Goal: Transaction & Acquisition: Purchase product/service

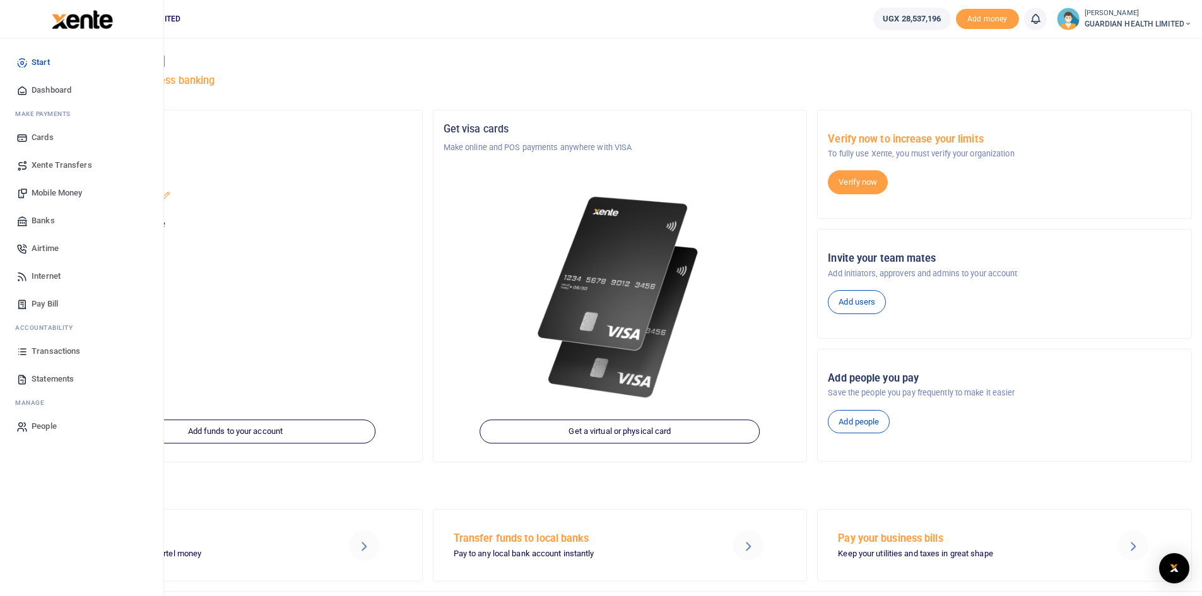
click at [50, 92] on span "Dashboard" at bounding box center [52, 90] width 40 height 13
click at [58, 86] on span "Dashboard" at bounding box center [52, 90] width 40 height 13
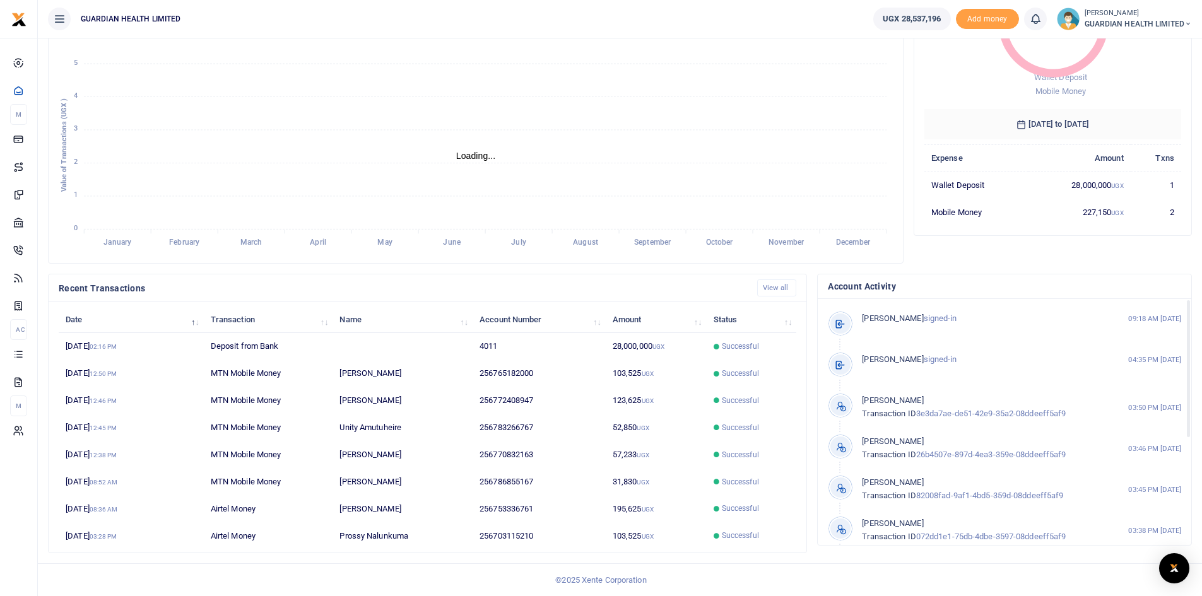
scroll to position [10, 10]
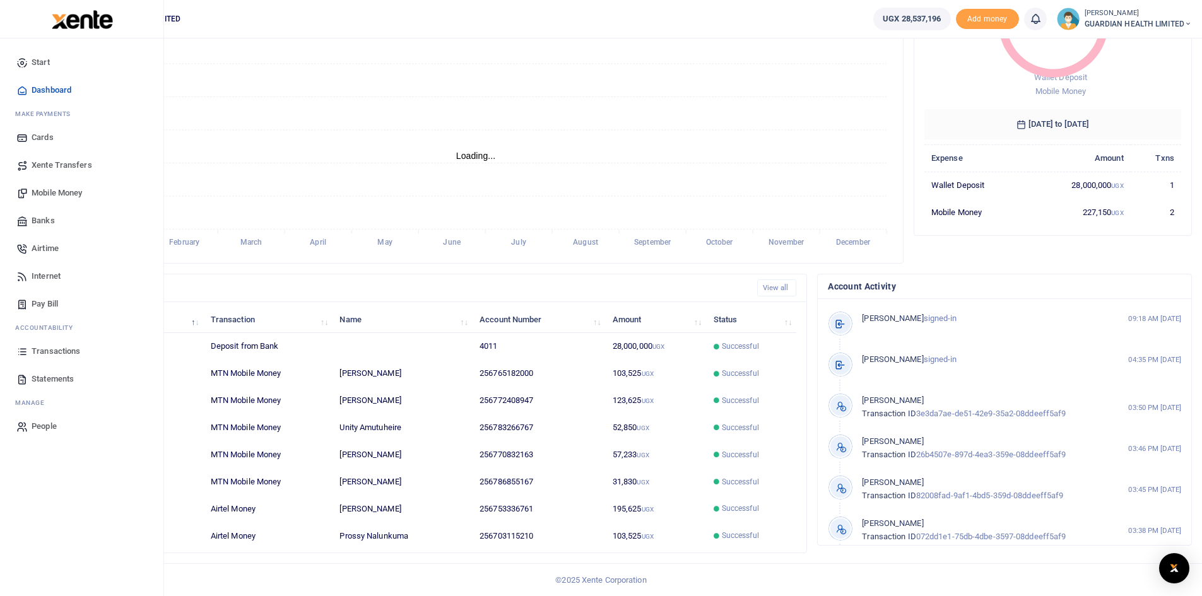
click at [66, 194] on span "Mobile Money" at bounding box center [57, 193] width 50 height 13
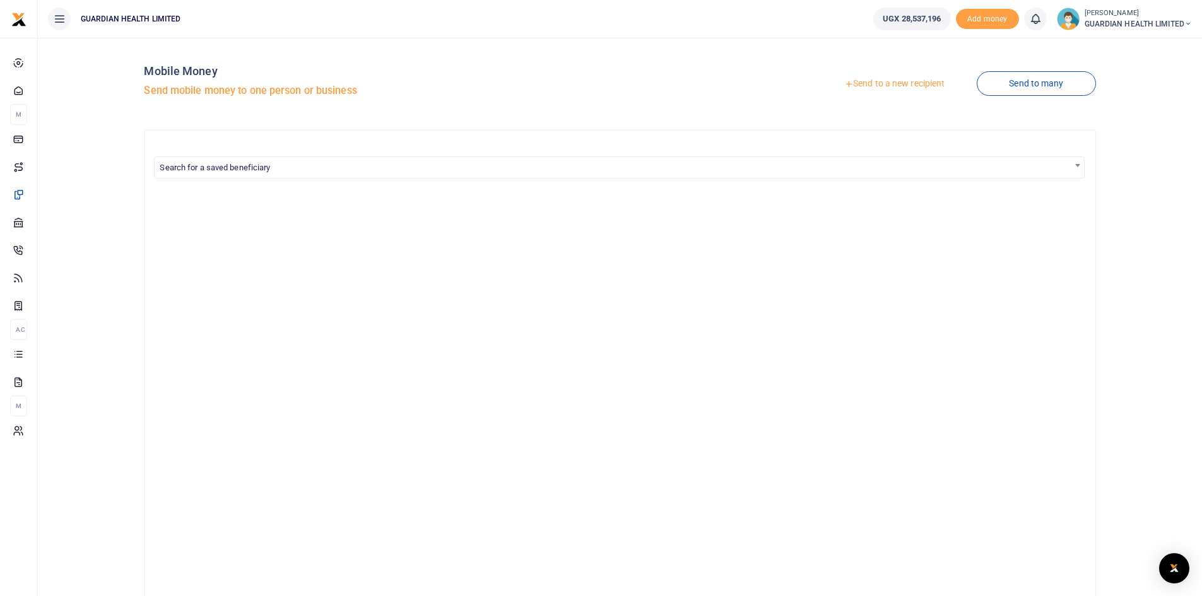
click at [894, 84] on link "Send to a new recipient" at bounding box center [894, 84] width 165 height 23
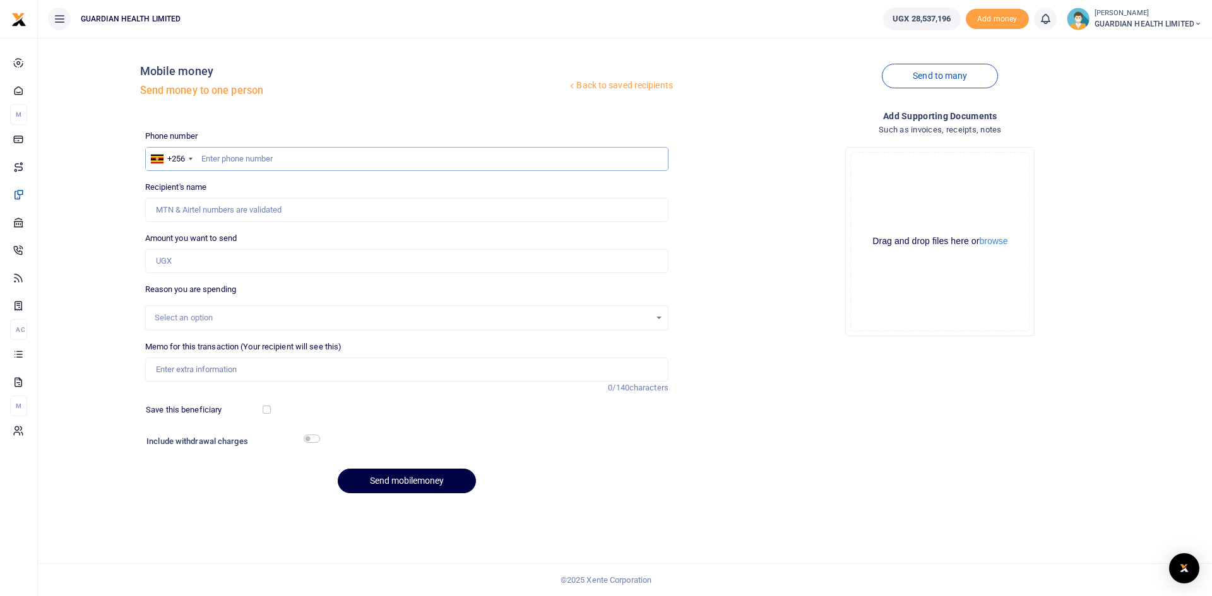
paste input "706739561"
click at [201, 160] on input "706739561" at bounding box center [406, 159] width 523 height 24
type input "706739561"
click at [191, 273] on input "Amount you want to send" at bounding box center [406, 261] width 523 height 24
type input "330"
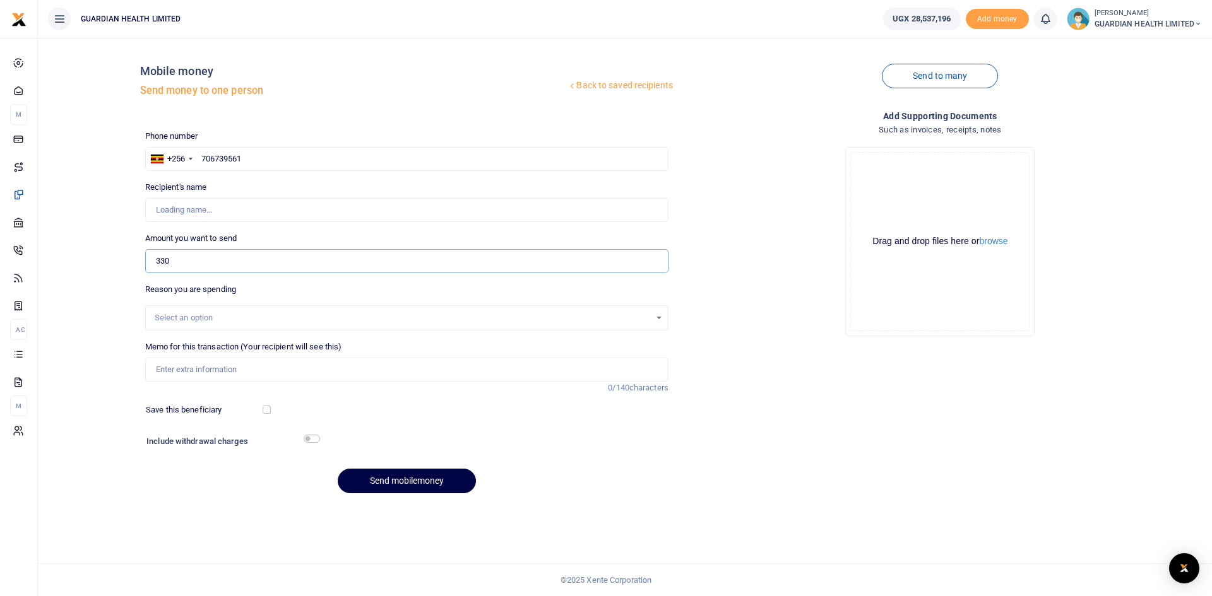
type input "Joseph Kasekende"
type input "330,000"
click at [191, 316] on div "Select an option" at bounding box center [402, 318] width 495 height 13
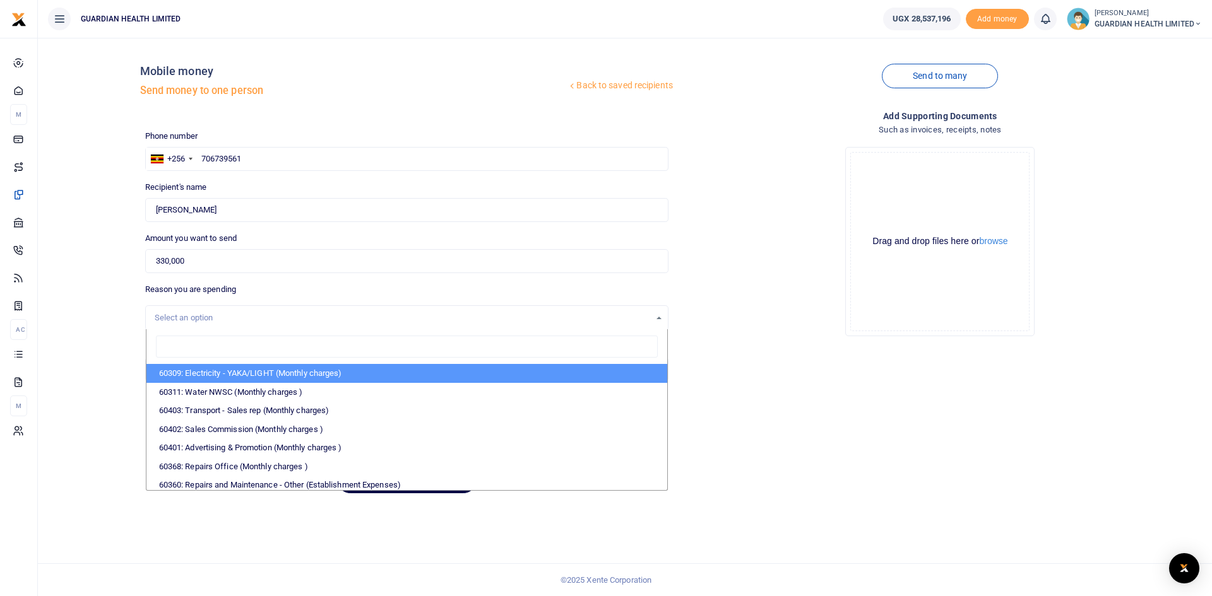
click at [191, 316] on div "Select an option" at bounding box center [402, 318] width 495 height 13
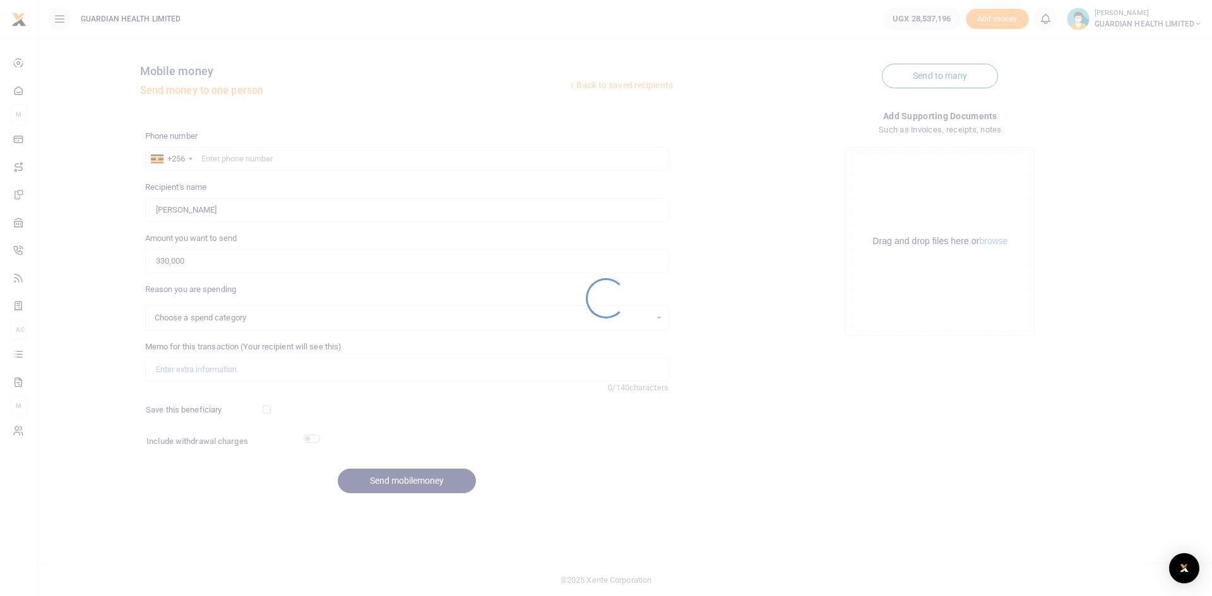
select select
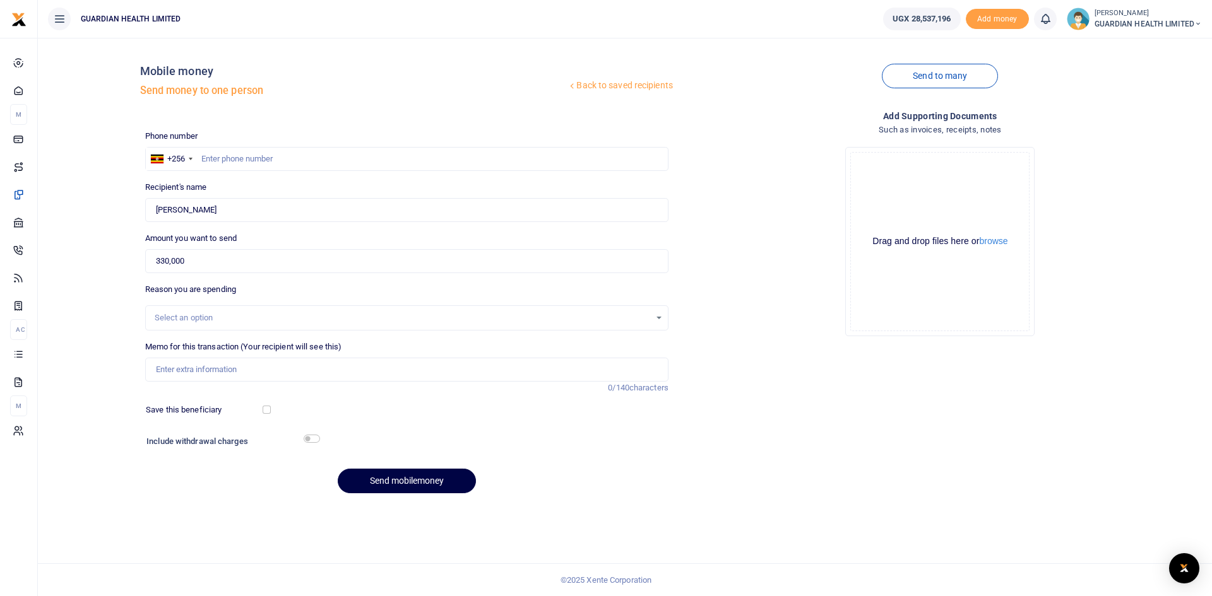
click at [231, 317] on div "Select an option" at bounding box center [402, 318] width 495 height 13
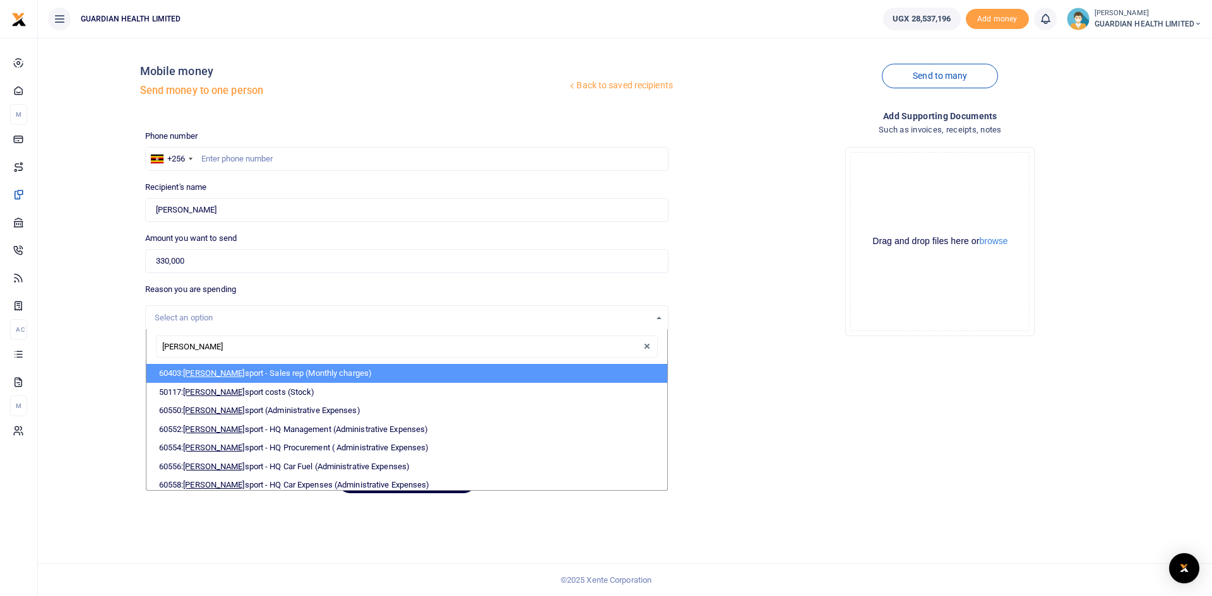
type input "trans"
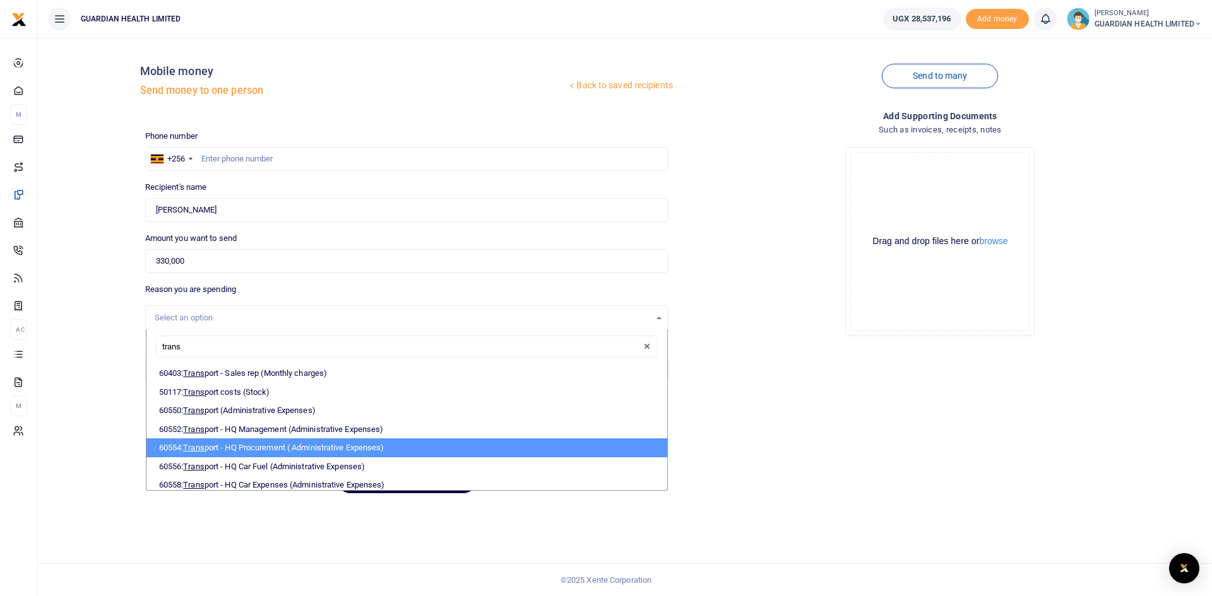
click at [261, 454] on li "60554: Trans port - HQ Procurement ( Administrative Expenses)" at bounding box center [406, 448] width 521 height 19
select select "5424"
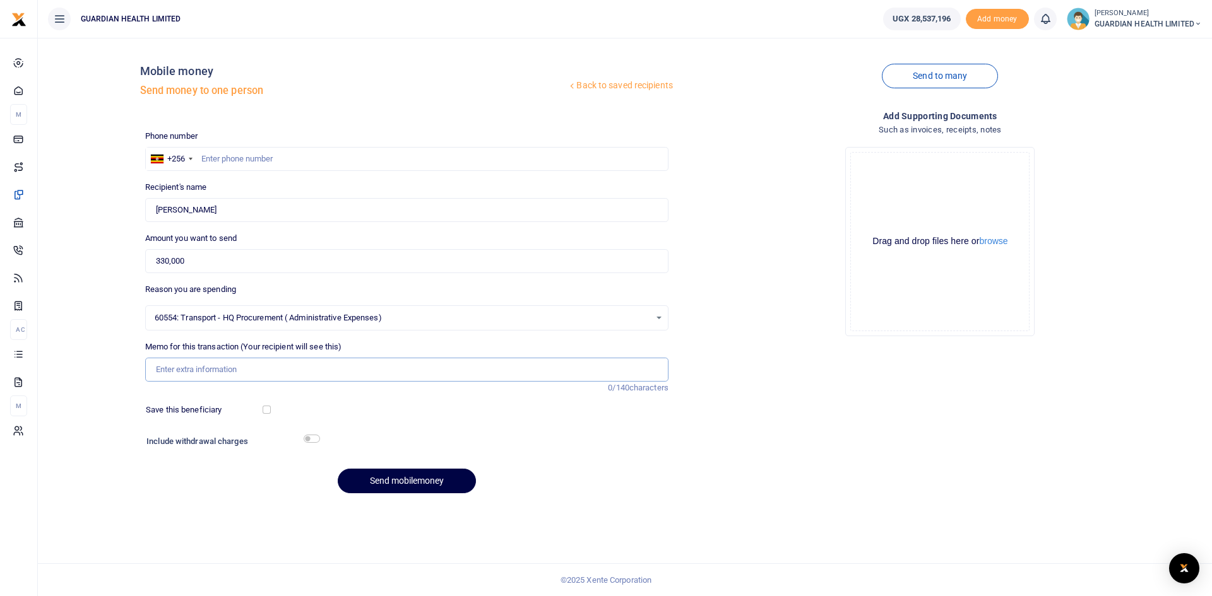
click at [216, 375] on input "Memo for this transaction (Your recipient will see this)" at bounding box center [406, 370] width 523 height 24
type input "Gulu and Mbale stock delivery"
click at [268, 410] on input "checkbox" at bounding box center [267, 410] width 8 height 8
checkbox input "true"
click at [314, 437] on input "checkbox" at bounding box center [312, 439] width 16 height 8
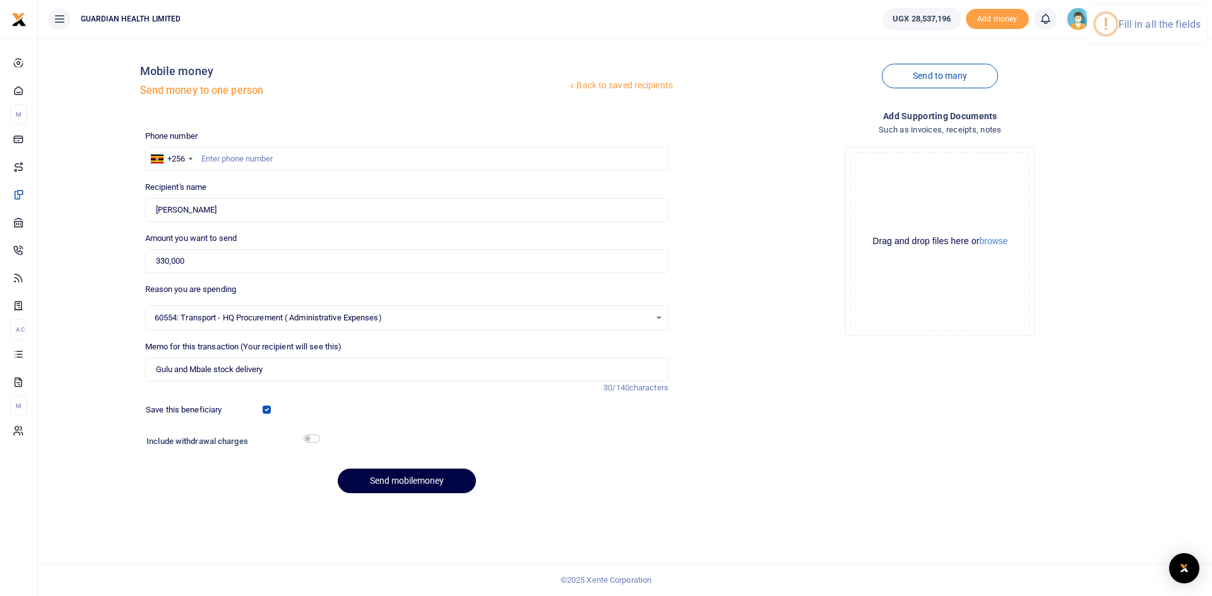
click at [311, 433] on div "Include withdrawal charges" at bounding box center [229, 443] width 177 height 20
click at [311, 437] on input "checkbox" at bounding box center [312, 439] width 16 height 8
click at [314, 439] on input "checkbox" at bounding box center [312, 439] width 16 height 8
click at [310, 438] on input "checkbox" at bounding box center [312, 439] width 16 height 8
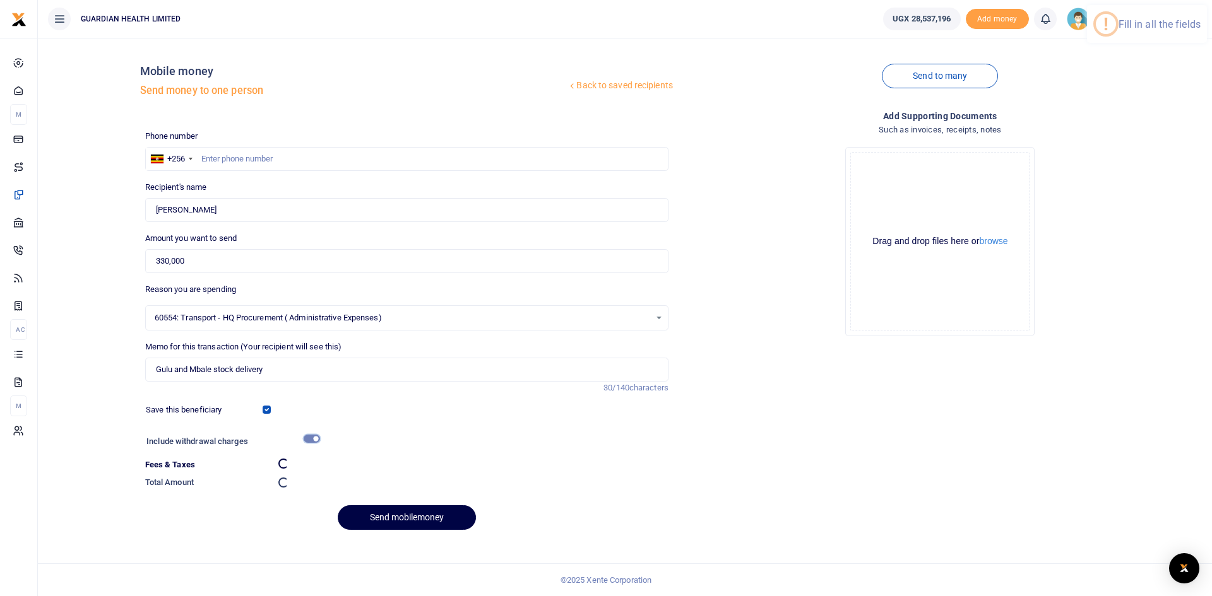
checkbox input "false"
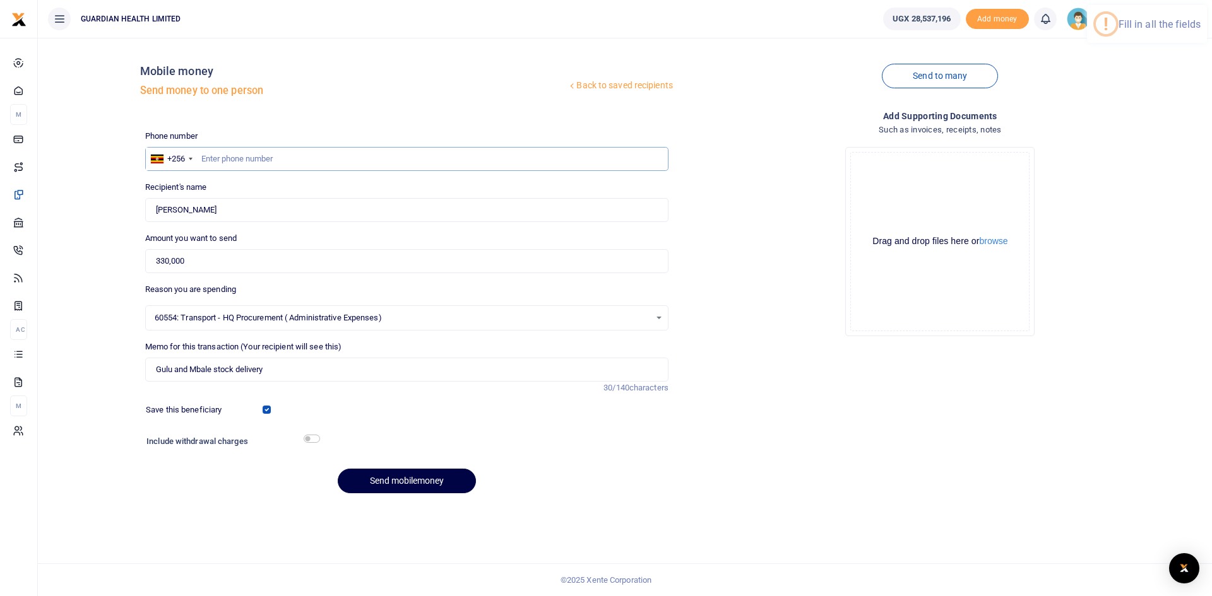
click at [234, 164] on input "text" at bounding box center [406, 159] width 523 height 24
paste input "706739561"
click at [203, 160] on input "706739561" at bounding box center [406, 159] width 523 height 24
type input "706739561"
click at [313, 436] on input "checkbox" at bounding box center [312, 439] width 16 height 8
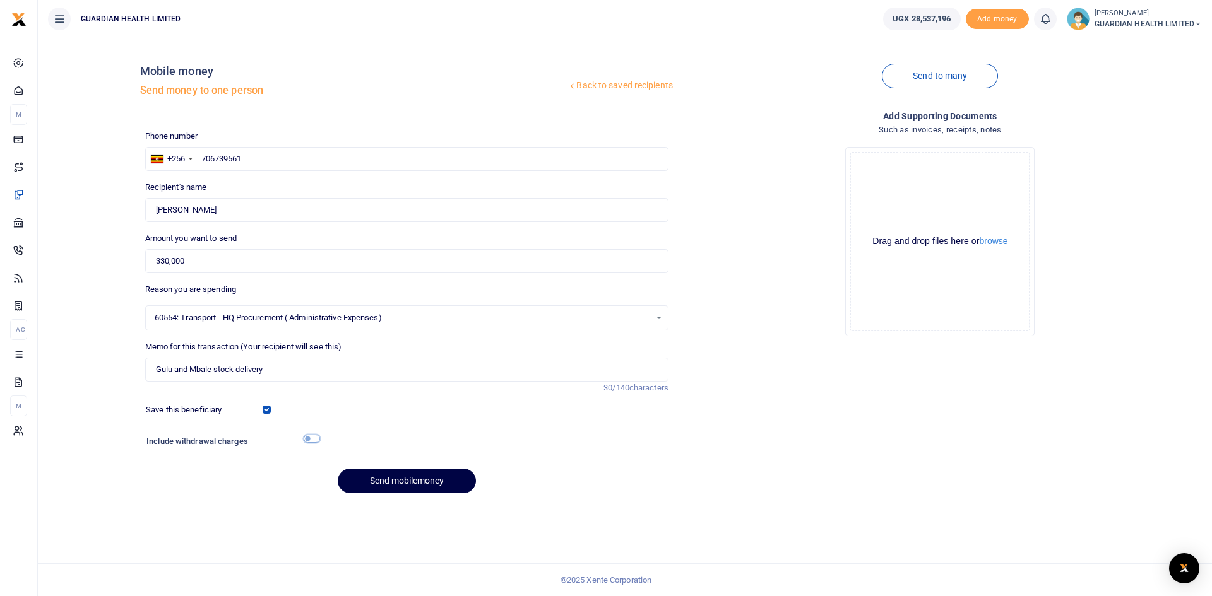
checkbox input "true"
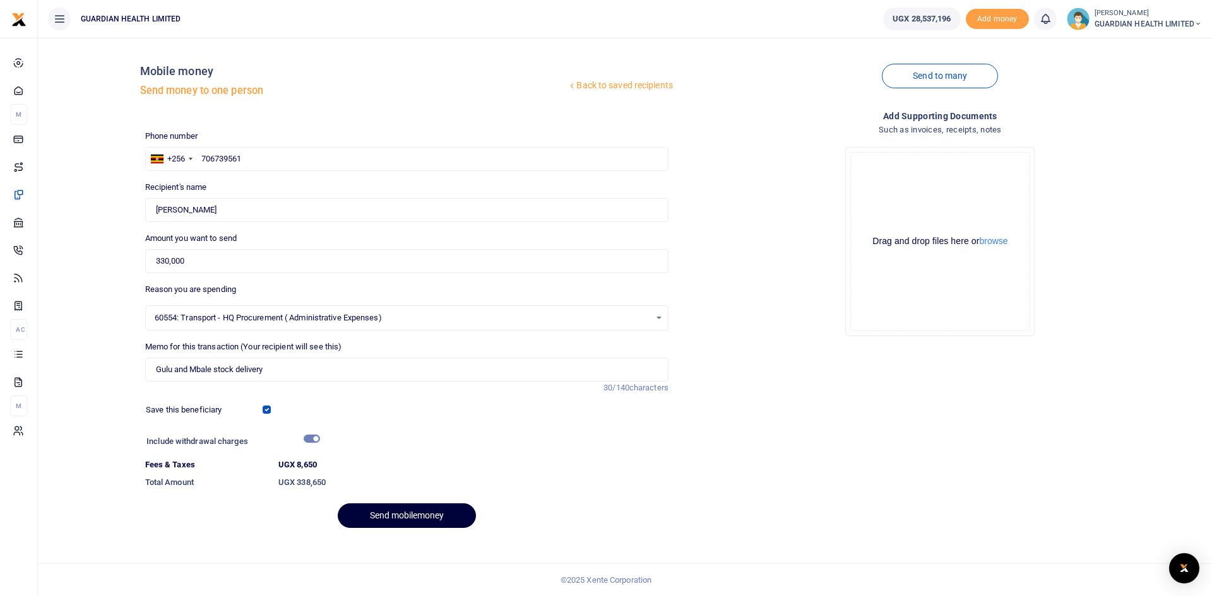
click at [377, 514] on button "Send mobilemoney" at bounding box center [407, 516] width 138 height 25
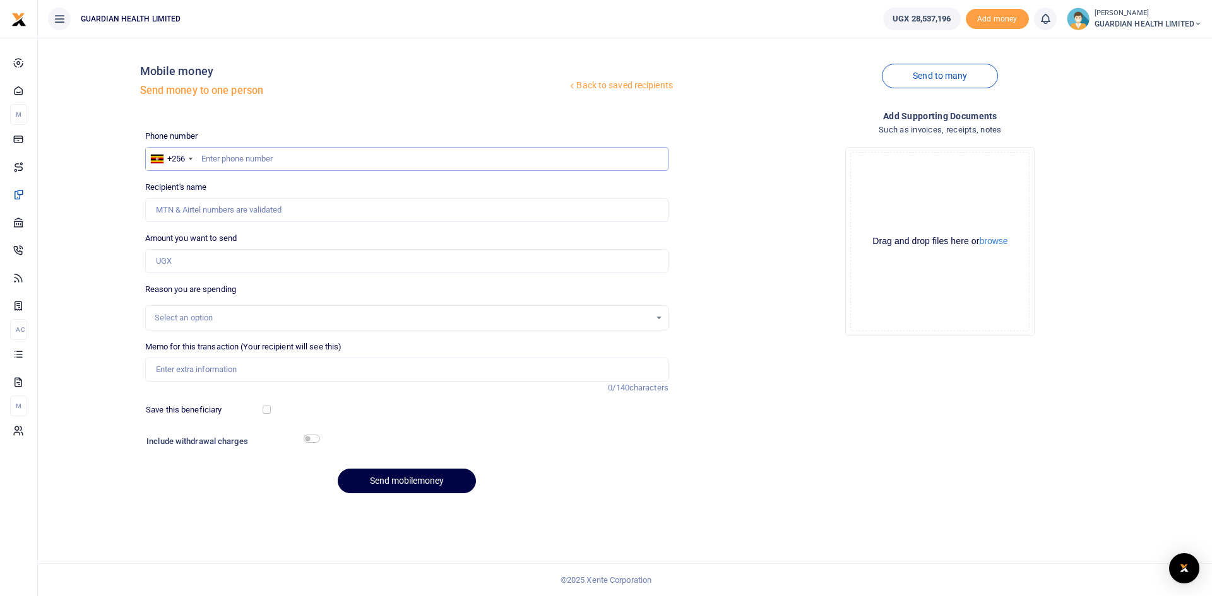
paste input "753336761"
type input "753336761"
click at [199, 160] on input "753336761" at bounding box center [406, 159] width 523 height 24
type input "[PERSON_NAME]"
type input "753336761"
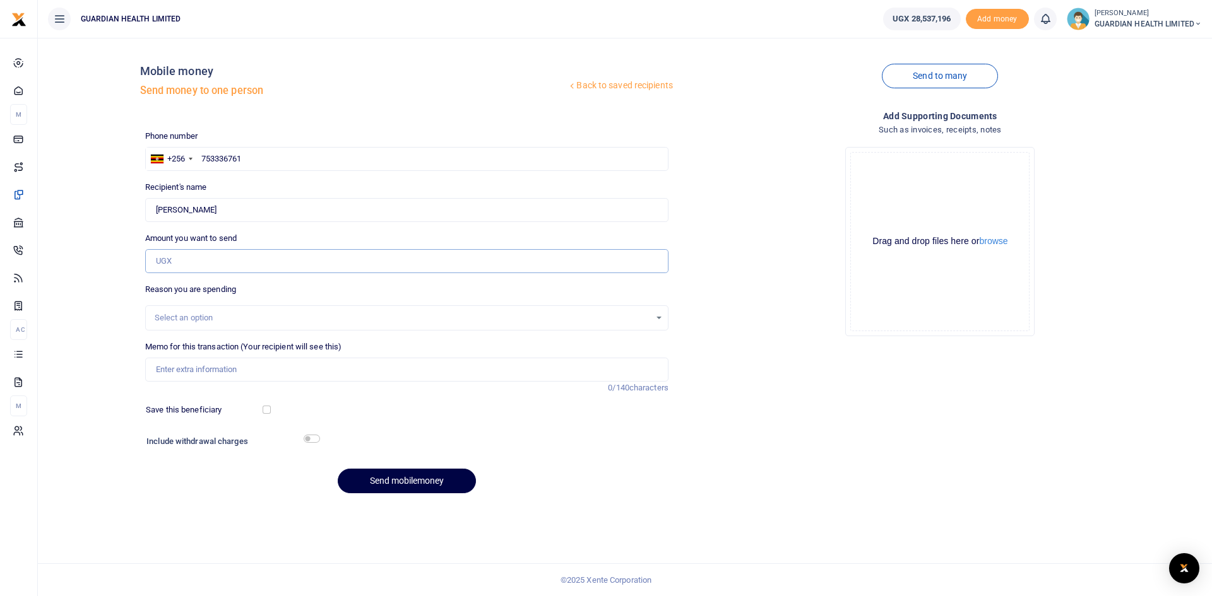
click at [254, 264] on input "Amount you want to send" at bounding box center [406, 261] width 523 height 24
type input "60,000"
click at [186, 316] on div "Select an option" at bounding box center [402, 318] width 495 height 13
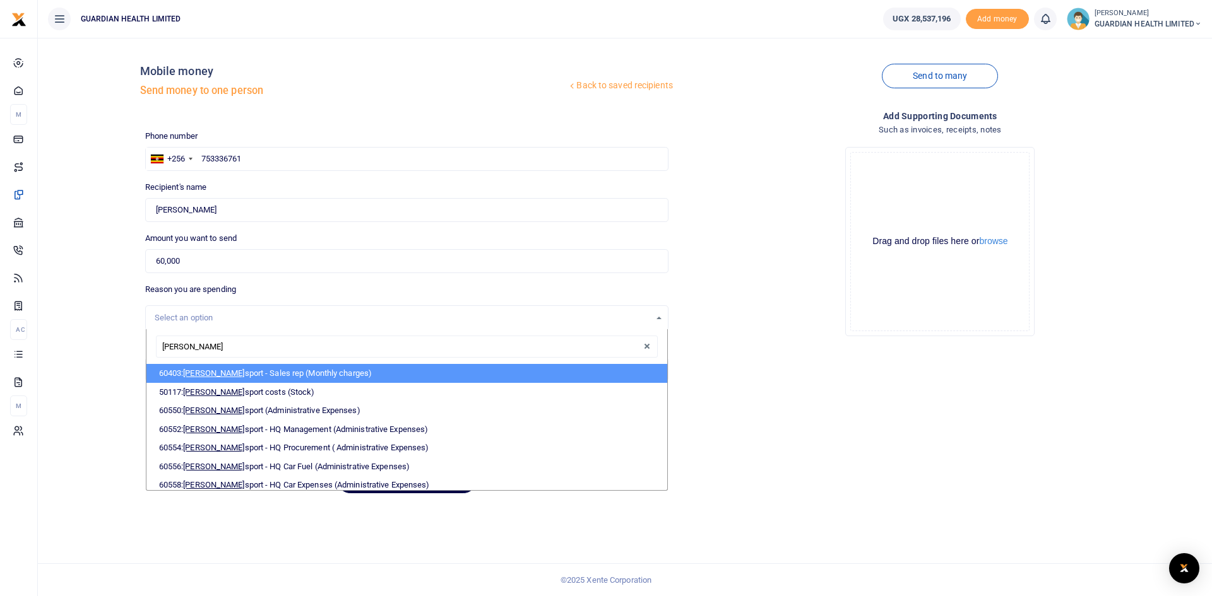
type input "trans"
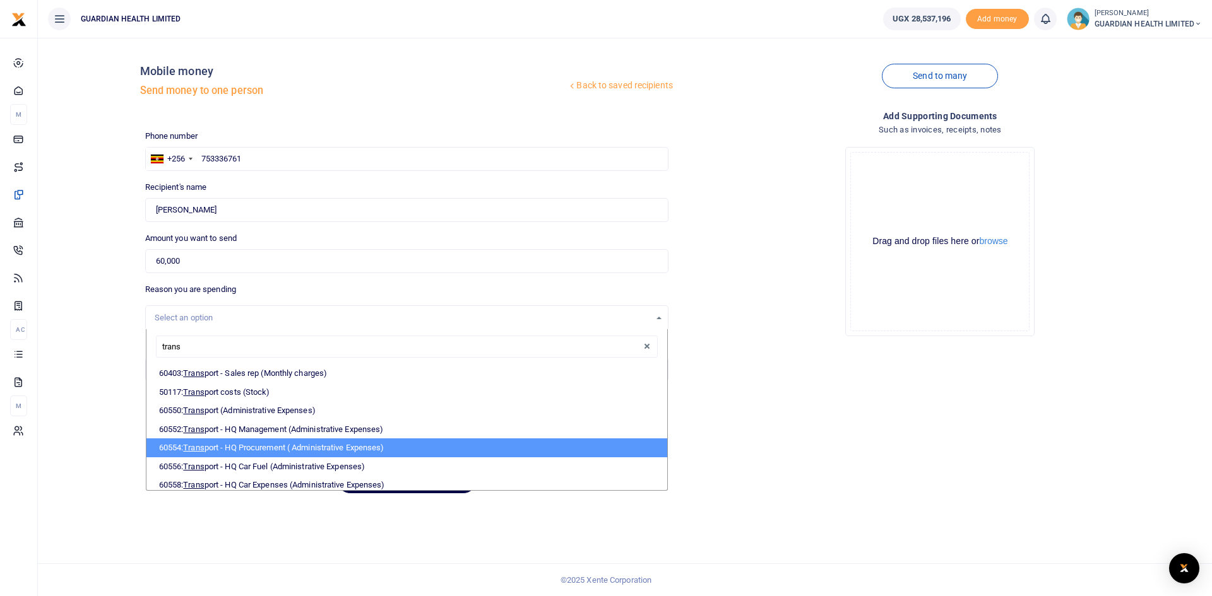
click at [258, 448] on li "60554: Trans port - HQ Procurement ( Administrative Expenses)" at bounding box center [406, 448] width 521 height 19
select select "5424"
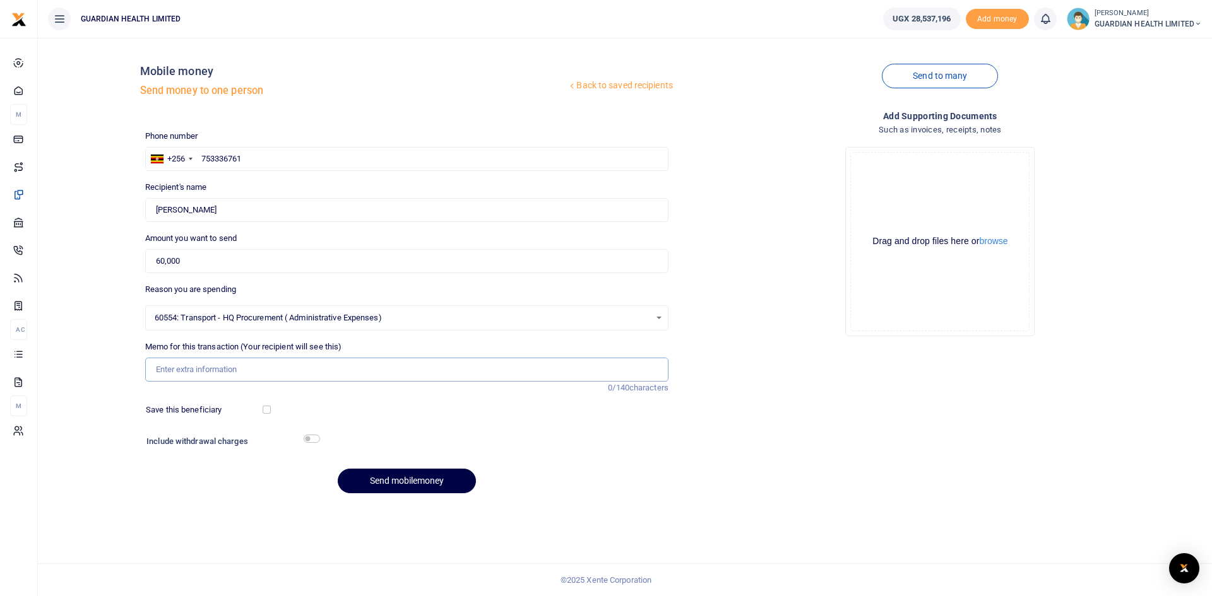
click at [248, 366] on input "Memo for this transaction (Your recipient will see this)" at bounding box center [406, 370] width 523 height 24
type input "Hoima stock delivery"
drag, startPoint x: 266, startPoint y: 408, endPoint x: 268, endPoint y: 416, distance: 8.0
click at [267, 412] on input "checkbox" at bounding box center [267, 410] width 8 height 8
checkbox input "true"
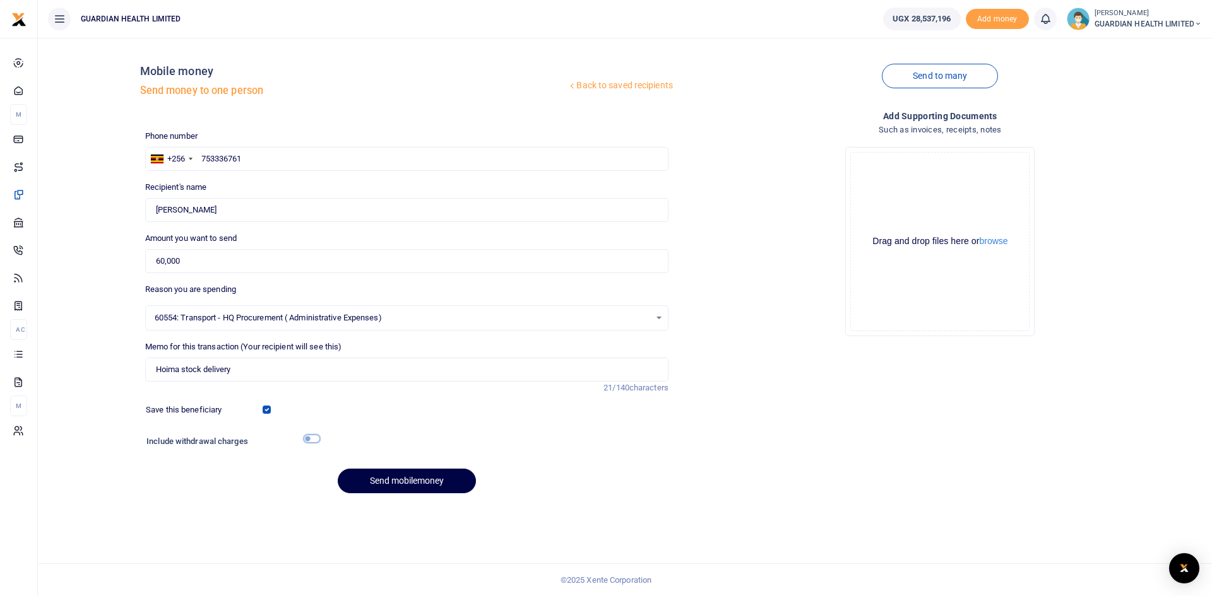
click at [314, 441] on input "checkbox" at bounding box center [312, 439] width 16 height 8
checkbox input "true"
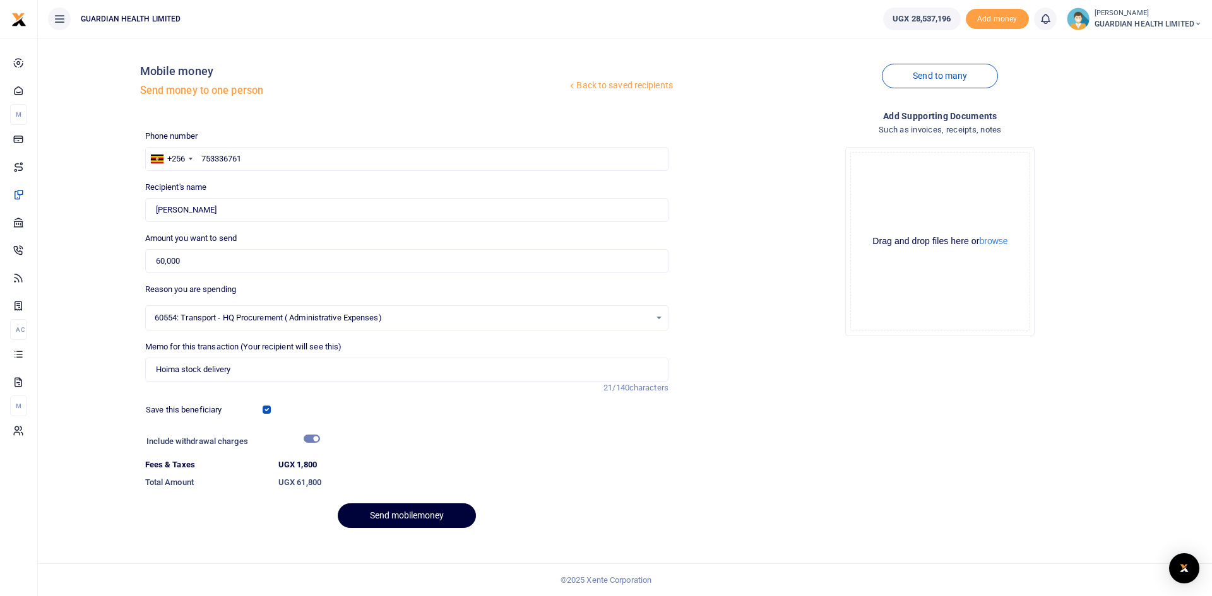
click at [379, 516] on button "Send mobilemoney" at bounding box center [407, 516] width 138 height 25
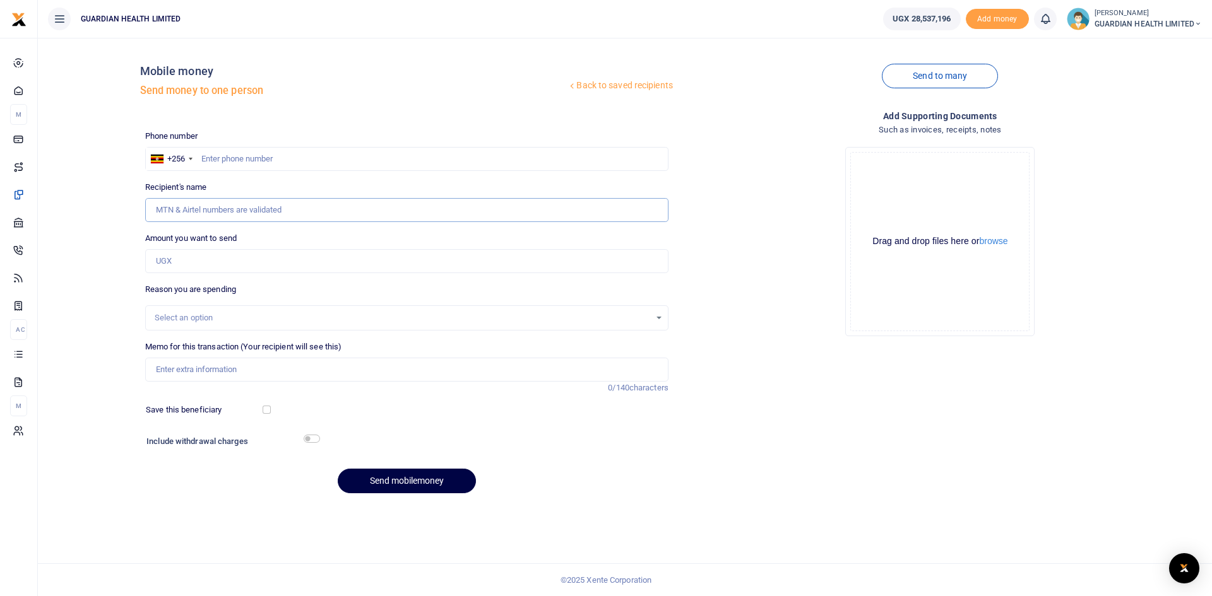
drag, startPoint x: 219, startPoint y: 159, endPoint x: 216, endPoint y: 176, distance: 17.2
click at [192, 201] on input "Recipient's name" at bounding box center [406, 210] width 523 height 24
click at [228, 158] on input "text" at bounding box center [406, 159] width 523 height 24
paste input "773118075"
type input "773118075"
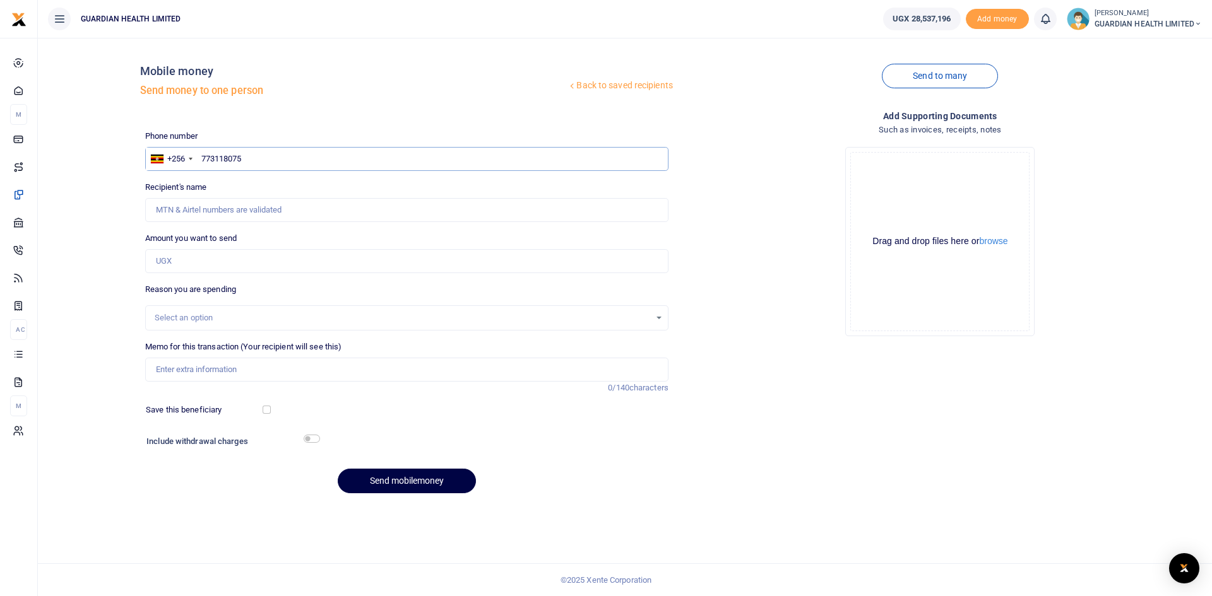
click at [202, 157] on input "773118075" at bounding box center [406, 159] width 523 height 24
type input "Lorna Mayende"
type input "773118075"
click at [187, 259] on input "Amount you want to send" at bounding box center [406, 261] width 523 height 24
type input "710,000"
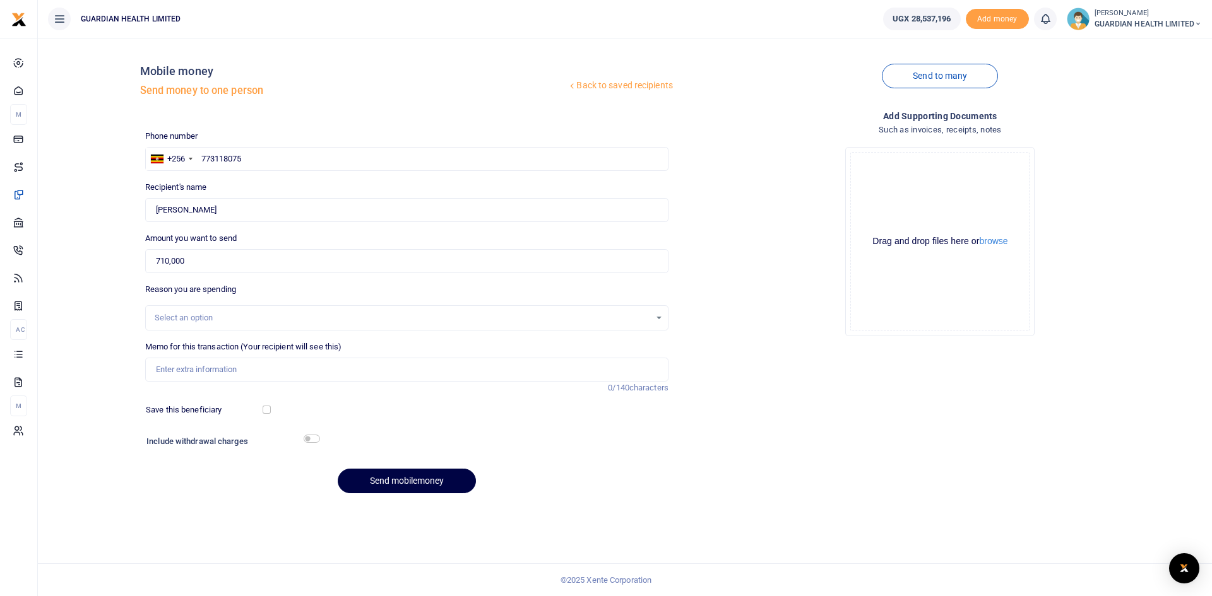
click at [205, 318] on div "Select an option" at bounding box center [402, 318] width 495 height 13
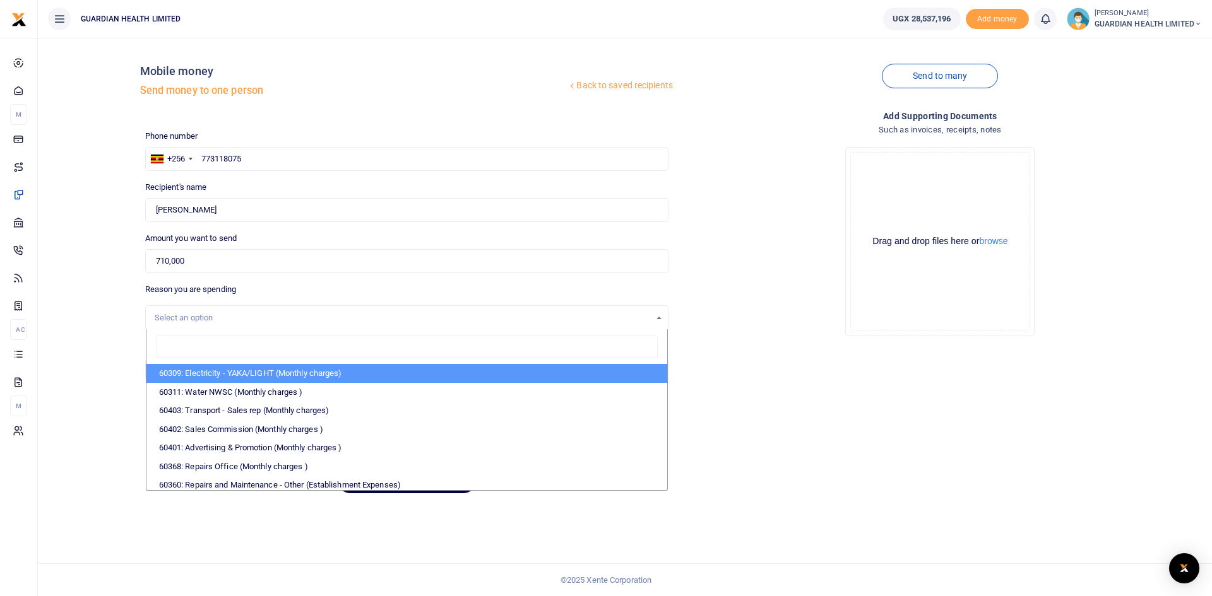
click at [205, 318] on div "Select an option" at bounding box center [402, 318] width 495 height 13
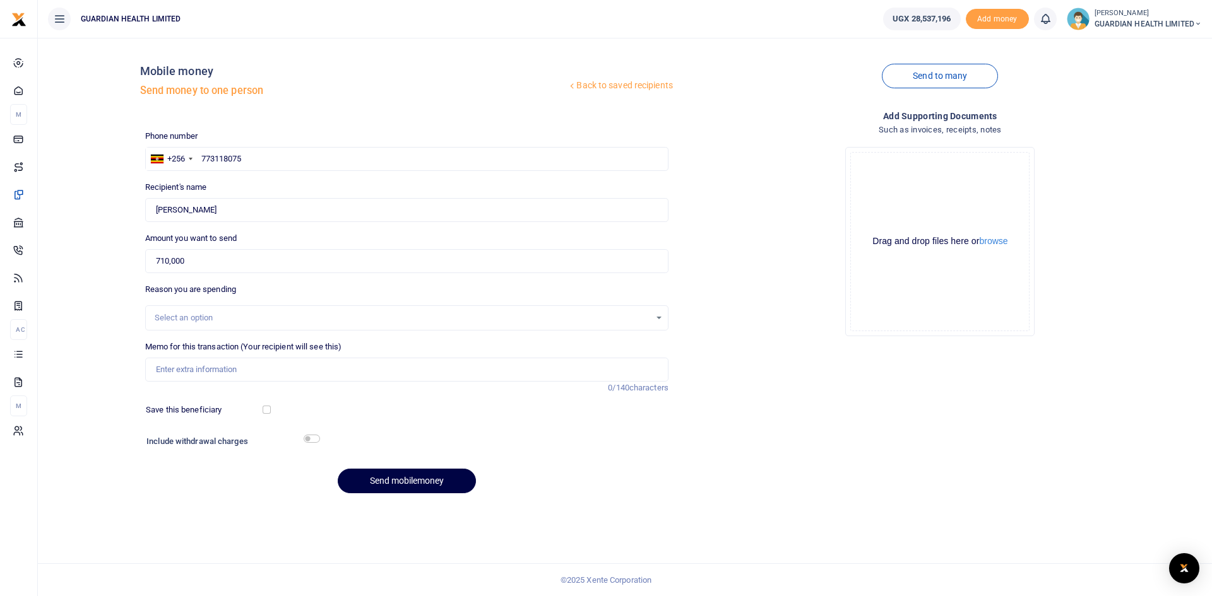
click at [205, 318] on div "Select an option" at bounding box center [402, 318] width 495 height 13
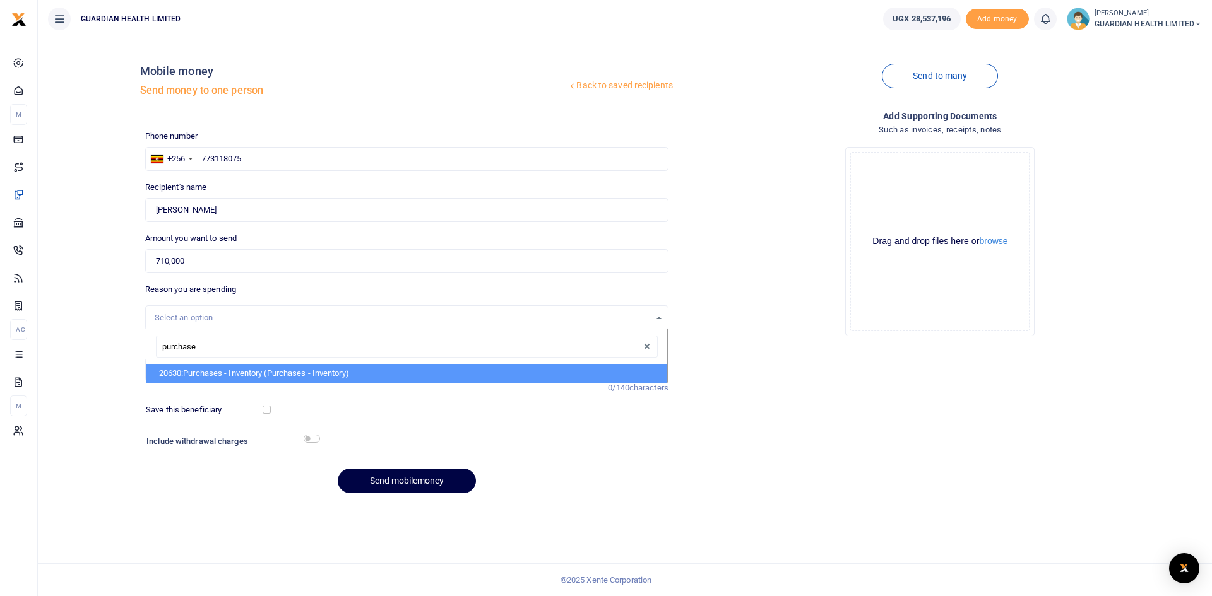
type input "purchases"
click at [220, 368] on li "20630: Purchases - Inventory (Purchases - Inventory)" at bounding box center [406, 373] width 521 height 19
select select "5402"
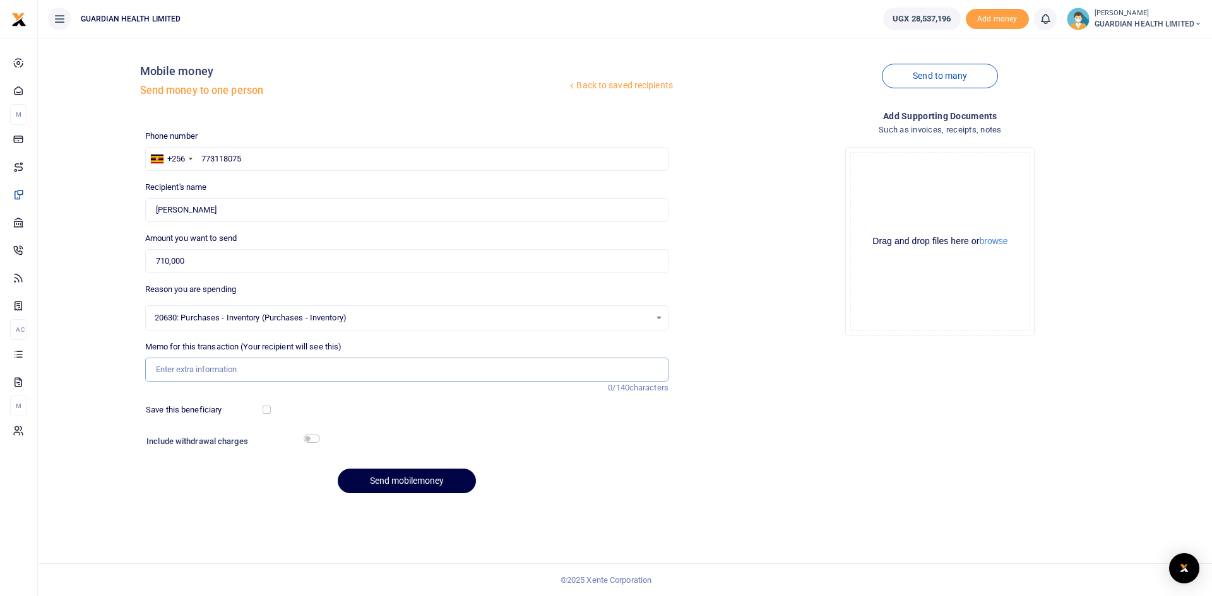
click at [209, 367] on input "Memo for this transaction (Your recipient will see this)" at bounding box center [406, 370] width 523 height 24
type input "First Pharmacy and White Star Pharmacy Cash Purchase"
drag, startPoint x: 266, startPoint y: 406, endPoint x: 300, endPoint y: 445, distance: 51.9
click at [265, 411] on input "checkbox" at bounding box center [267, 410] width 8 height 8
checkbox input "true"
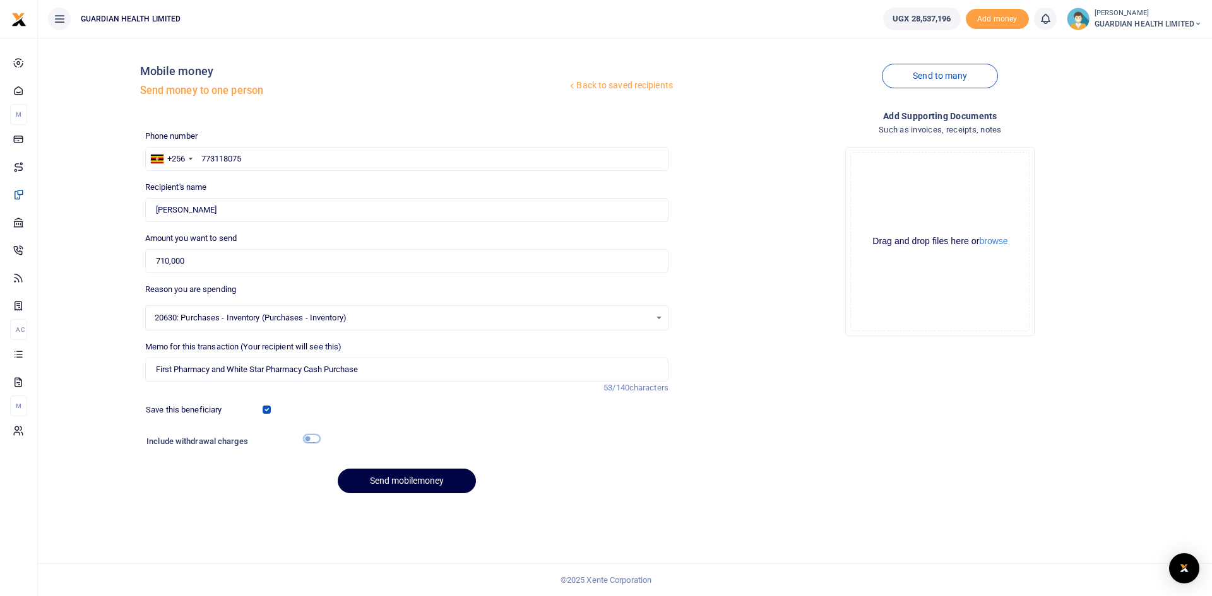
click at [317, 441] on input "checkbox" at bounding box center [312, 439] width 16 height 8
checkbox input "true"
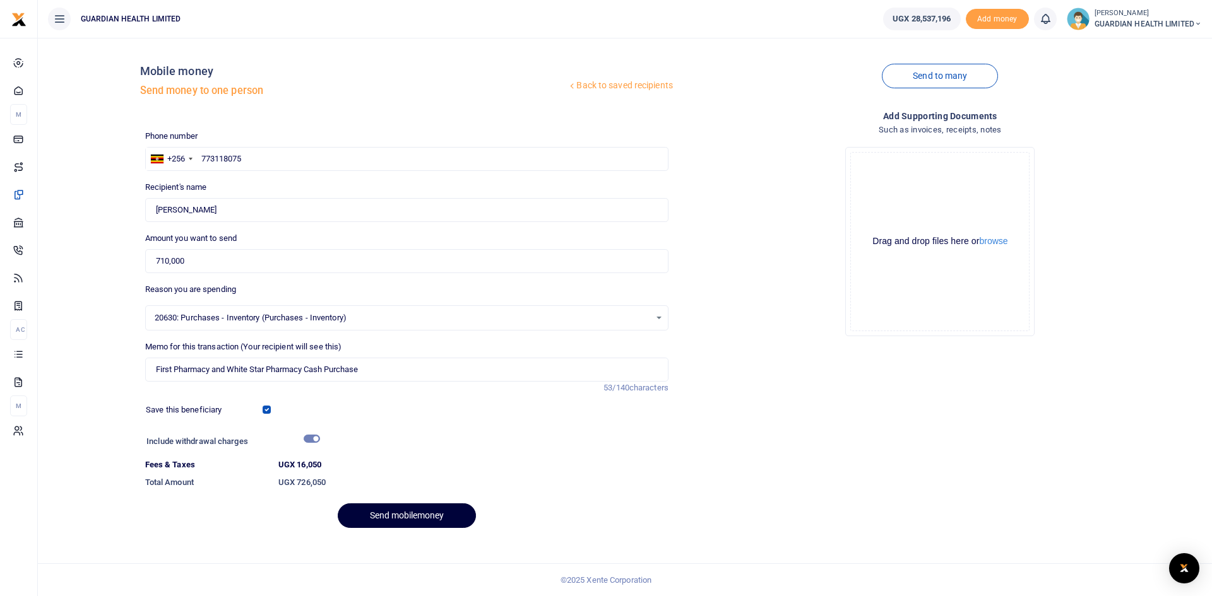
click at [408, 521] on button "Send mobilemoney" at bounding box center [407, 516] width 138 height 25
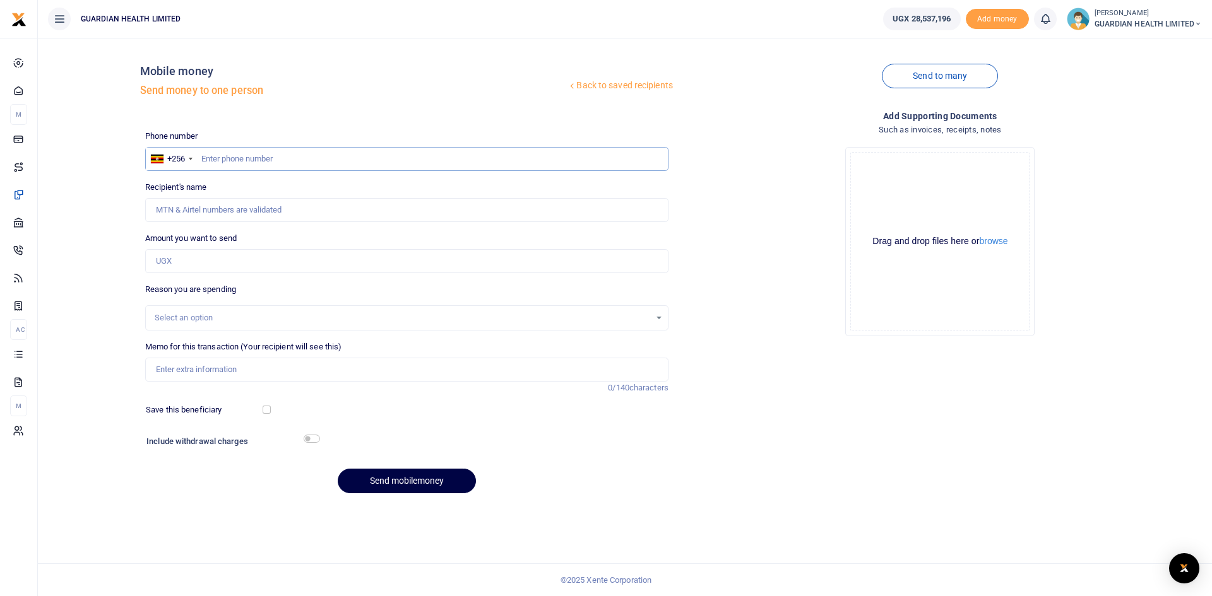
paste input "0780527020"
click at [206, 158] on input "0780527020" at bounding box center [406, 159] width 523 height 24
type input "780527020"
click at [213, 266] on input "Amount you want to send" at bounding box center [406, 261] width 523 height 24
type input "Robine Jenneth Lakot"
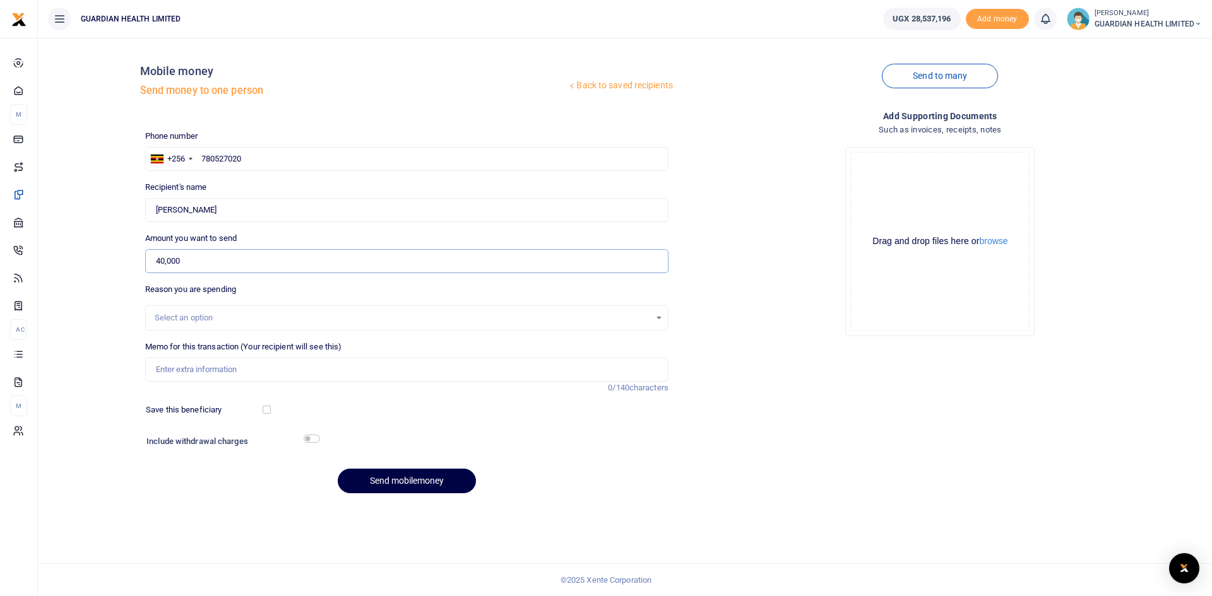
type input "40,000"
click at [261, 324] on div "Select an option" at bounding box center [402, 318] width 495 height 13
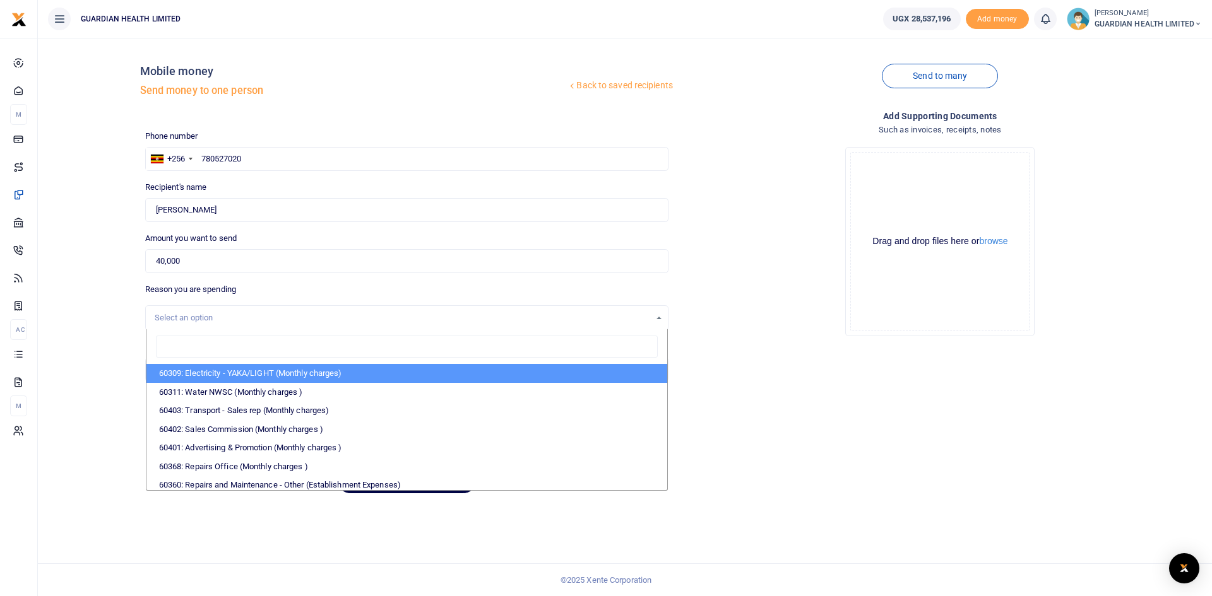
click at [268, 324] on div "Select an option" at bounding box center [402, 318] width 495 height 13
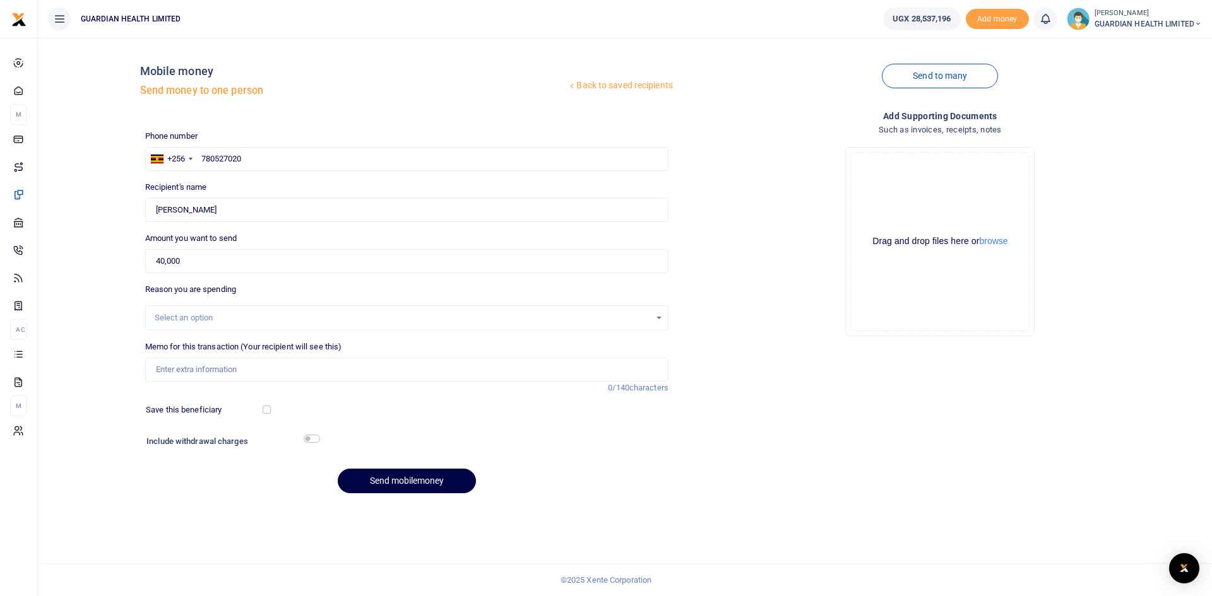
click at [271, 324] on div "Select an option" at bounding box center [407, 318] width 522 height 14
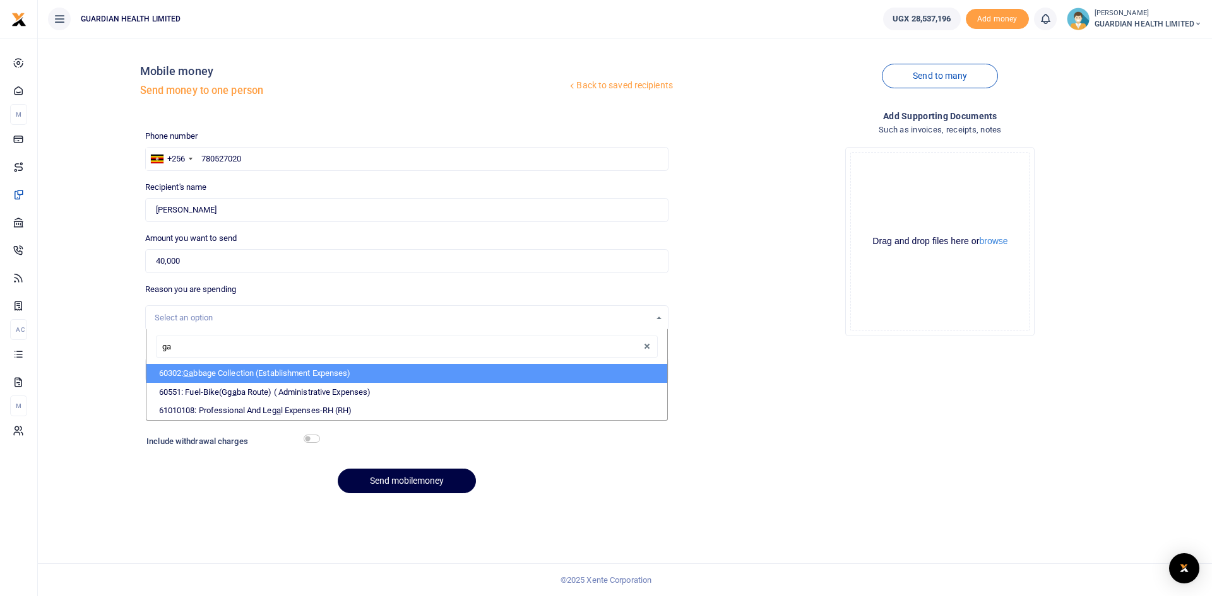
type input "gab"
click at [274, 367] on li "60302: Gab bage Collection (Establishment Expenses)" at bounding box center [406, 373] width 521 height 19
select select "5391"
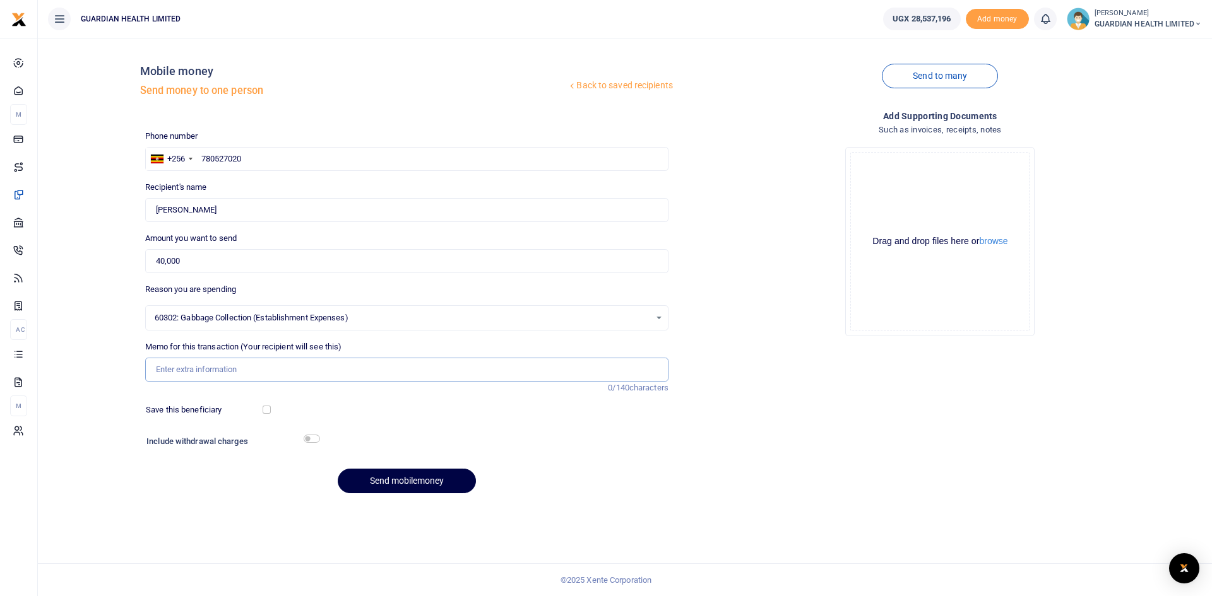
click at [276, 369] on input "Memo for this transaction (Your recipient will see this)" at bounding box center [406, 370] width 523 height 24
type input "Gulu Garbage collection for September"
drag, startPoint x: 267, startPoint y: 407, endPoint x: 269, endPoint y: 415, distance: 7.8
click at [268, 413] on input "checkbox" at bounding box center [267, 410] width 8 height 8
checkbox input "true"
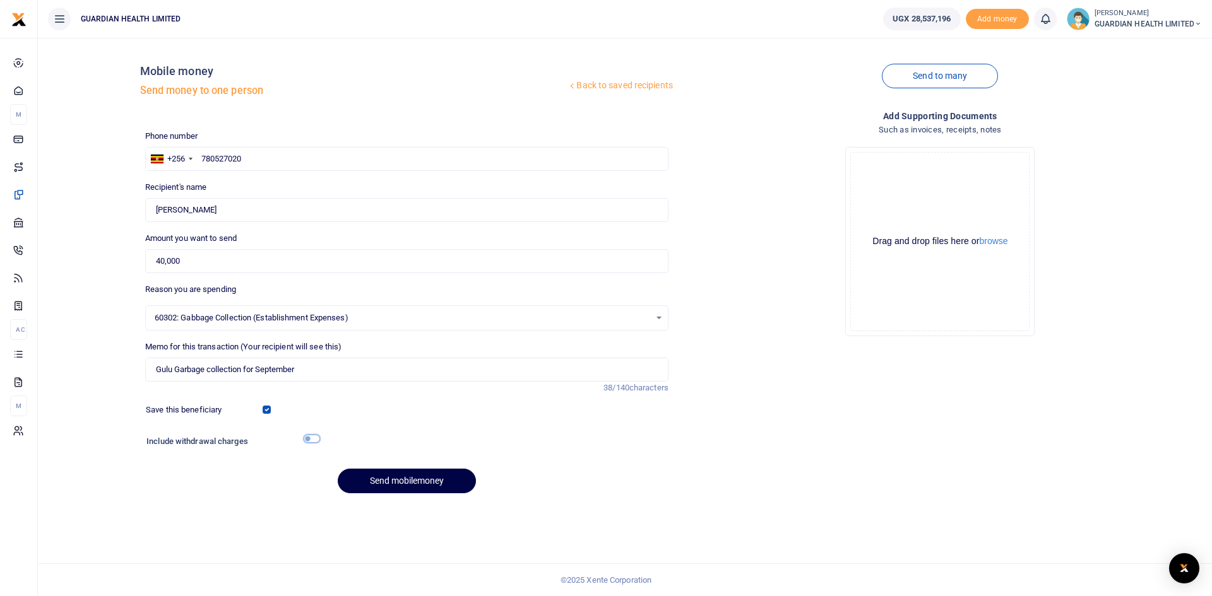
click at [306, 437] on input "checkbox" at bounding box center [312, 439] width 16 height 8
checkbox input "true"
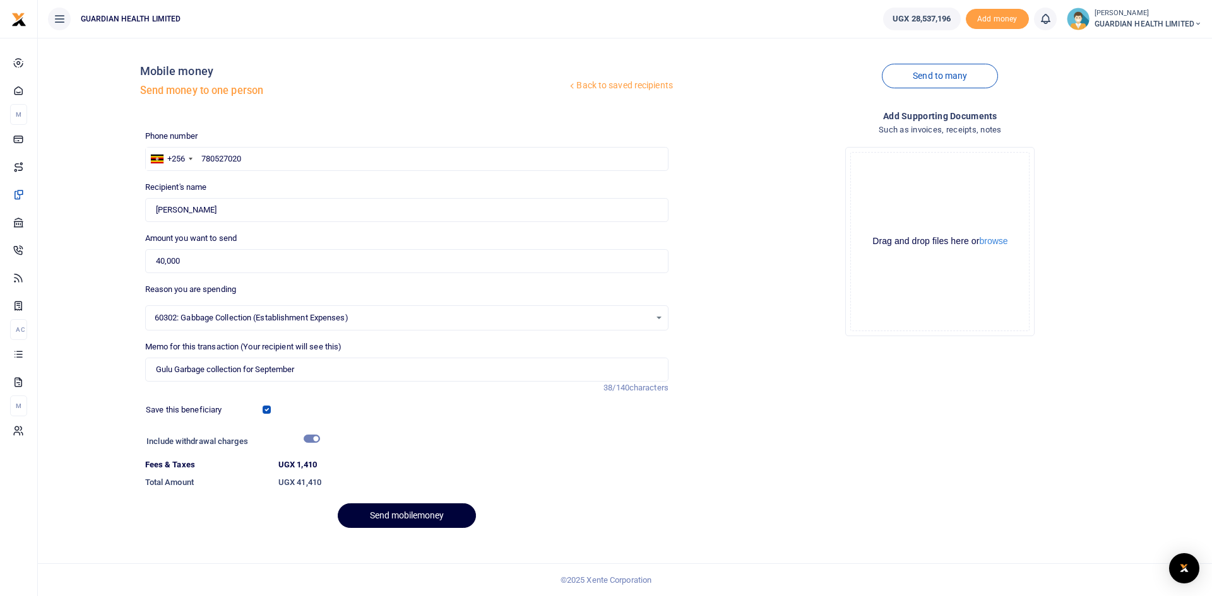
click at [377, 513] on button "Send mobilemoney" at bounding box center [407, 516] width 138 height 25
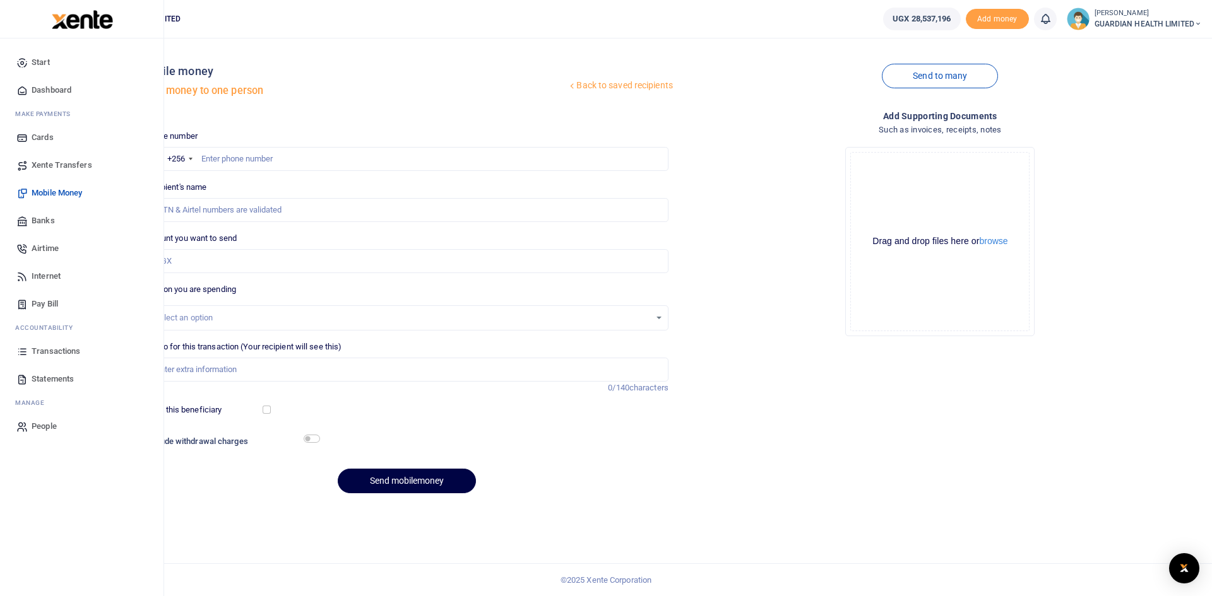
drag, startPoint x: 66, startPoint y: 93, endPoint x: 73, endPoint y: 78, distance: 17.2
click at [66, 93] on span "Dashboard" at bounding box center [52, 90] width 40 height 13
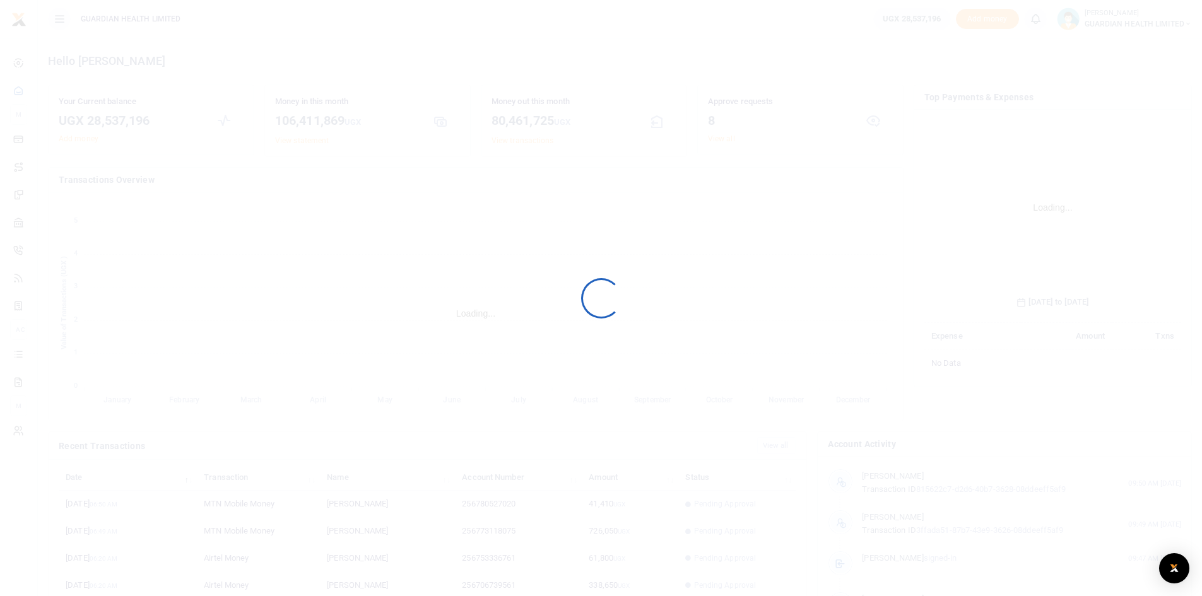
scroll to position [188, 248]
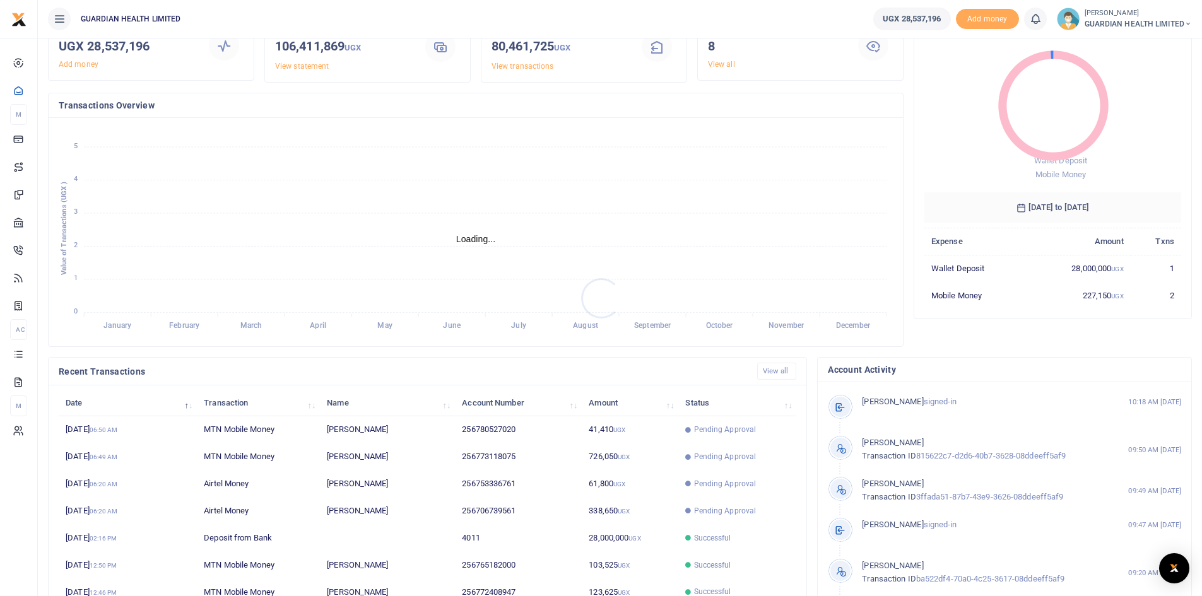
scroll to position [158, 0]
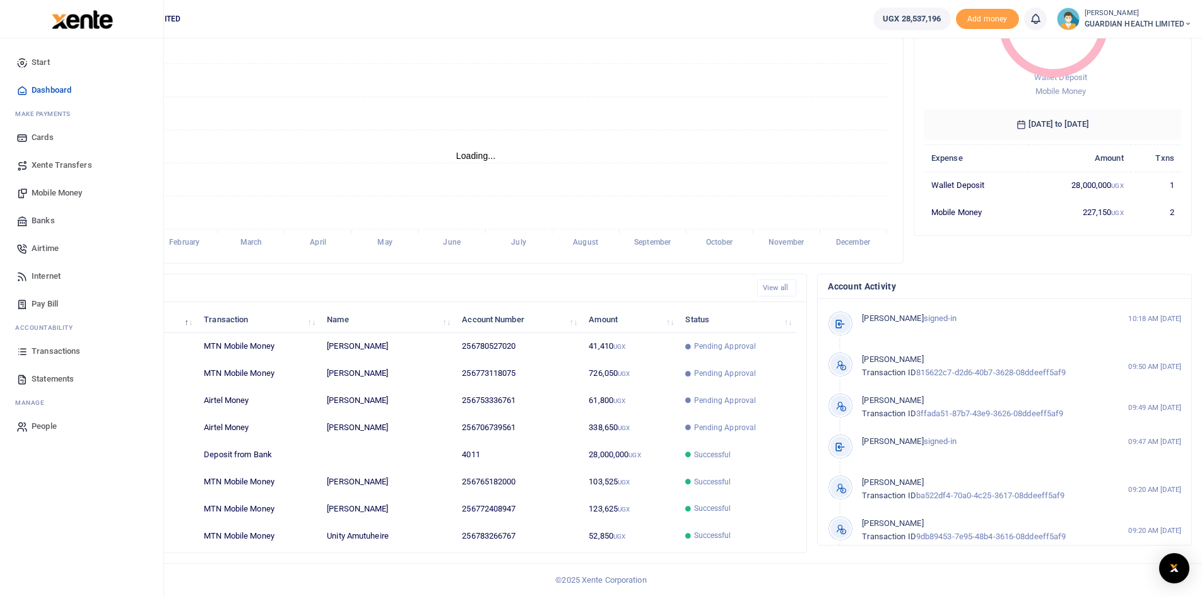
click at [59, 189] on span "Mobile Money" at bounding box center [57, 193] width 50 height 13
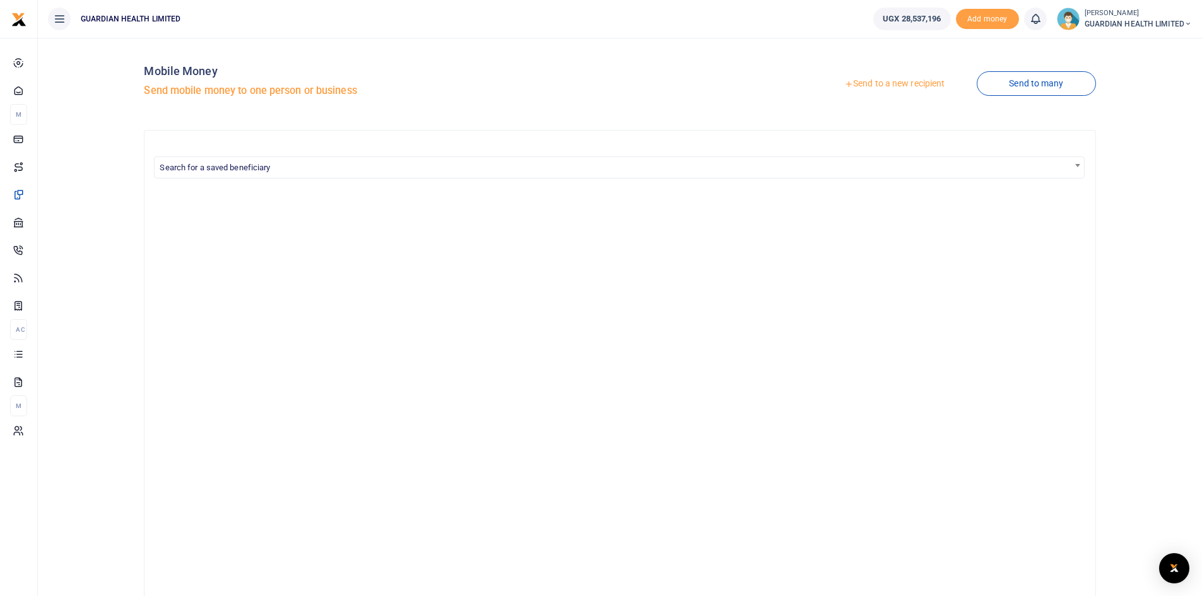
click at [882, 85] on link "Send to a new recipient" at bounding box center [894, 84] width 165 height 23
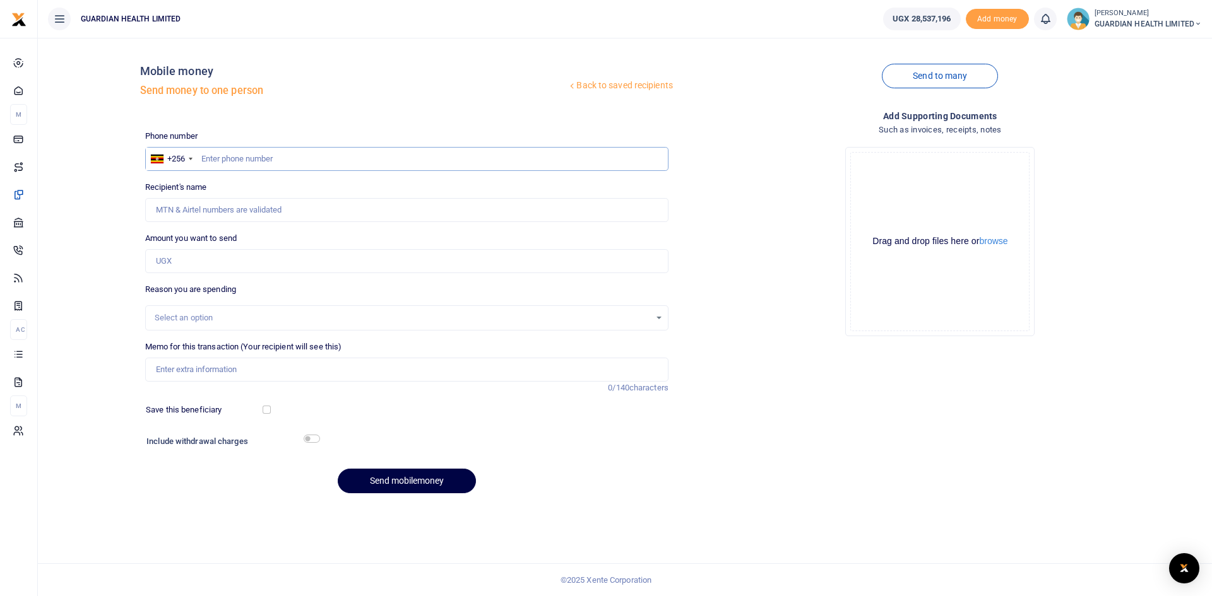
paste input "0703840162"
click at [204, 158] on input "0703840162" at bounding box center [406, 159] width 523 height 24
type input "703840162"
click at [181, 262] on input "Amount you want to send" at bounding box center [406, 261] width 523 height 24
type input "200,000"
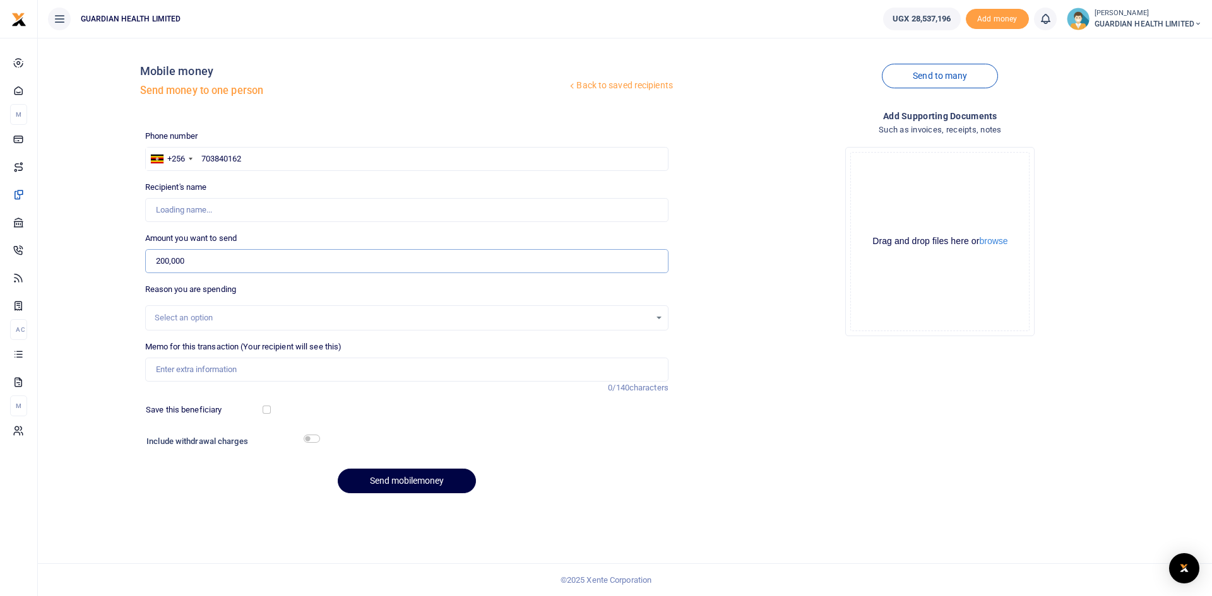
type input "Sharifah Babirye"
type input "200,000"
click at [207, 316] on div "Select an option" at bounding box center [402, 318] width 495 height 13
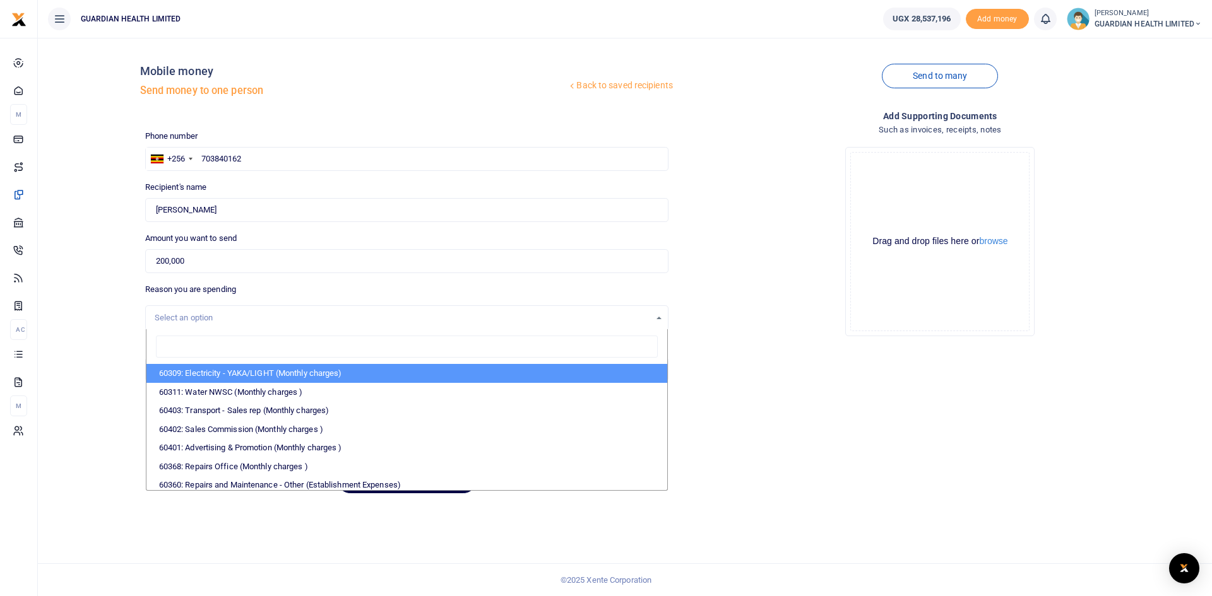
click at [227, 348] on input "search" at bounding box center [407, 347] width 502 height 23
click at [831, 415] on div "Add supporting Documents Such as invoices, receipts, notes Drop your files here…" at bounding box center [939, 306] width 533 height 395
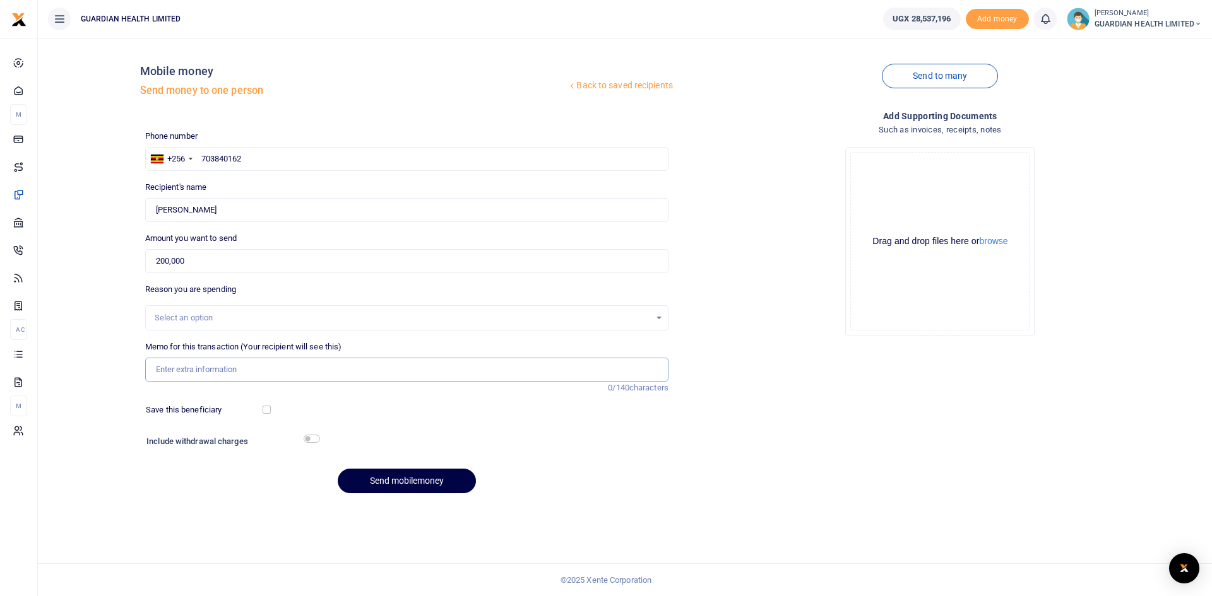
click at [237, 364] on input "Memo for this transaction (Your recipient will see this)" at bounding box center [406, 370] width 523 height 24
type input "Bunga petty cash"
click at [267, 408] on input "checkbox" at bounding box center [267, 410] width 8 height 8
checkbox input "true"
click at [313, 438] on input "checkbox" at bounding box center [312, 439] width 16 height 8
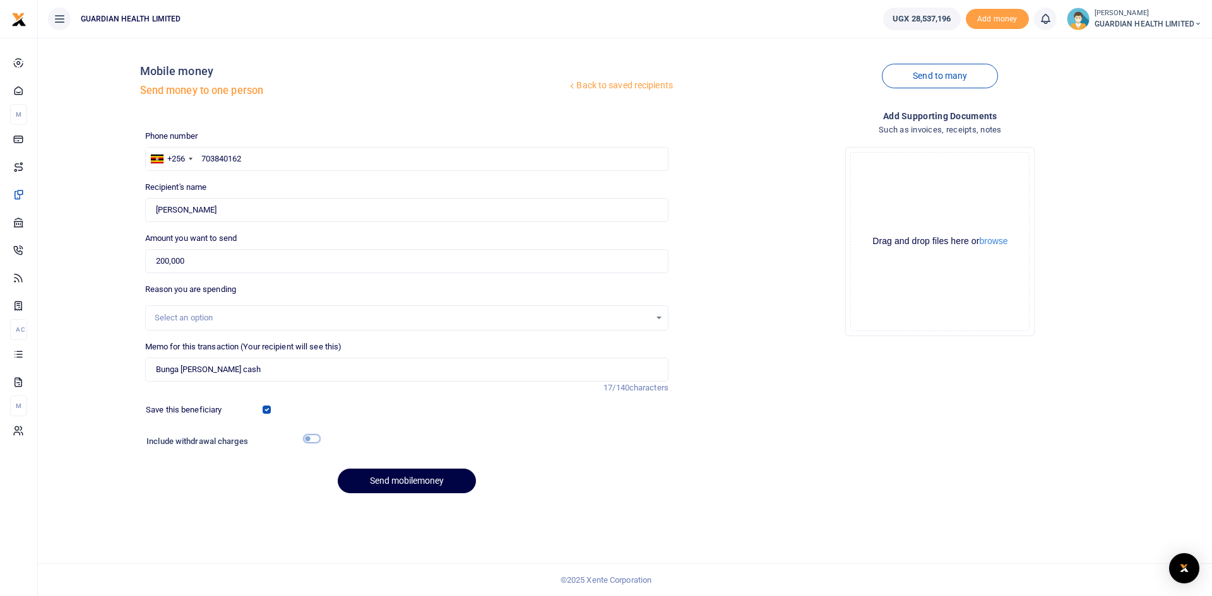
checkbox input "true"
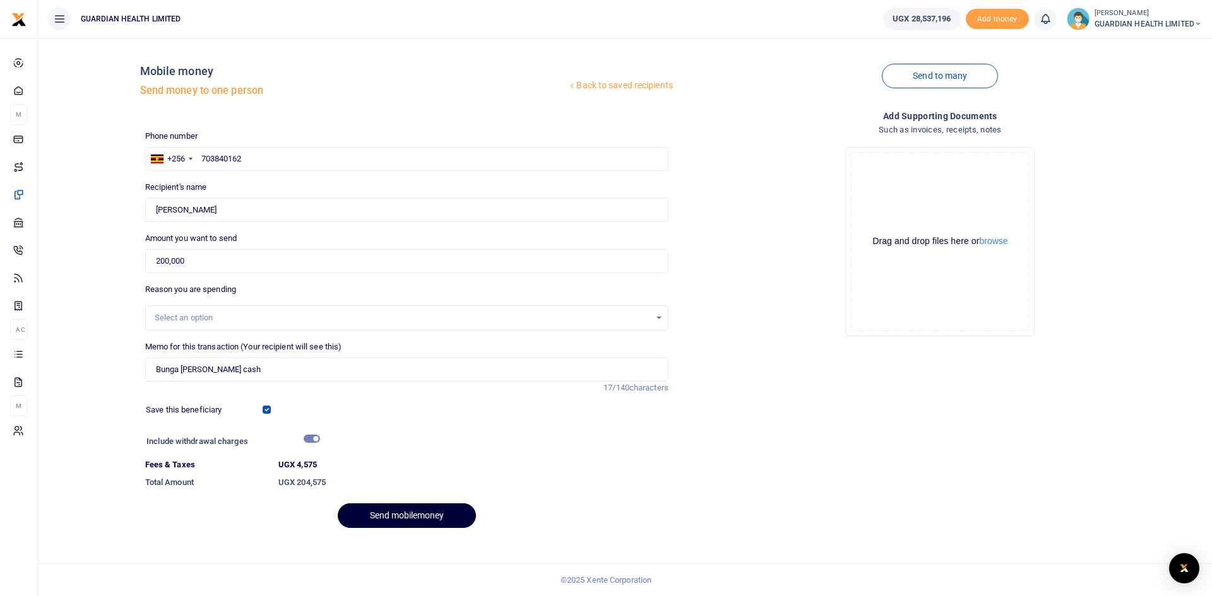
click at [408, 518] on button "Send mobilemoney" at bounding box center [407, 516] width 138 height 25
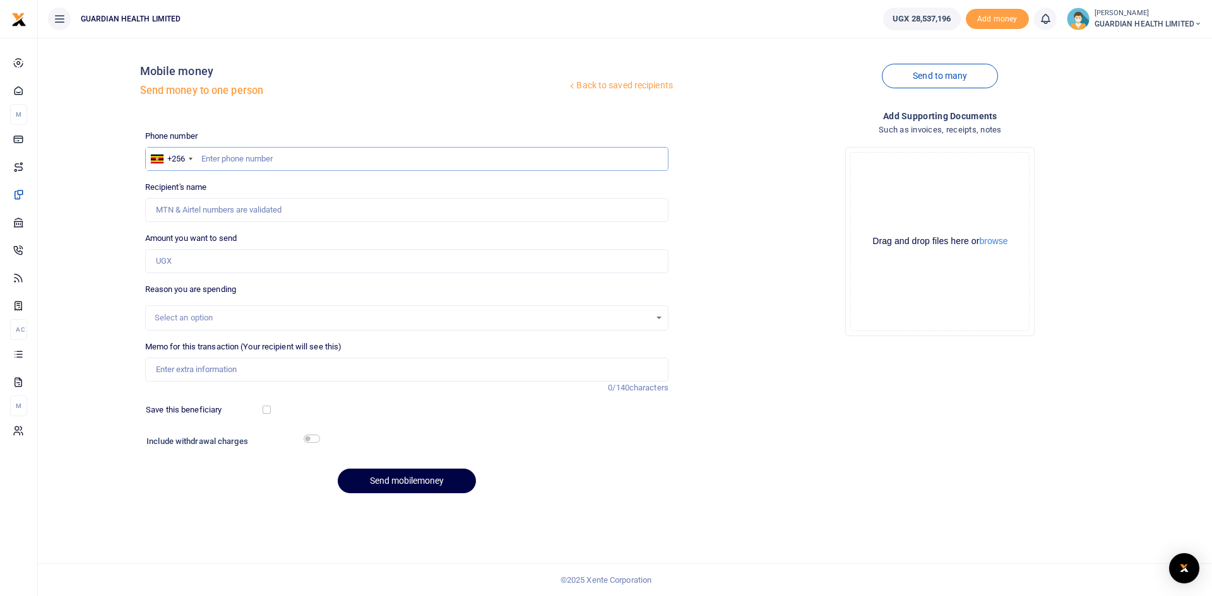
click at [282, 158] on input "text" at bounding box center [406, 159] width 523 height 24
paste input "0786852636"
click at [204, 157] on input "0786852636" at bounding box center [406, 159] width 523 height 24
type input "786852636"
click at [186, 256] on input "Amount you want to send" at bounding box center [406, 261] width 523 height 24
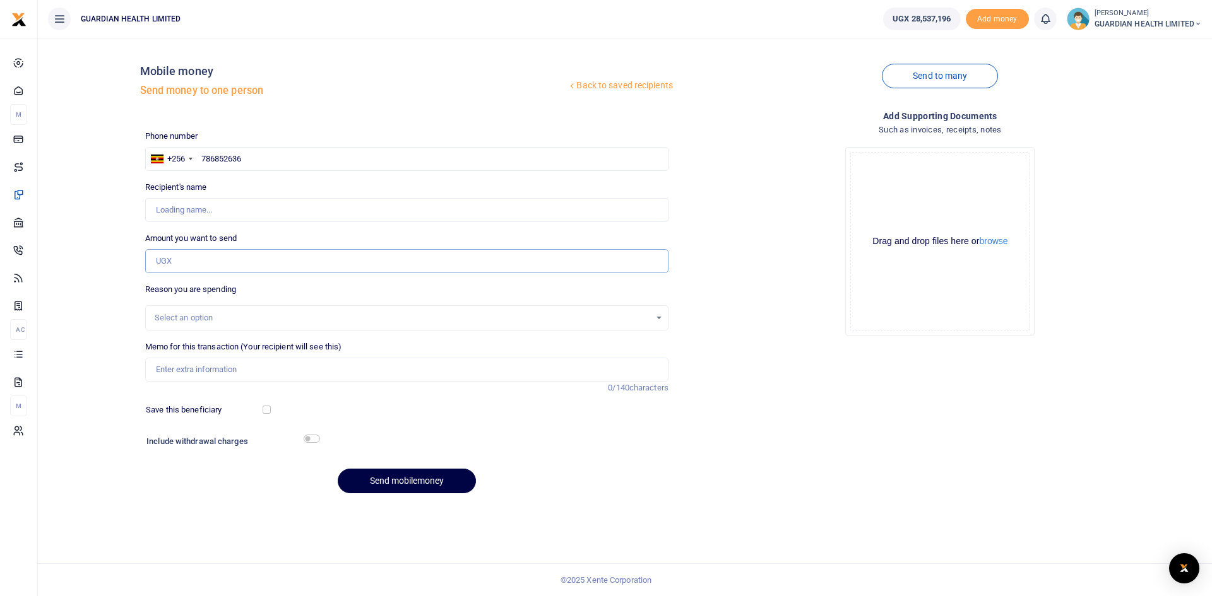
type input "Happy Nandera"
type input "200,000"
click at [181, 373] on input "Memo for this transaction (Your recipient will see this)" at bounding box center [406, 370] width 523 height 24
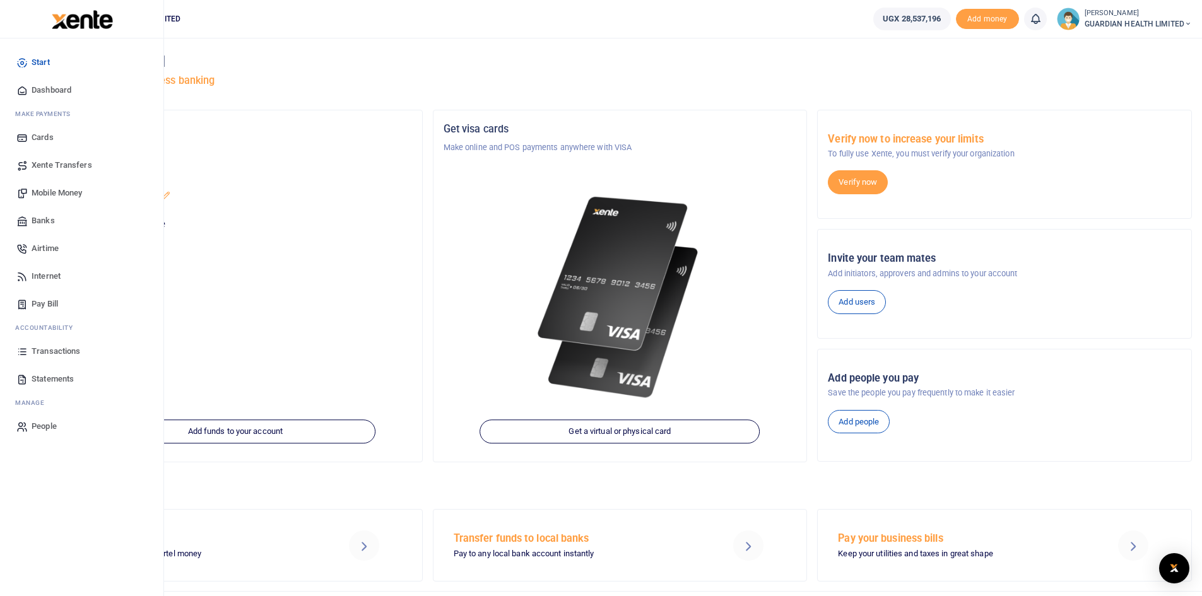
click at [74, 192] on span "Mobile Money" at bounding box center [57, 193] width 50 height 13
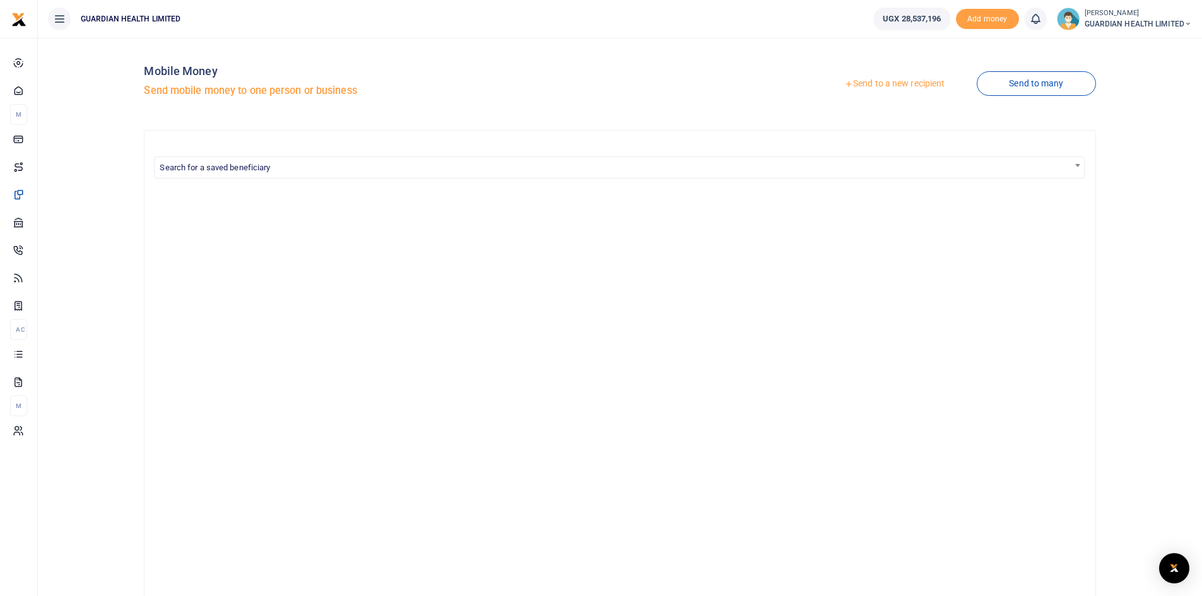
click at [893, 81] on link "Send to a new recipient" at bounding box center [894, 84] width 165 height 23
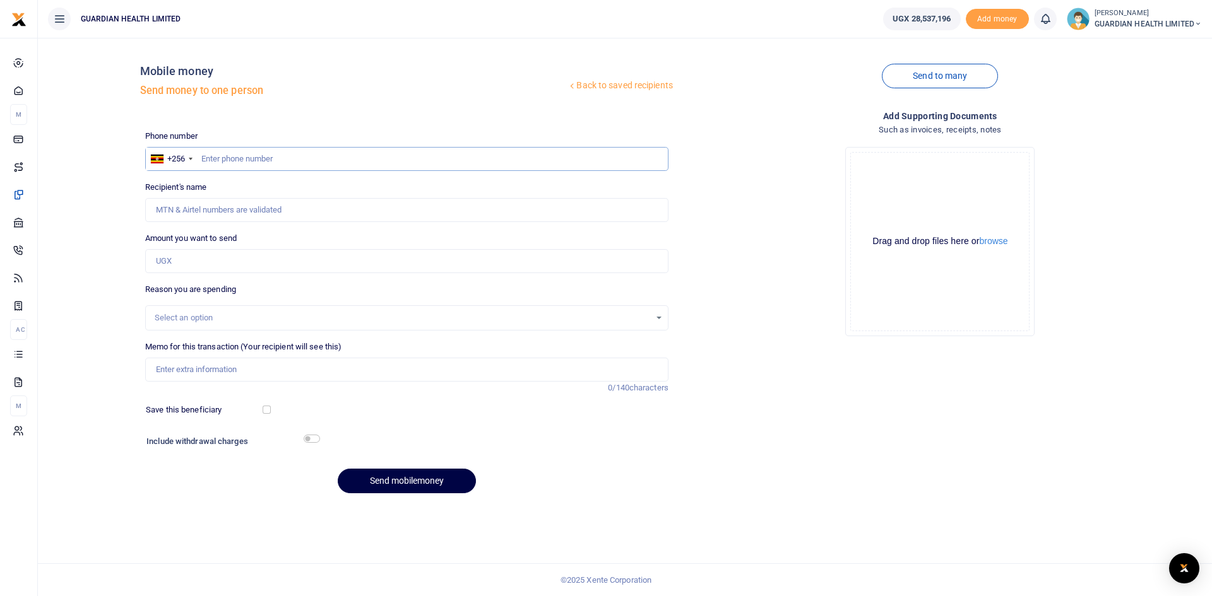
paste input "0786852636"
click at [206, 155] on input "0786852636" at bounding box center [406, 159] width 523 height 24
type input "786852636"
click at [234, 252] on input "Amount you want to send" at bounding box center [406, 261] width 523 height 24
type input "Happy Nandera"
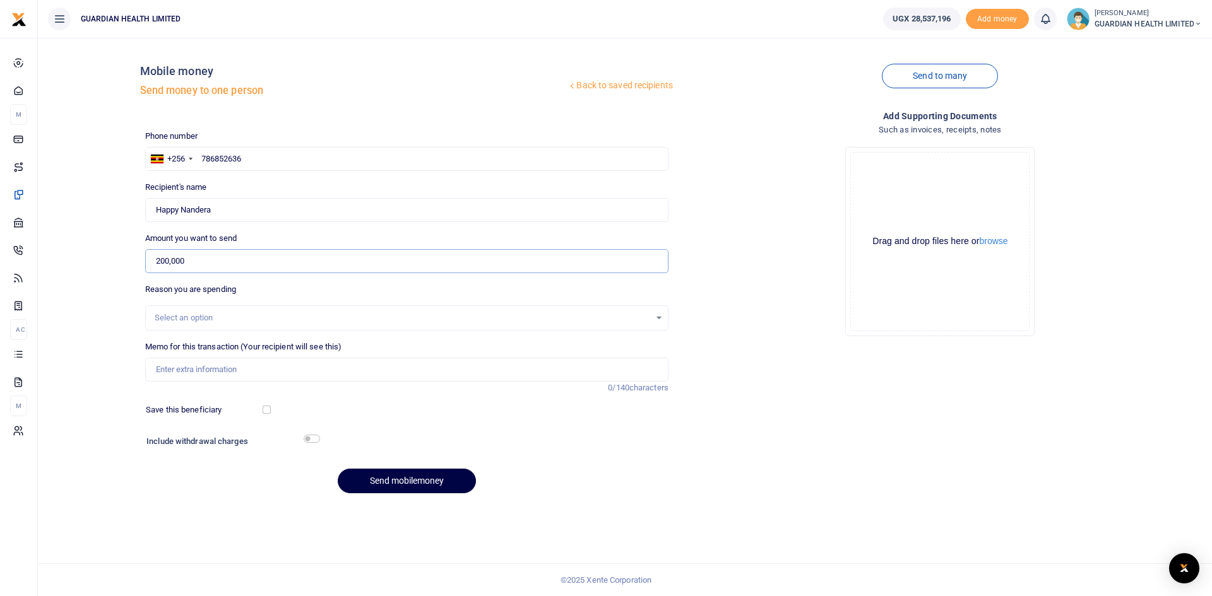
type input "200,000"
click at [251, 367] on input "Memo for this transaction (Your recipient will see this)" at bounding box center [406, 370] width 523 height 24
type input "Mbale petty cash"
click at [266, 405] on div "Save this beneficiary" at bounding box center [205, 410] width 129 height 13
click at [267, 413] on input "checkbox" at bounding box center [267, 410] width 8 height 8
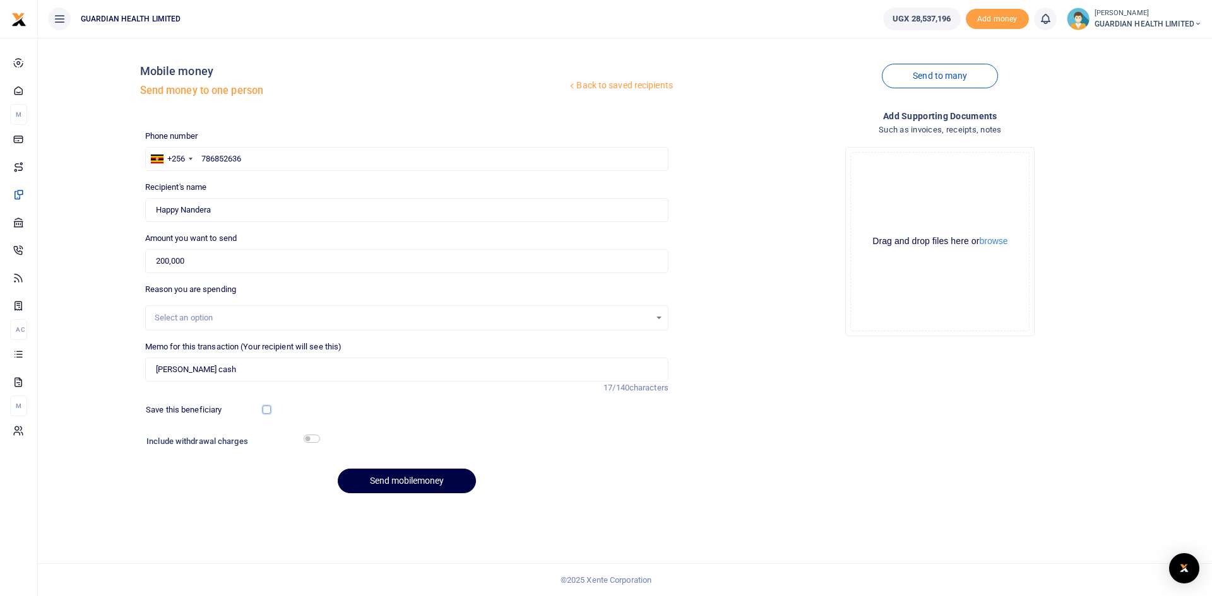
checkbox input "true"
click at [312, 439] on input "checkbox" at bounding box center [312, 439] width 16 height 8
checkbox input "true"
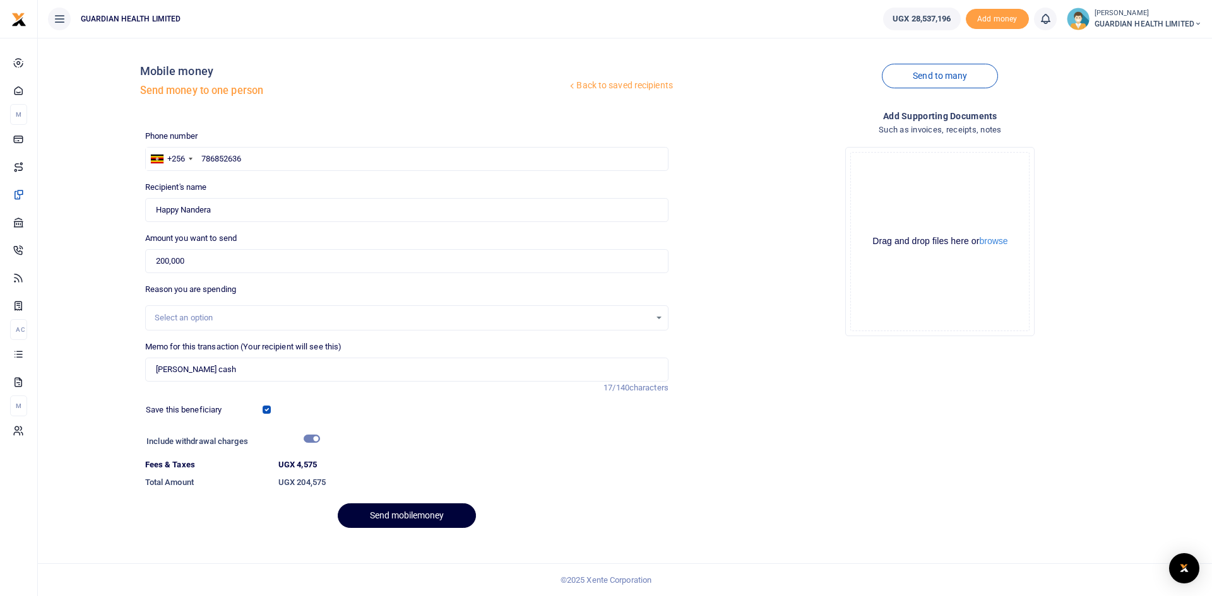
click at [373, 514] on button "Send mobilemoney" at bounding box center [407, 516] width 138 height 25
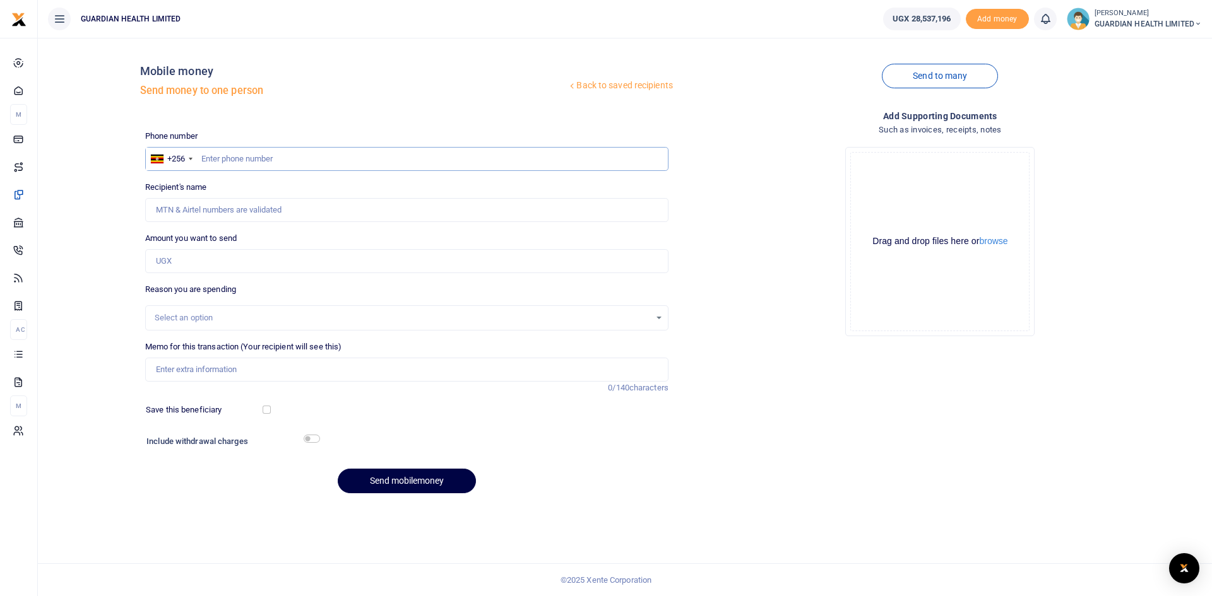
click at [259, 163] on input "text" at bounding box center [406, 159] width 523 height 24
type input "786627242"
type input "Patience Asira"
type input "786627242"
click at [257, 267] on input "Amount you want to send" at bounding box center [406, 261] width 523 height 24
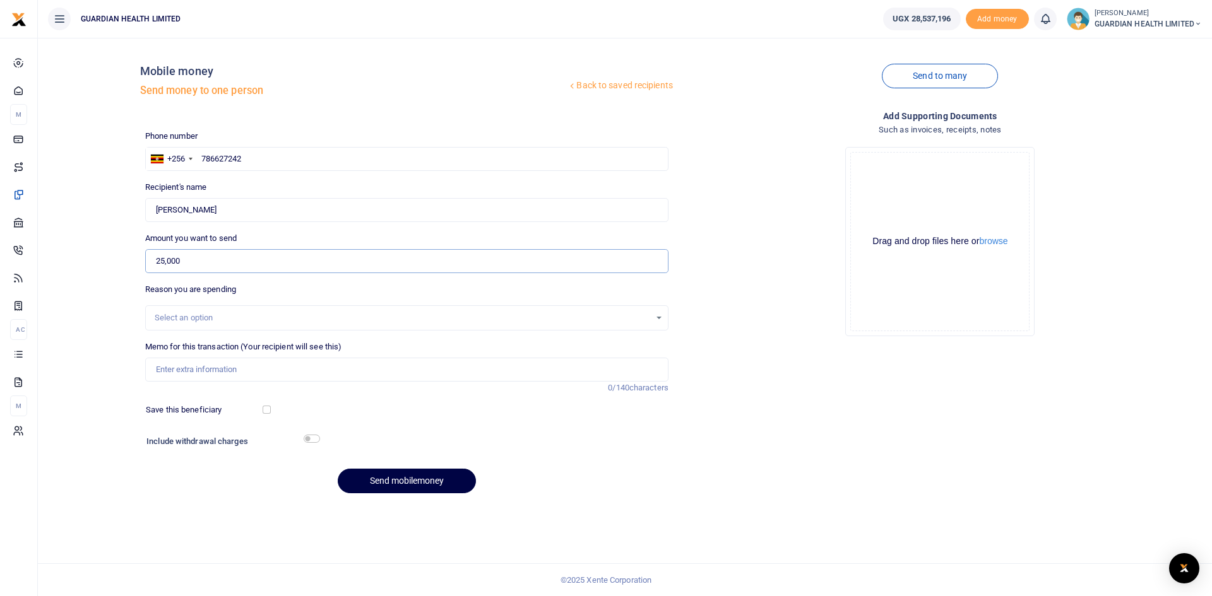
type input "25,000"
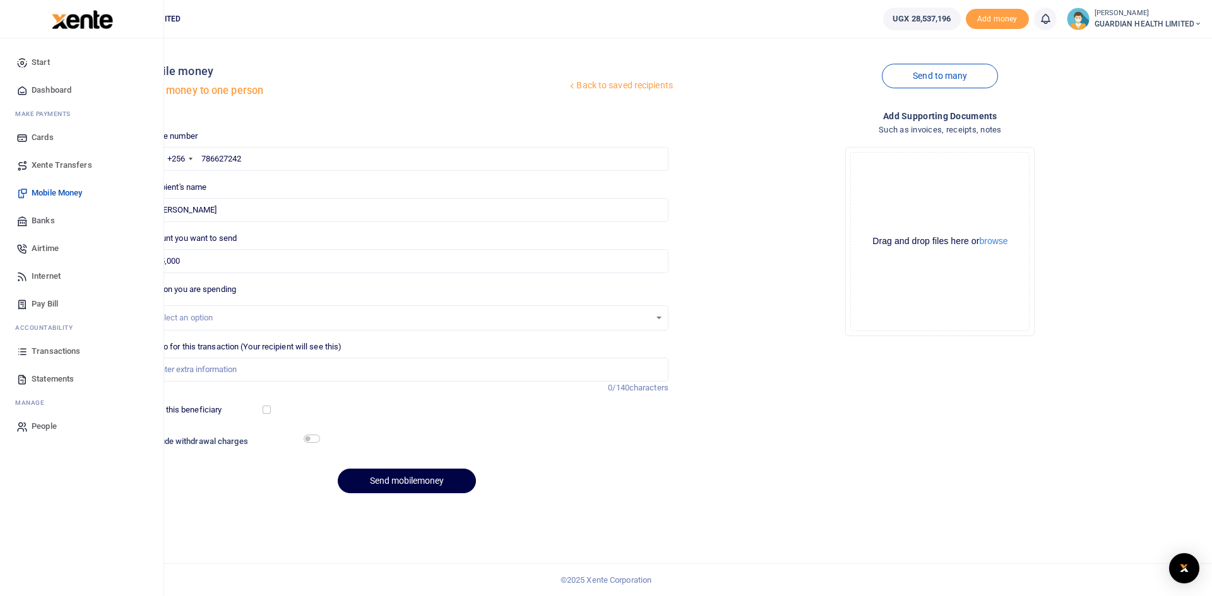
click at [64, 352] on span "Transactions" at bounding box center [56, 351] width 49 height 13
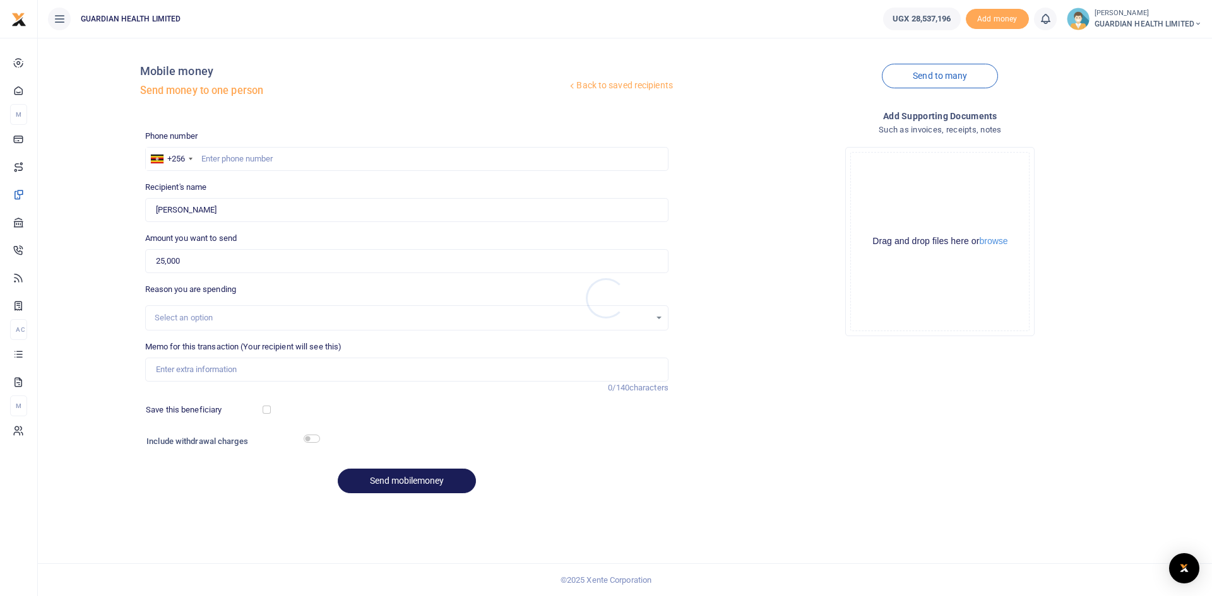
click at [203, 258] on div at bounding box center [606, 298] width 1212 height 596
click at [201, 264] on input "25,000" at bounding box center [406, 261] width 523 height 24
type input "250,000"
click at [232, 317] on div "Select an option" at bounding box center [402, 318] width 495 height 13
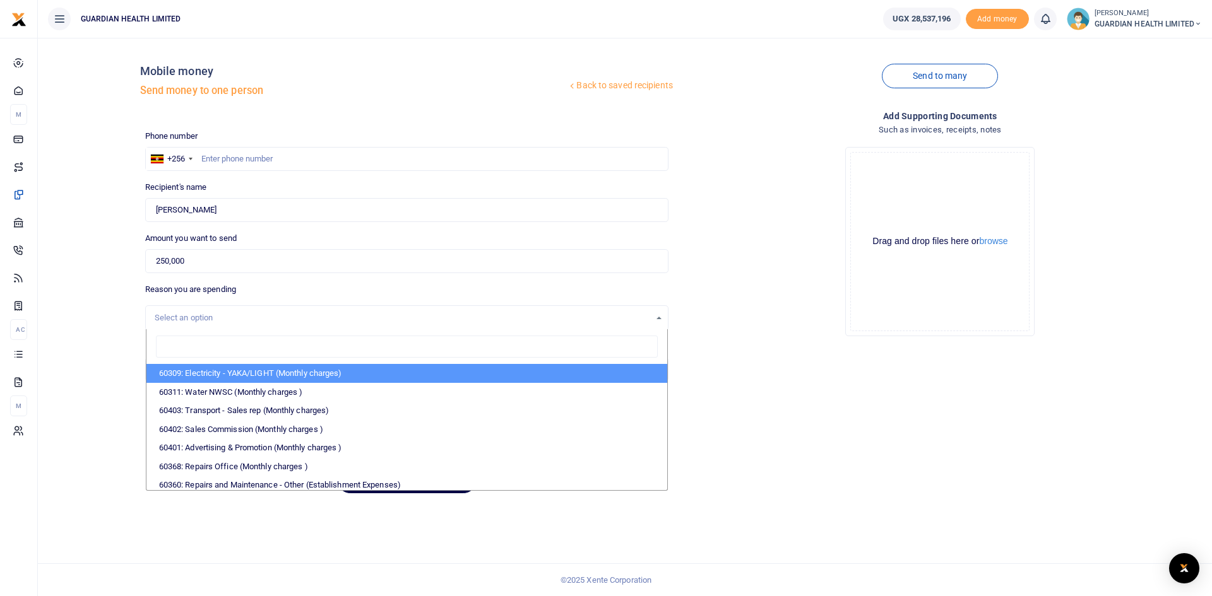
click at [232, 317] on div "Select an option" at bounding box center [402, 318] width 495 height 13
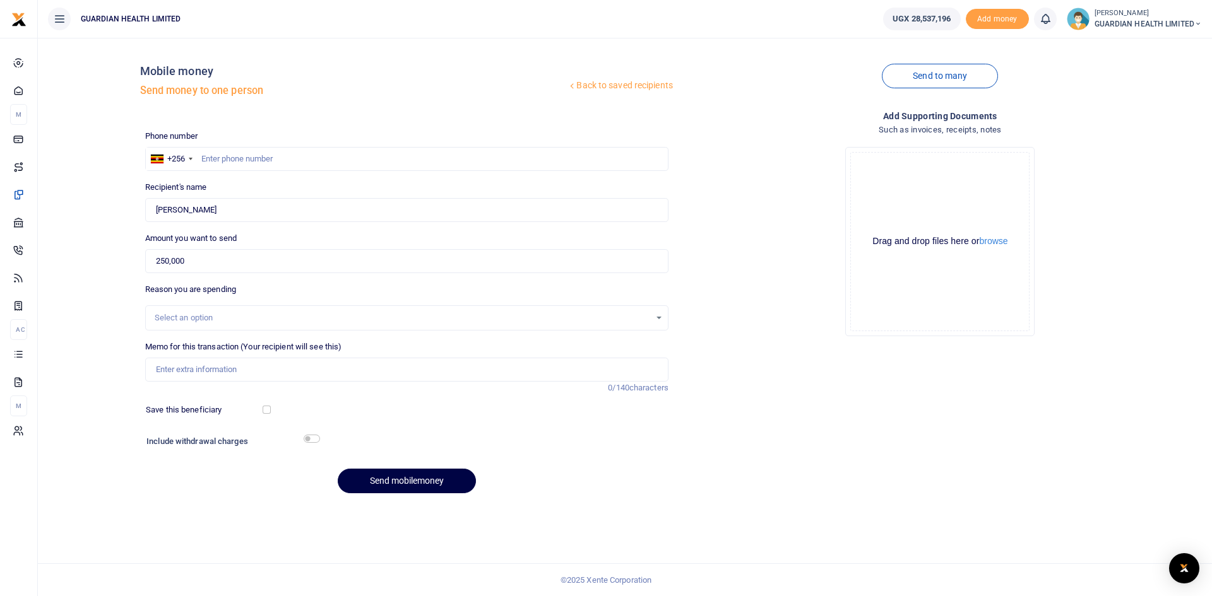
click at [246, 320] on div "Select an option" at bounding box center [402, 318] width 495 height 13
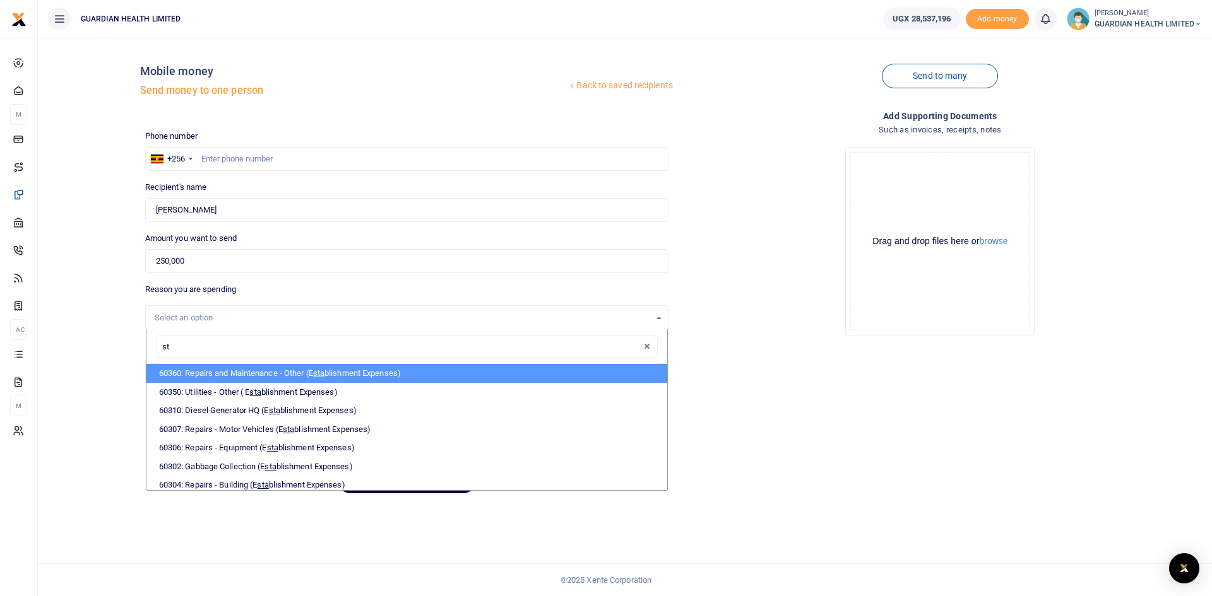
type input "s"
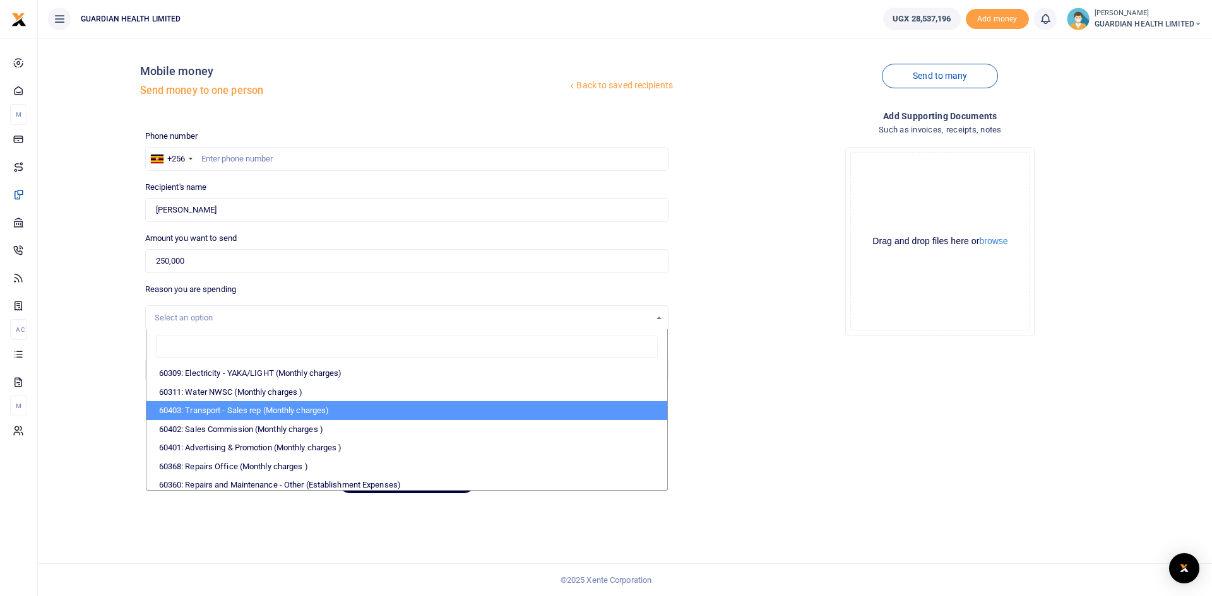
drag, startPoint x: 860, startPoint y: 389, endPoint x: 734, endPoint y: 423, distance: 130.1
click at [853, 394] on div "Add supporting Documents Such as invoices, receipts, notes Drop your files here…" at bounding box center [939, 306] width 533 height 395
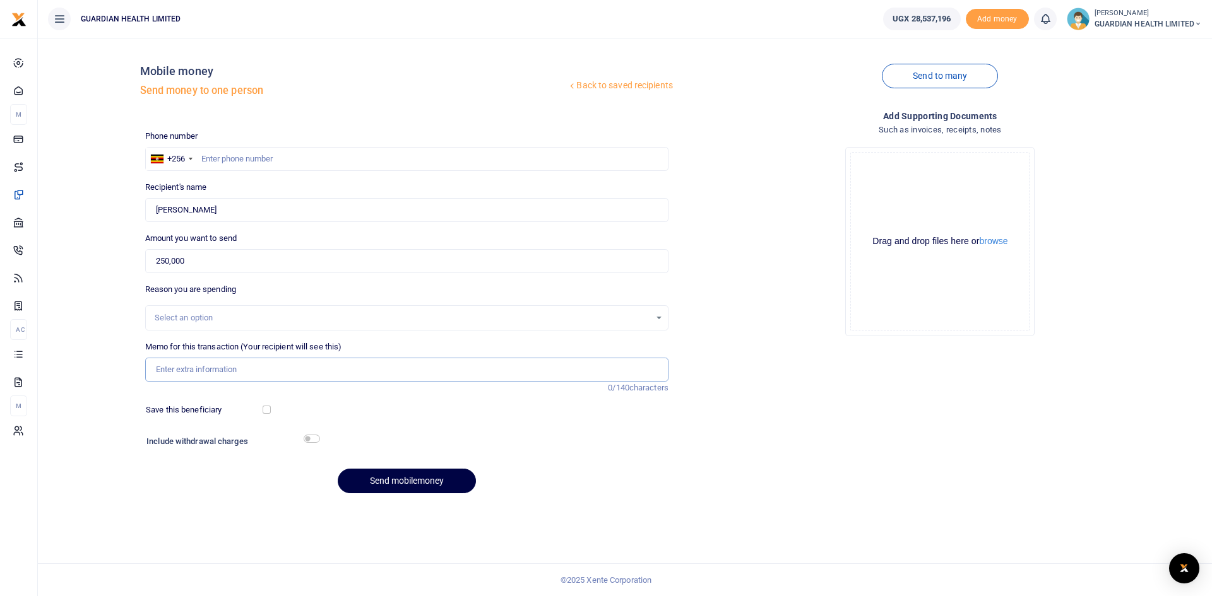
click at [244, 369] on input "Memo for this transaction (Your recipient will see this)" at bounding box center [406, 370] width 523 height 24
drag, startPoint x: 203, startPoint y: 370, endPoint x: 276, endPoint y: 374, distance: 73.9
click at [276, 374] on input "Farewall for Adong Esther Birungi RH gayaza" at bounding box center [406, 370] width 523 height 24
click at [276, 374] on input "Farewall for Sharleen RH gayaza" at bounding box center [406, 370] width 523 height 24
click at [244, 372] on input "Farewall for Sharleen RH Finance" at bounding box center [406, 370] width 523 height 24
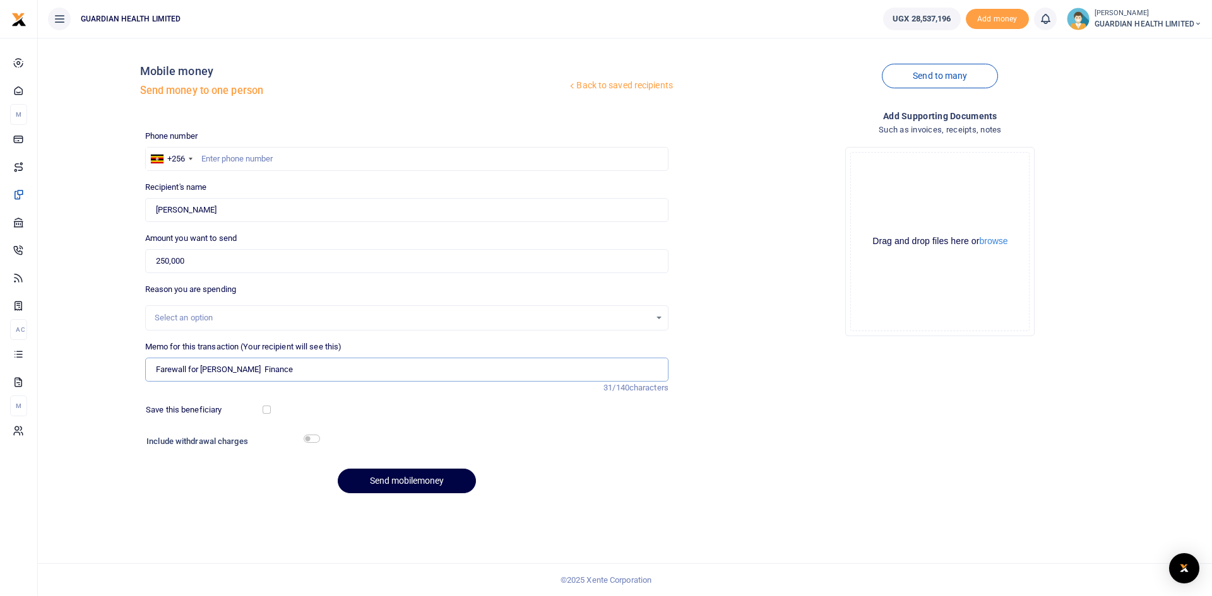
type input "Farewall for Sharleen Finance"
click at [269, 407] on input "checkbox" at bounding box center [267, 410] width 8 height 8
checkbox input "true"
click at [311, 436] on input "checkbox" at bounding box center [312, 439] width 16 height 8
click at [311, 437] on input "checkbox" at bounding box center [312, 439] width 16 height 8
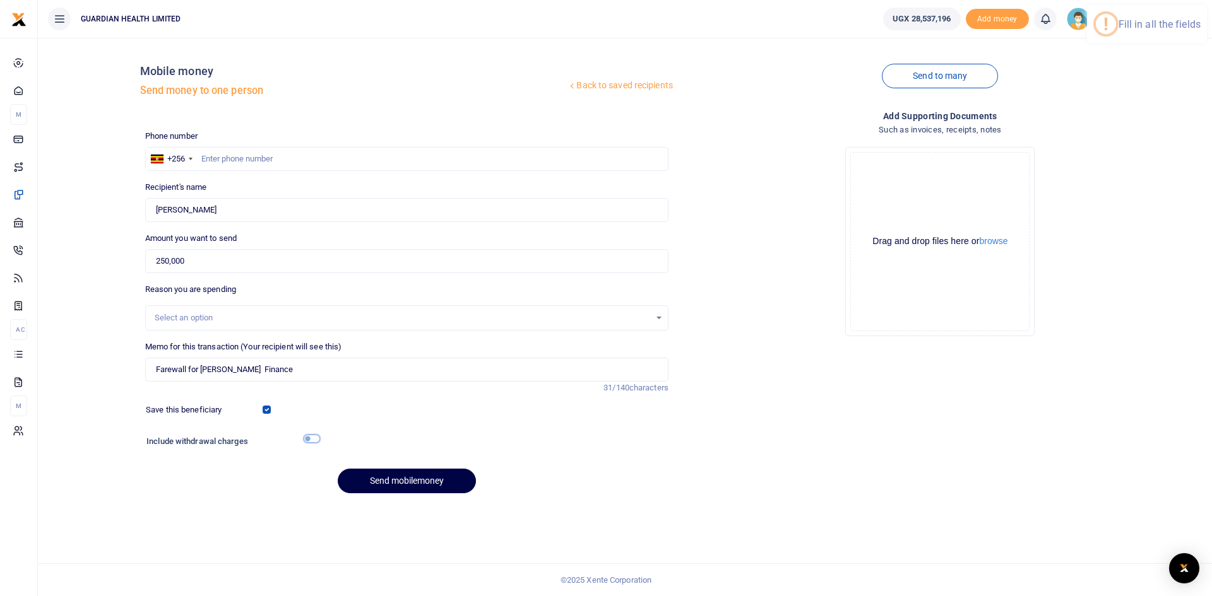
click at [311, 437] on input "checkbox" at bounding box center [312, 439] width 16 height 8
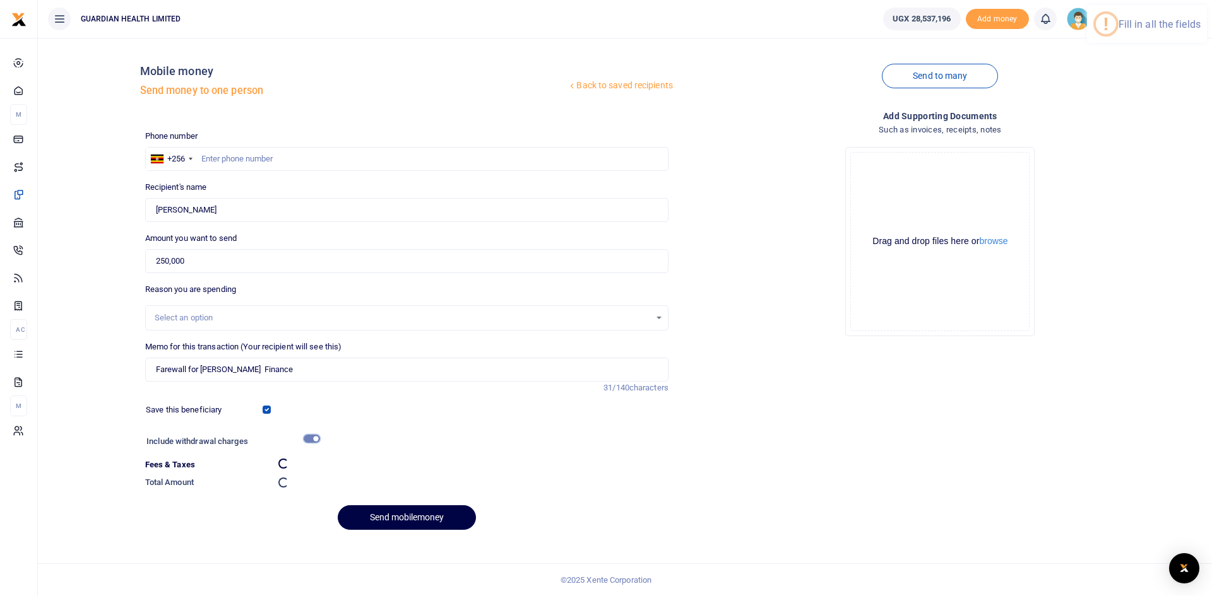
checkbox input "false"
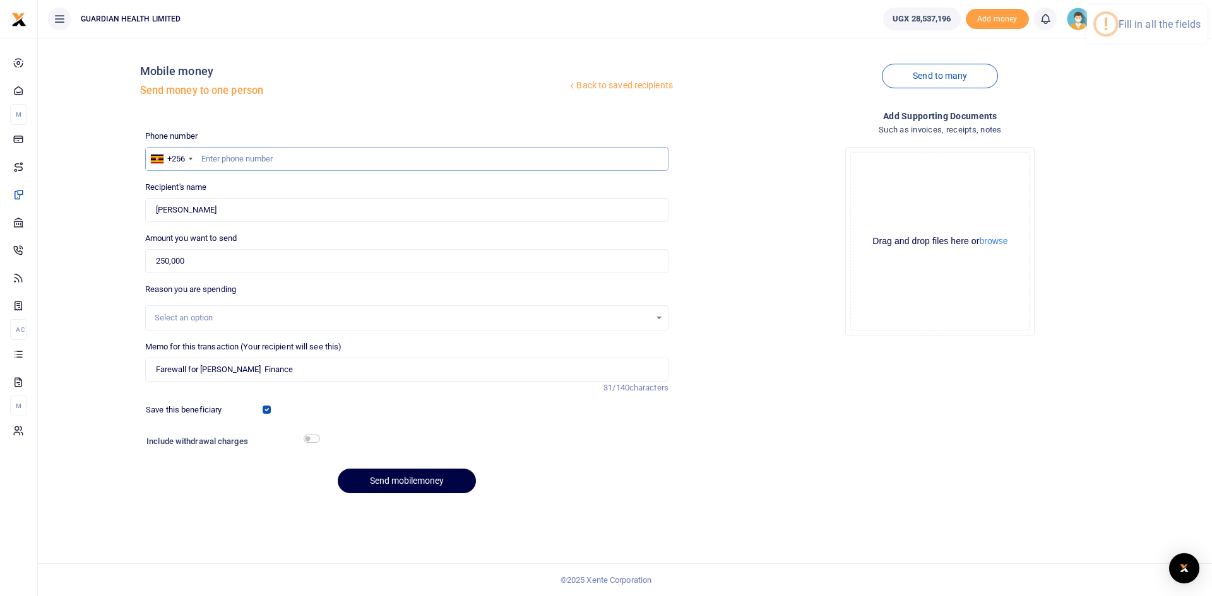
click at [231, 161] on input "text" at bounding box center [406, 159] width 523 height 24
paste input "0786852636"
click at [206, 158] on input "0786852636" at bounding box center [406, 159] width 523 height 24
type input "786852636"
type input "Happy Nandera"
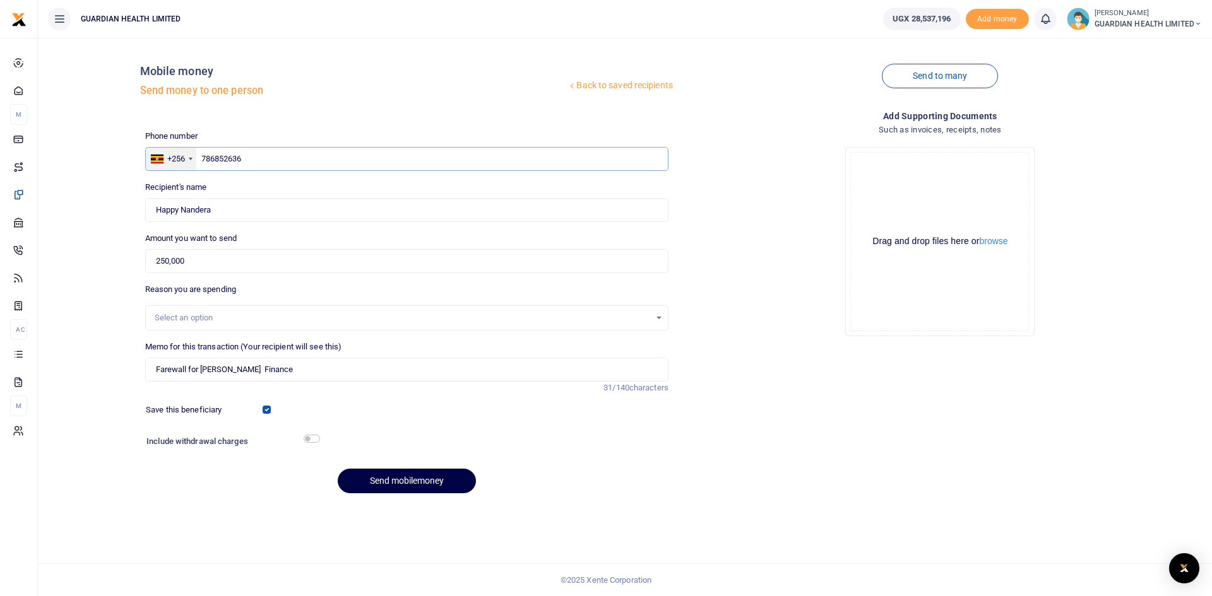
drag, startPoint x: 271, startPoint y: 161, endPoint x: 193, endPoint y: 162, distance: 77.6
click at [193, 162] on div "+256 Uganda +256 786852636" at bounding box center [406, 159] width 523 height 24
type input "786627242"
type input "Patience Asira"
click at [210, 258] on input "250,000" at bounding box center [406, 261] width 523 height 24
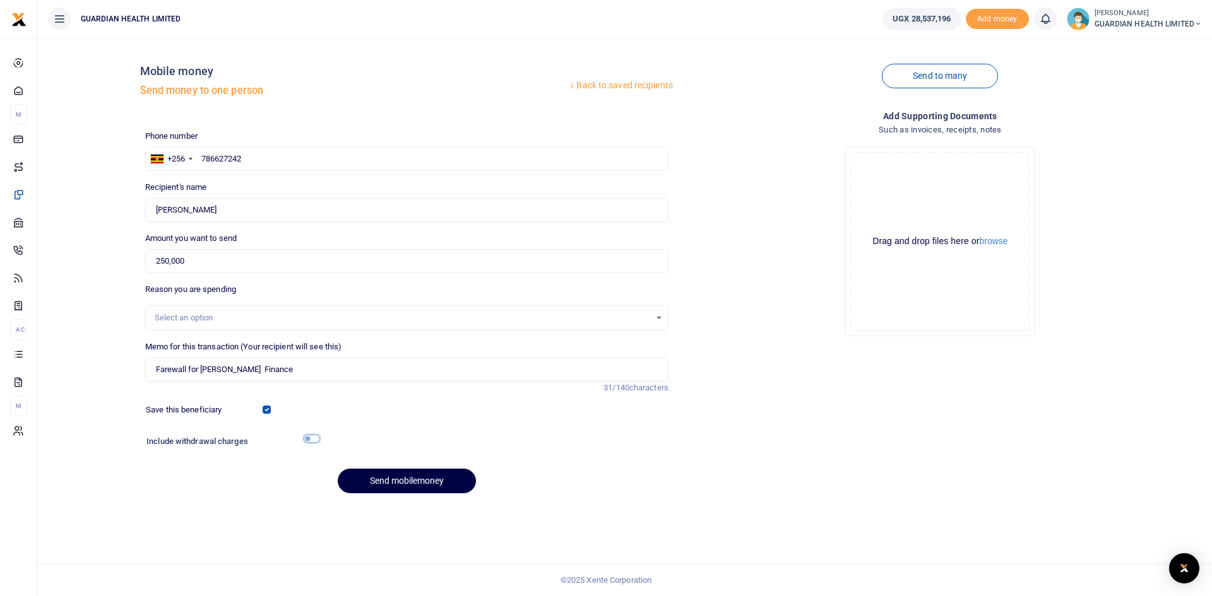
click at [312, 440] on input "checkbox" at bounding box center [312, 439] width 16 height 8
checkbox input "true"
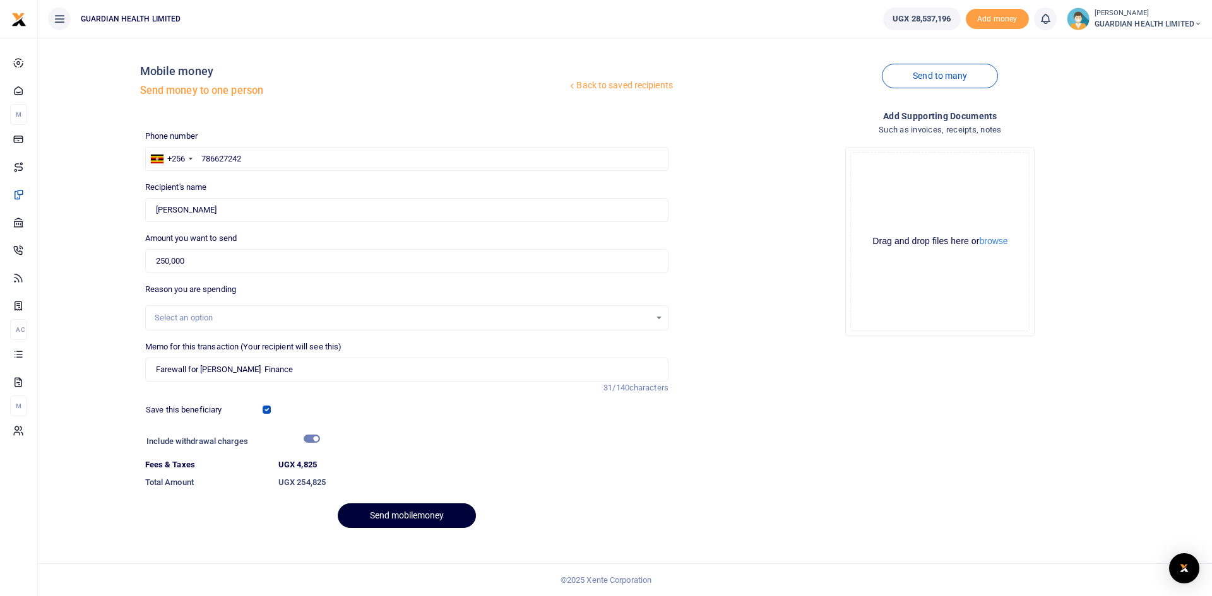
click at [383, 514] on button "Send mobilemoney" at bounding box center [407, 516] width 138 height 25
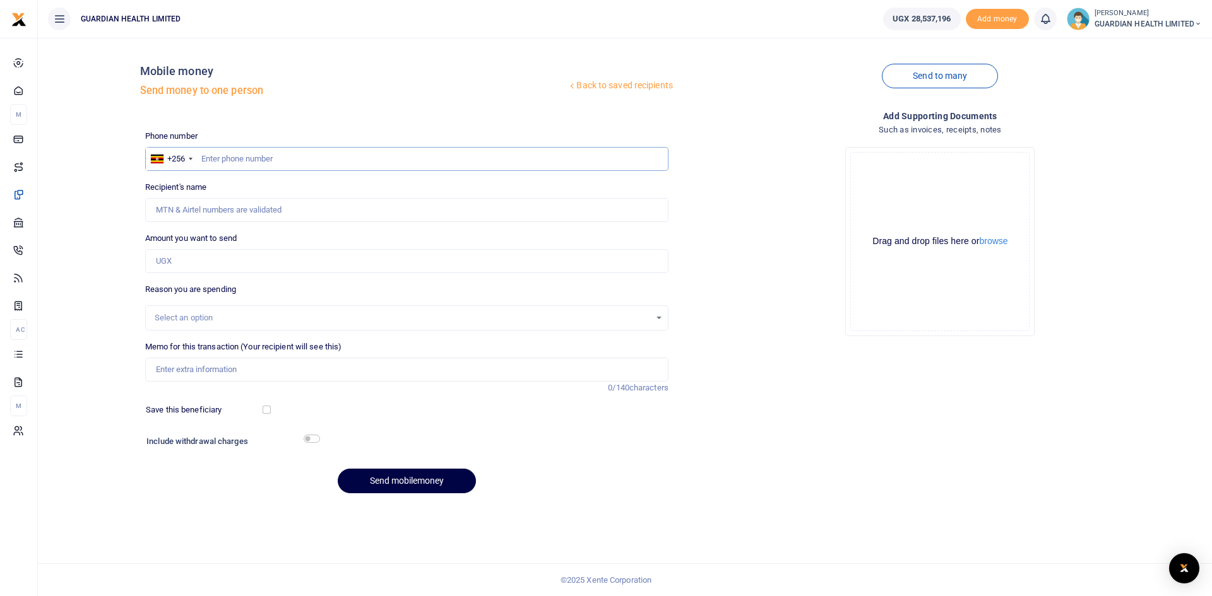
paste input "0780279921"
click at [206, 158] on input "0780279921" at bounding box center [406, 159] width 523 height 24
type input "780279921"
click at [215, 261] on input "Amount you want to send" at bounding box center [406, 261] width 523 height 24
type input "[PERSON_NAME]"
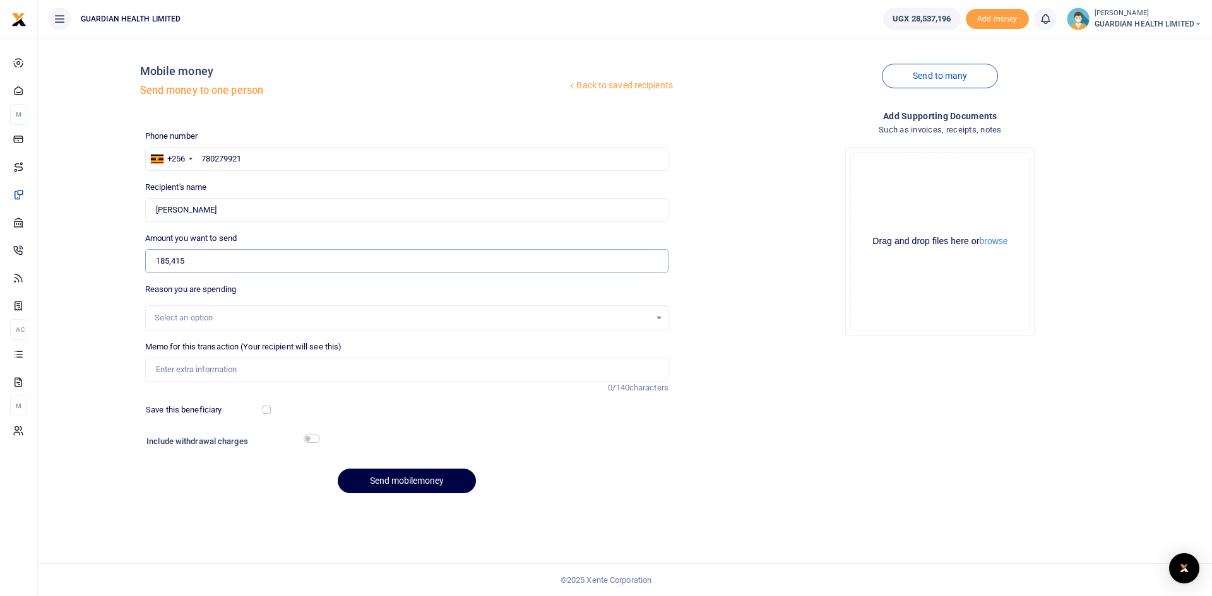
type input "185,415"
click at [219, 372] on input "Memo for this transaction (Your recipient will see this)" at bounding box center [406, 370] width 523 height 24
type input "Hoima petty cash"
click at [267, 408] on input "checkbox" at bounding box center [267, 410] width 8 height 8
checkbox input "true"
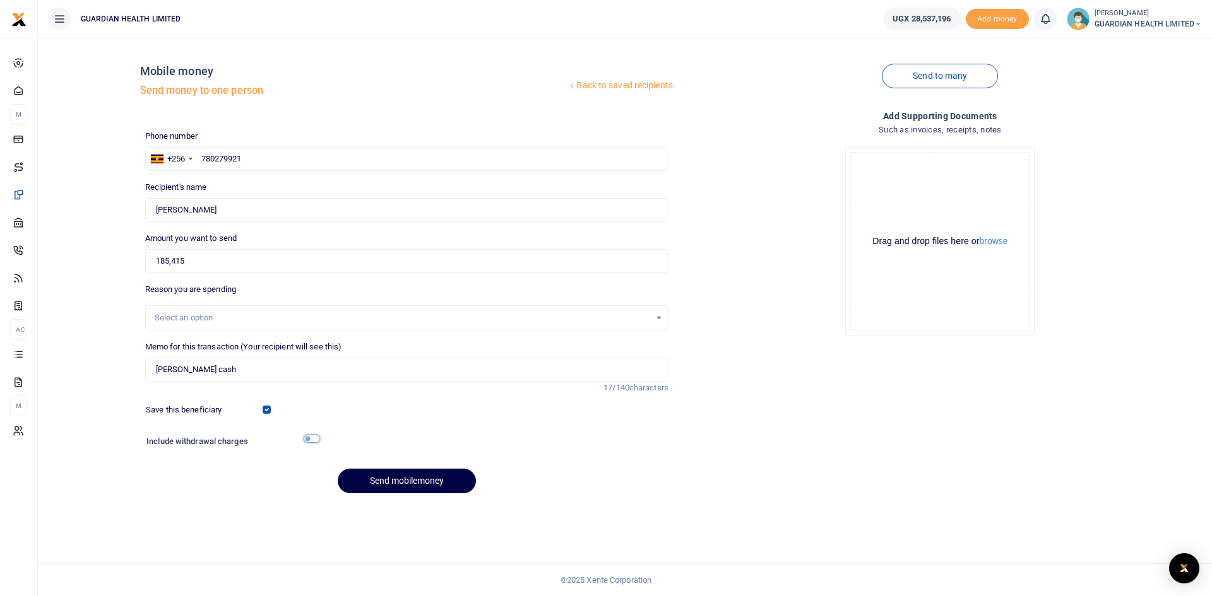
drag, startPoint x: 309, startPoint y: 439, endPoint x: 340, endPoint y: 456, distance: 35.0
click at [309, 440] on input "checkbox" at bounding box center [312, 439] width 16 height 8
checkbox input "true"
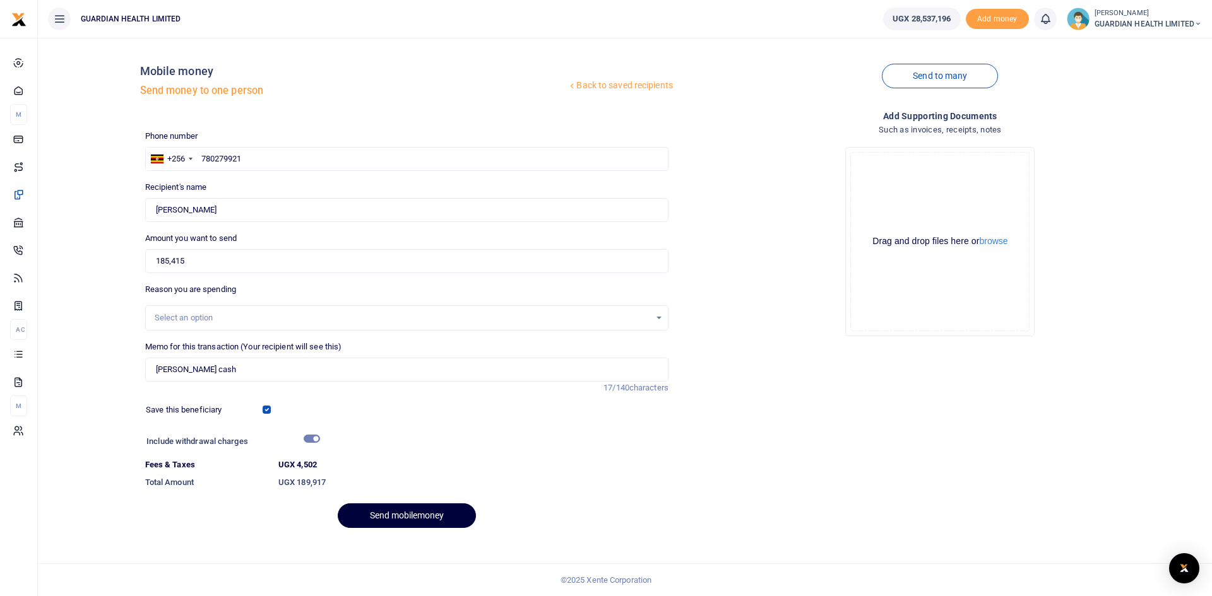
click at [395, 518] on button "Send mobilemoney" at bounding box center [407, 516] width 138 height 25
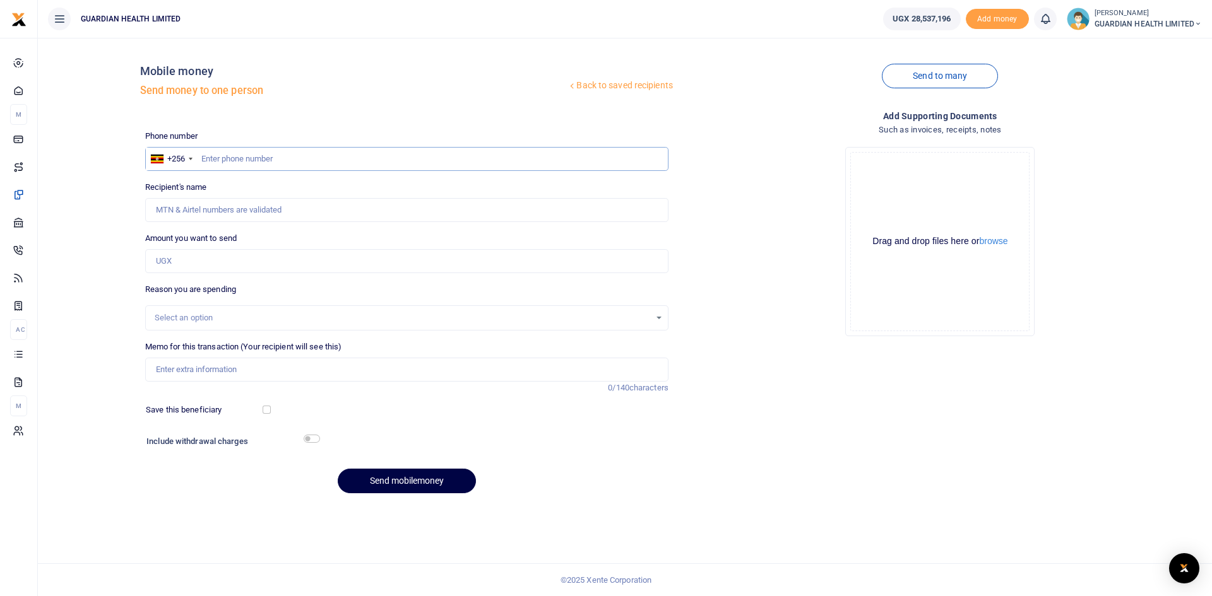
click at [375, 159] on input "text" at bounding box center [406, 159] width 523 height 24
click at [331, 163] on input "text" at bounding box center [406, 159] width 523 height 24
type input "783266767"
type input "Unity Amutuheire"
type input "783266767"
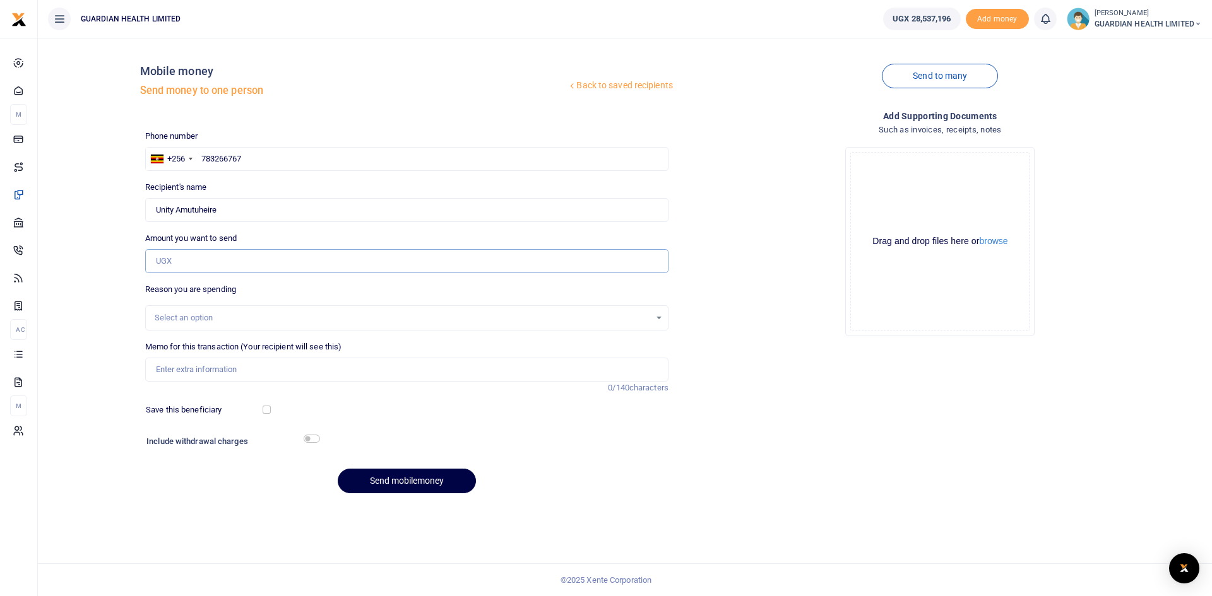
click at [259, 258] on input "Amount you want to send" at bounding box center [406, 261] width 523 height 24
type input "178,800"
click at [244, 161] on input "text" at bounding box center [406, 159] width 523 height 24
drag, startPoint x: 244, startPoint y: 161, endPoint x: 215, endPoint y: 234, distance: 78.8
click at [198, 251] on input "Amount you want to send" at bounding box center [406, 261] width 523 height 24
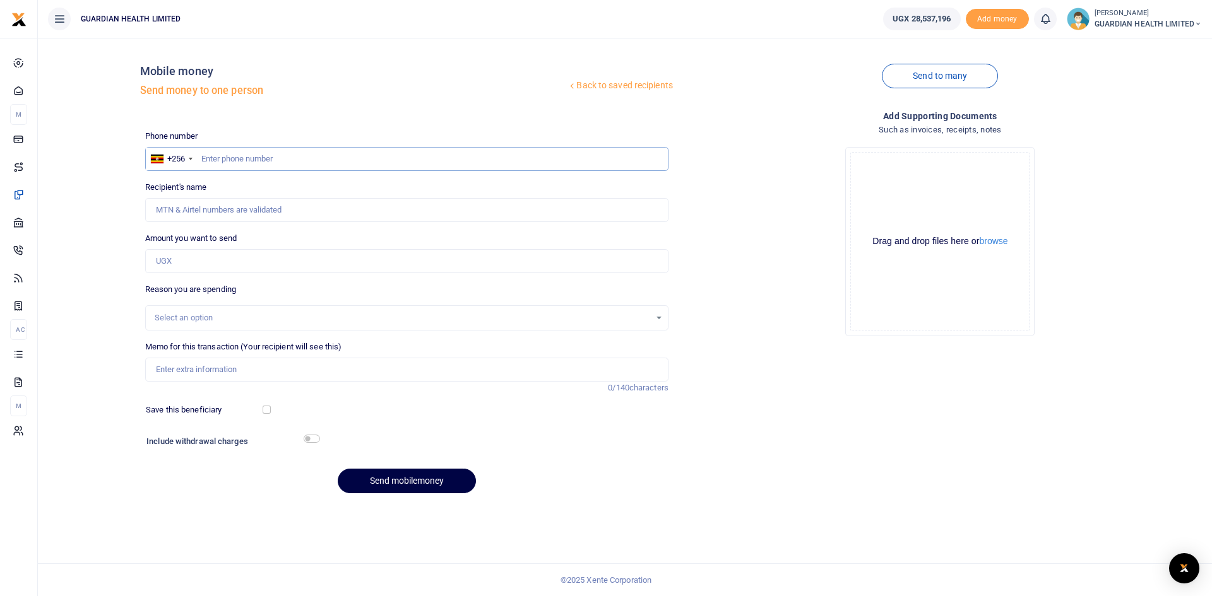
click at [235, 161] on input "text" at bounding box center [406, 159] width 523 height 24
type input "783266767"
type input "Unity Amutuheire"
type input "783266767"
drag, startPoint x: 191, startPoint y: 260, endPoint x: 199, endPoint y: 262, distance: 8.4
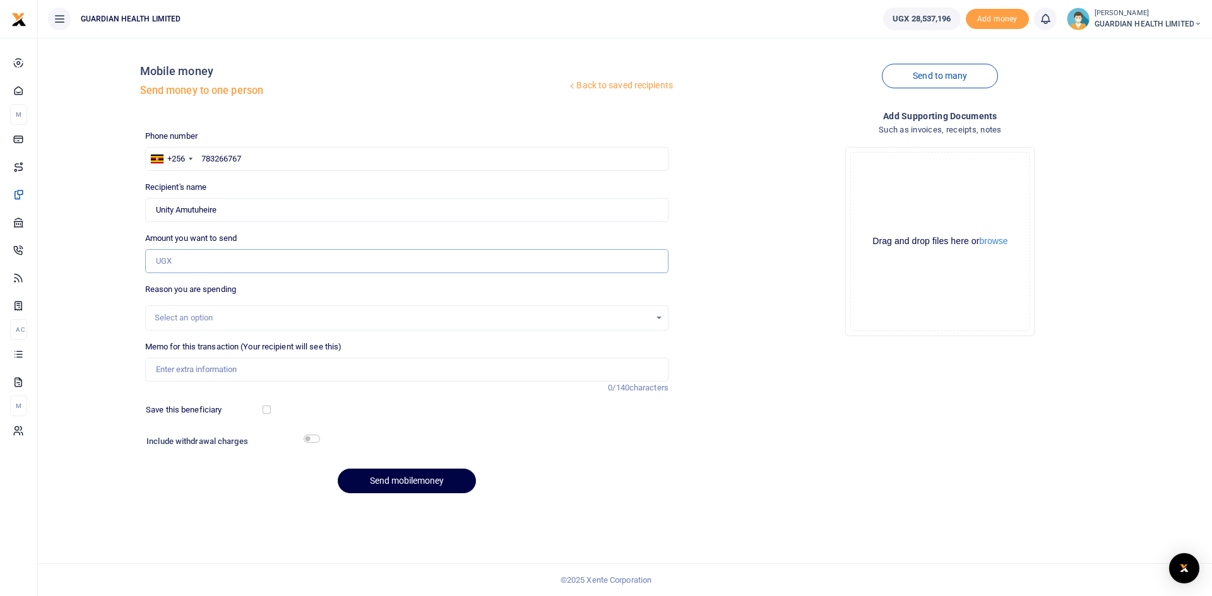
click at [191, 260] on input "Amount you want to send" at bounding box center [406, 261] width 523 height 24
type input "178,800"
click at [226, 368] on input "Memo for this transaction (Your recipient will see this)" at bounding box center [406, 370] width 523 height 24
type input "Kiruddu Petty cash"
click at [267, 409] on input "checkbox" at bounding box center [267, 410] width 8 height 8
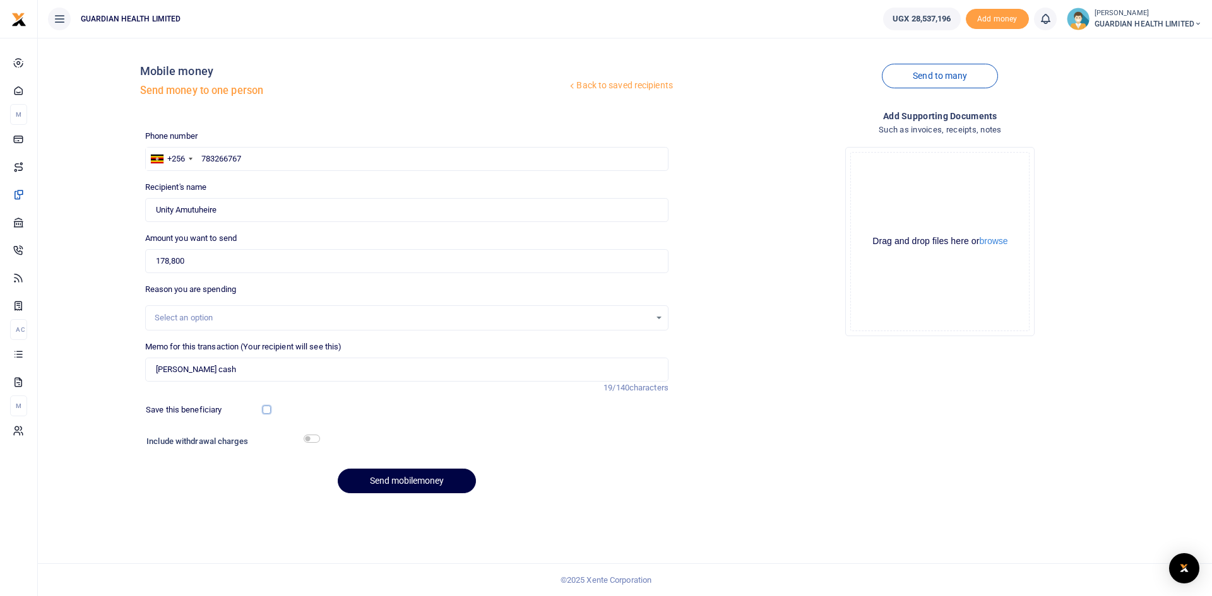
checkbox input "true"
click at [314, 442] on input "checkbox" at bounding box center [312, 439] width 16 height 8
checkbox input "true"
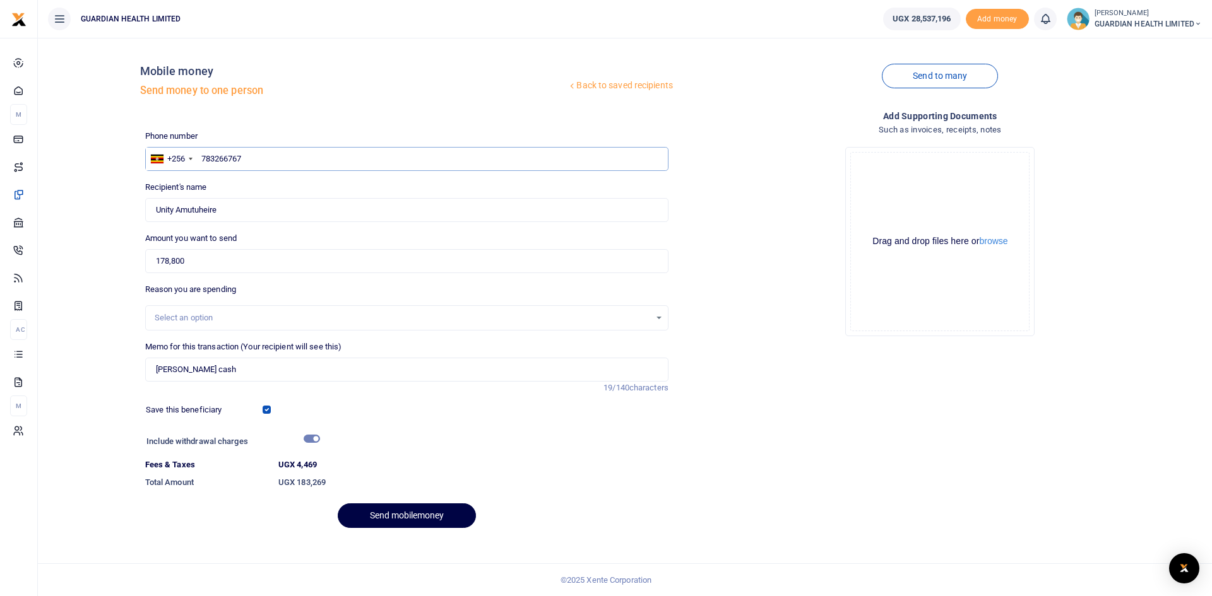
drag, startPoint x: 253, startPoint y: 160, endPoint x: 198, endPoint y: 163, distance: 55.6
click at [198, 163] on input "783266767" at bounding box center [406, 159] width 523 height 24
click at [404, 509] on button "Send mobilemoney" at bounding box center [407, 516] width 138 height 25
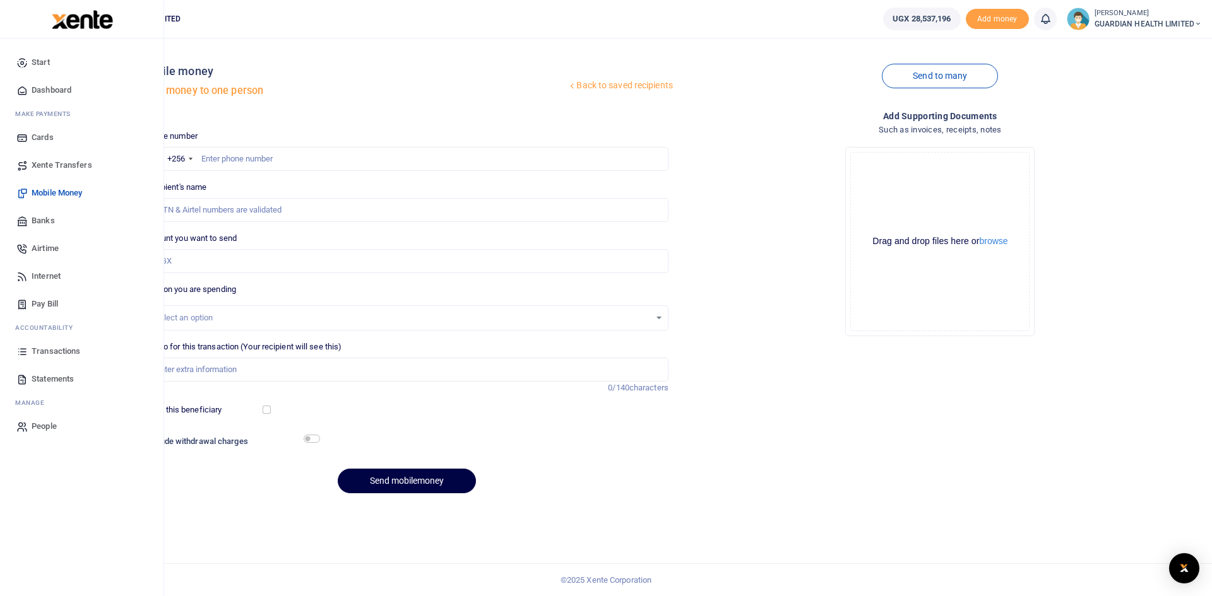
click at [47, 91] on span "Dashboard" at bounding box center [52, 90] width 40 height 13
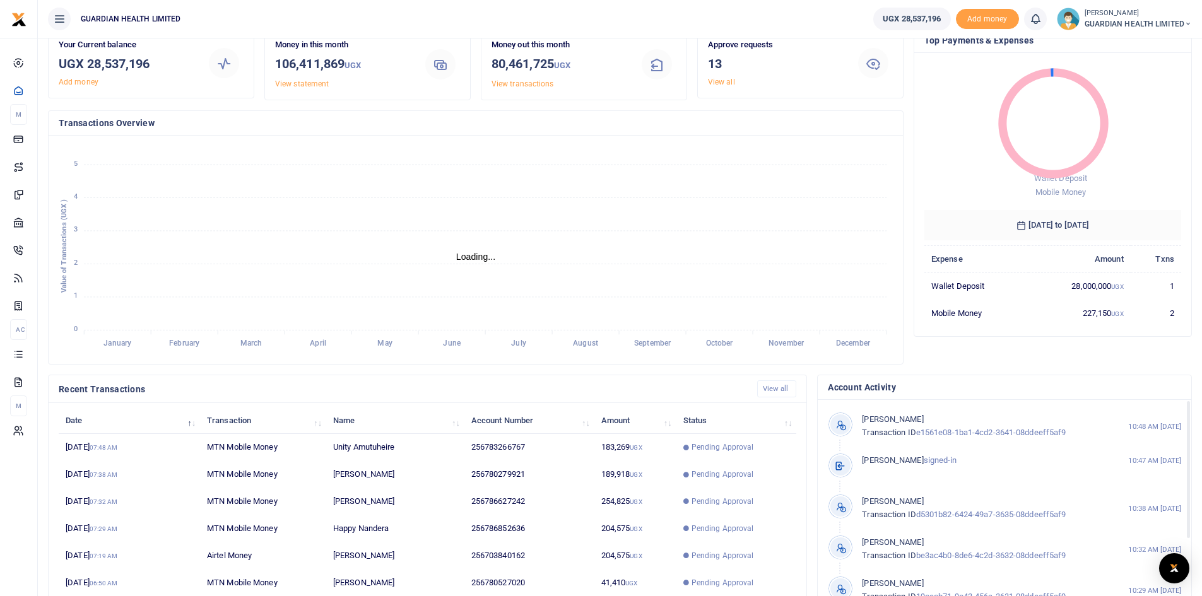
scroll to position [158, 0]
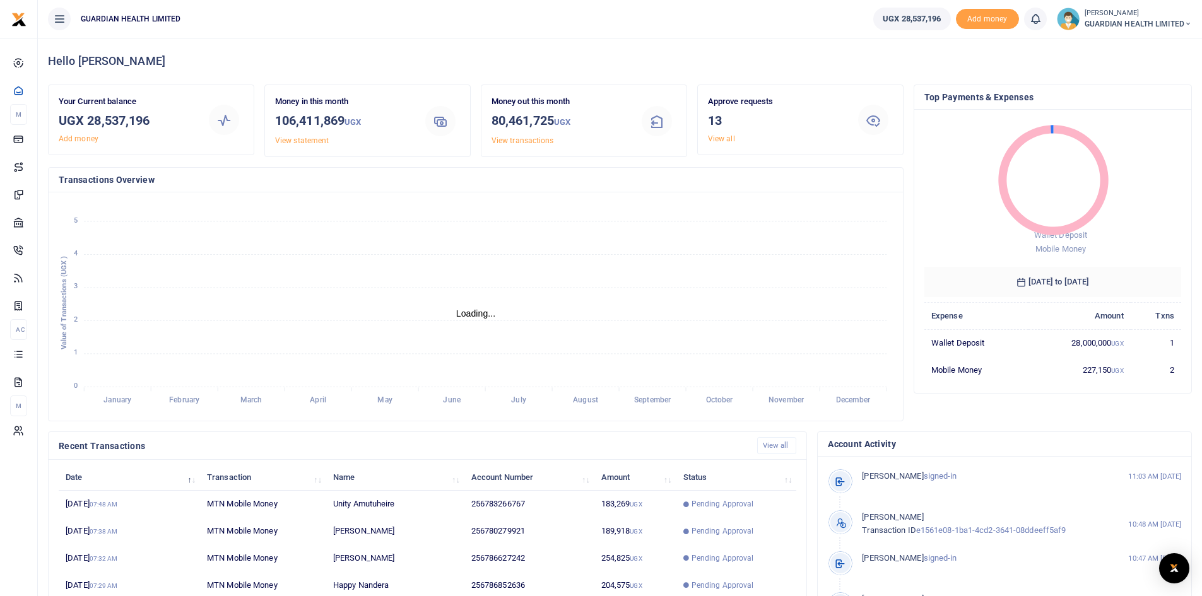
scroll to position [10, 10]
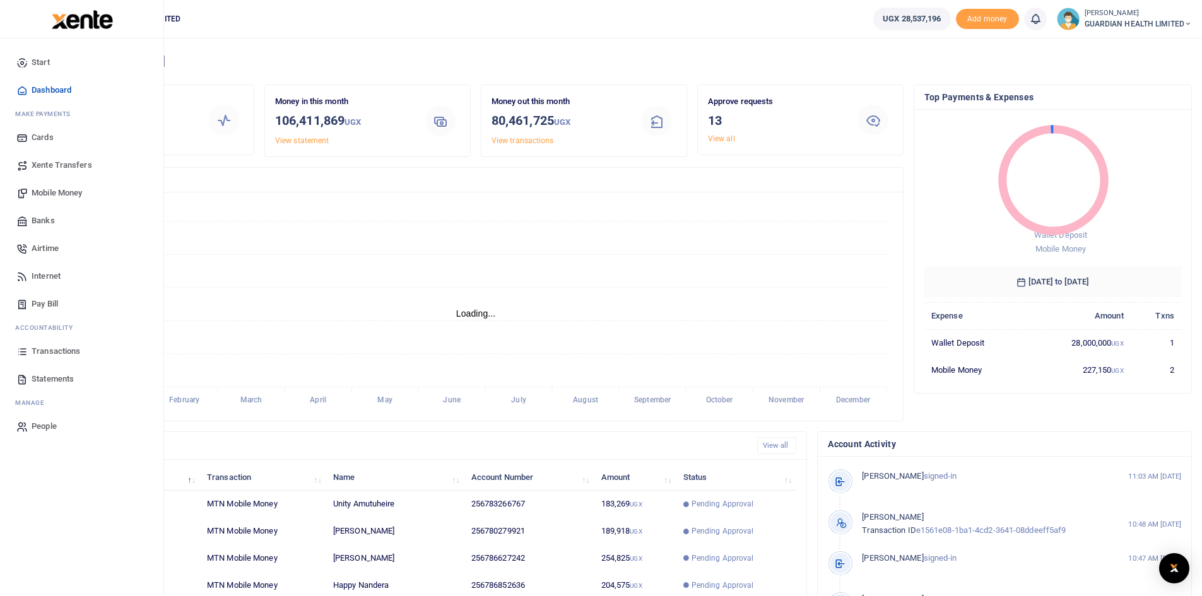
click at [58, 191] on span "Mobile Money" at bounding box center [57, 193] width 50 height 13
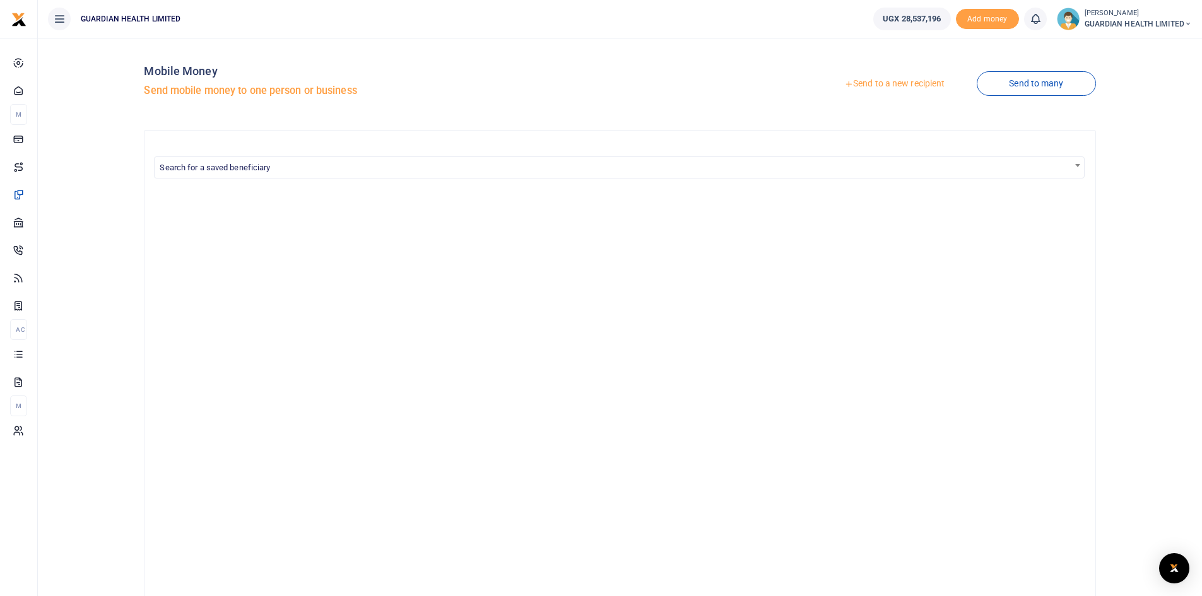
click at [913, 80] on link "Send to a new recipient" at bounding box center [894, 84] width 165 height 23
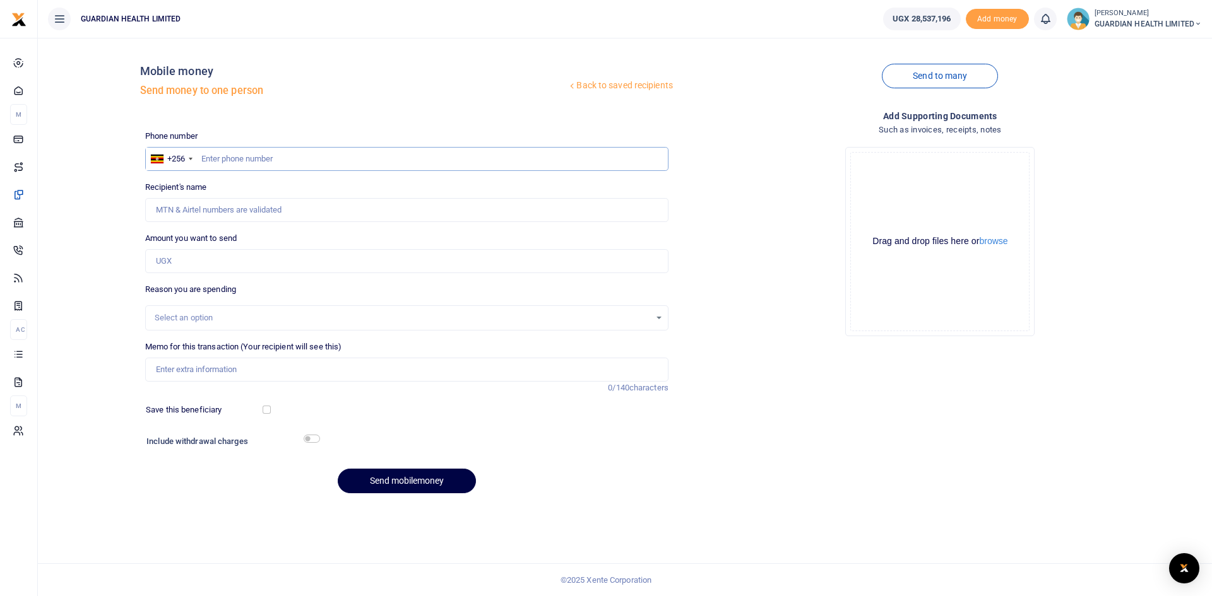
click at [245, 156] on input "text" at bounding box center [406, 159] width 523 height 24
type input "7641698805"
type input "[PERSON_NAME]"
type input "7641698805"
click at [379, 266] on input "Amount you want to send" at bounding box center [406, 261] width 523 height 24
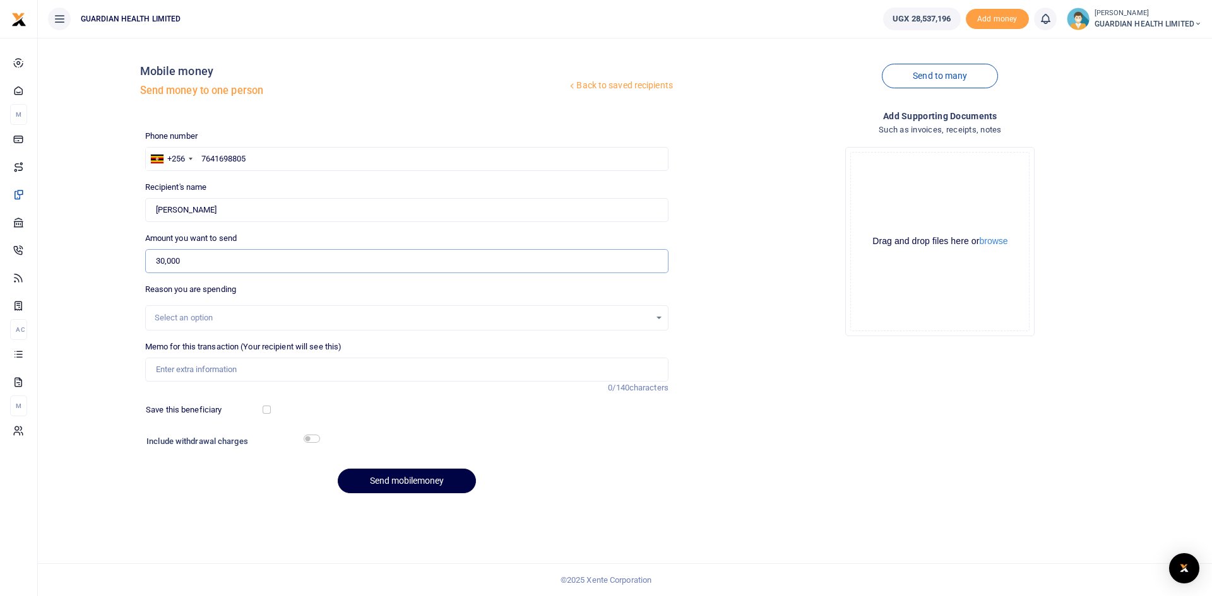
type input "30,000"
click at [219, 157] on input "7641698805" at bounding box center [406, 159] width 523 height 24
type input "764198805"
type input "[PERSON_NAME]"
type input "764198805"
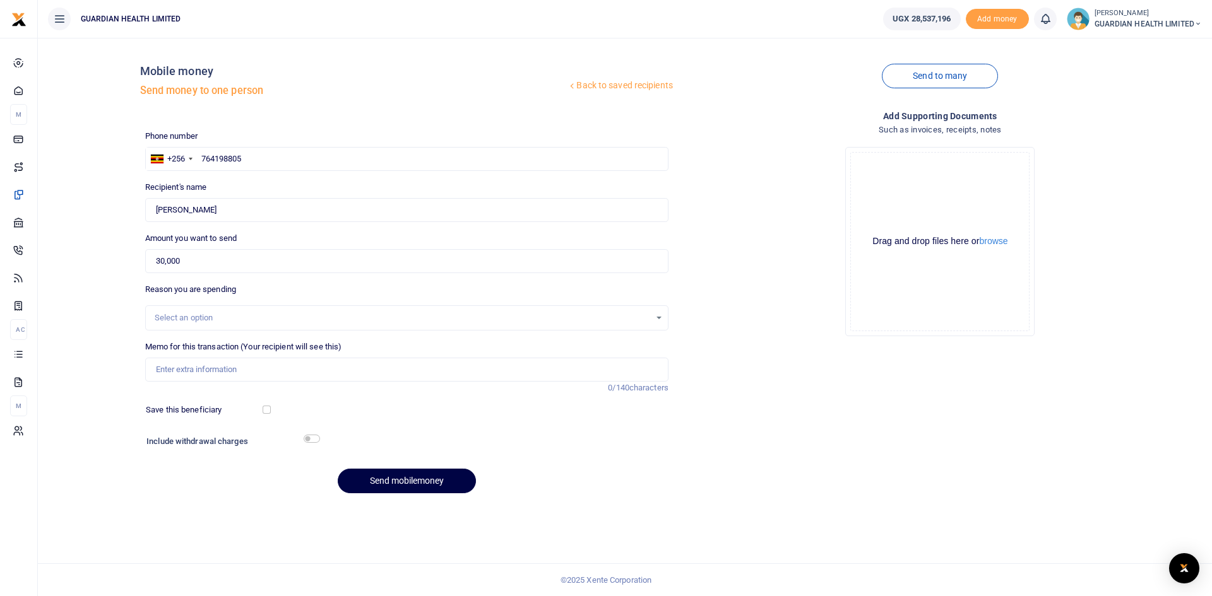
click at [210, 321] on div "Select an option" at bounding box center [402, 318] width 495 height 13
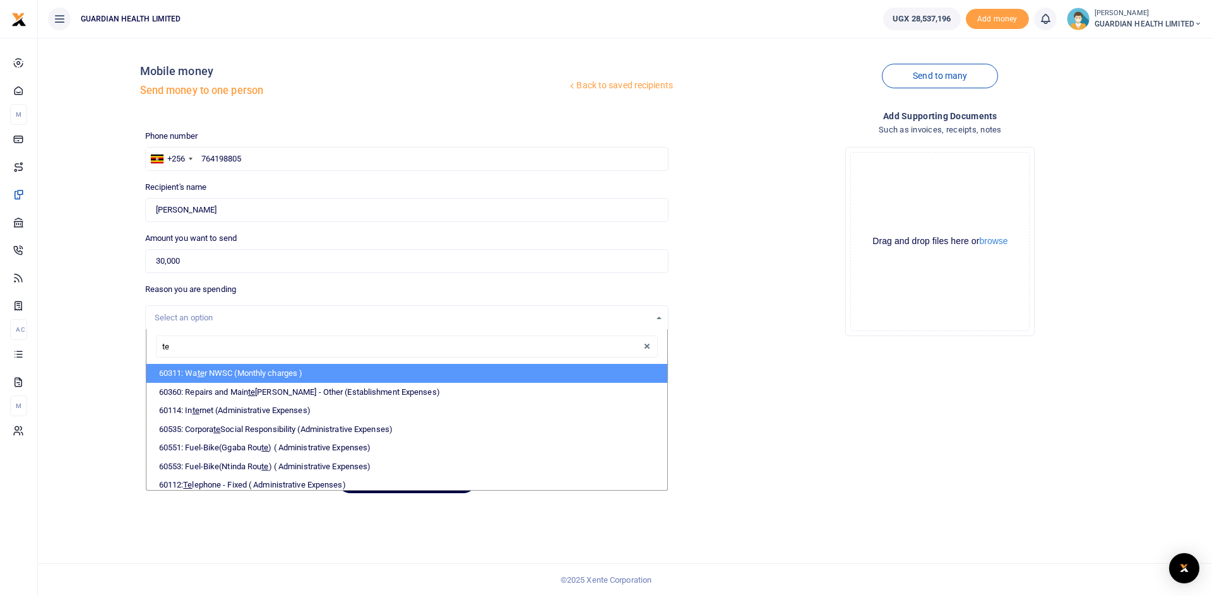
type input "tel"
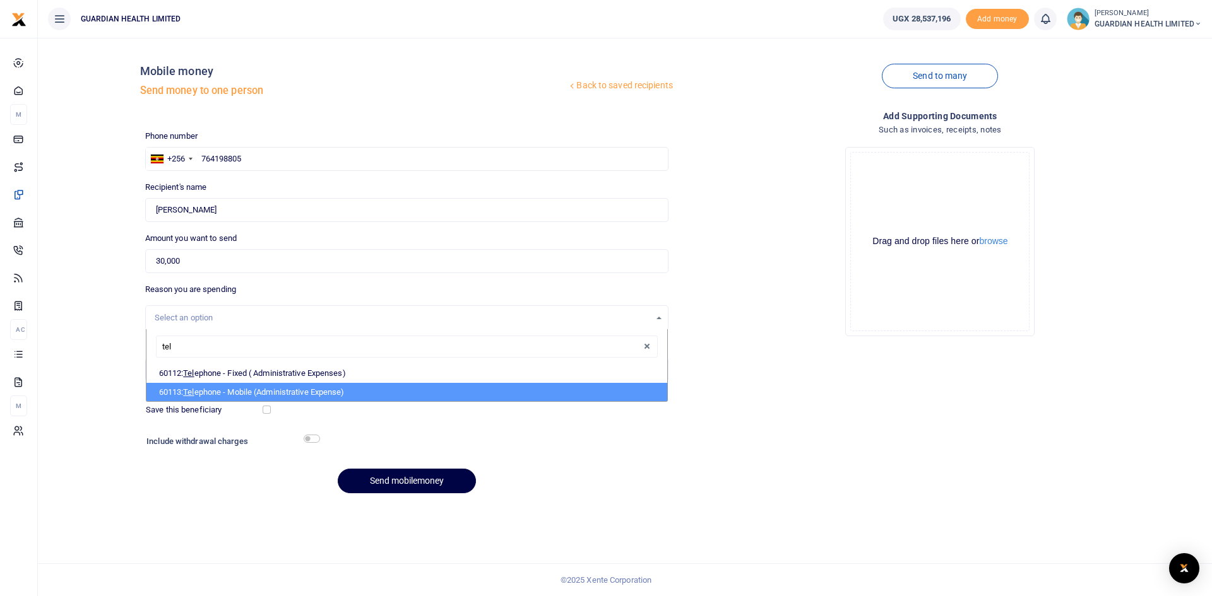
click at [207, 386] on li "60113: Tel ephone - Mobile (Administrative Expense)" at bounding box center [406, 392] width 521 height 19
select select "5431"
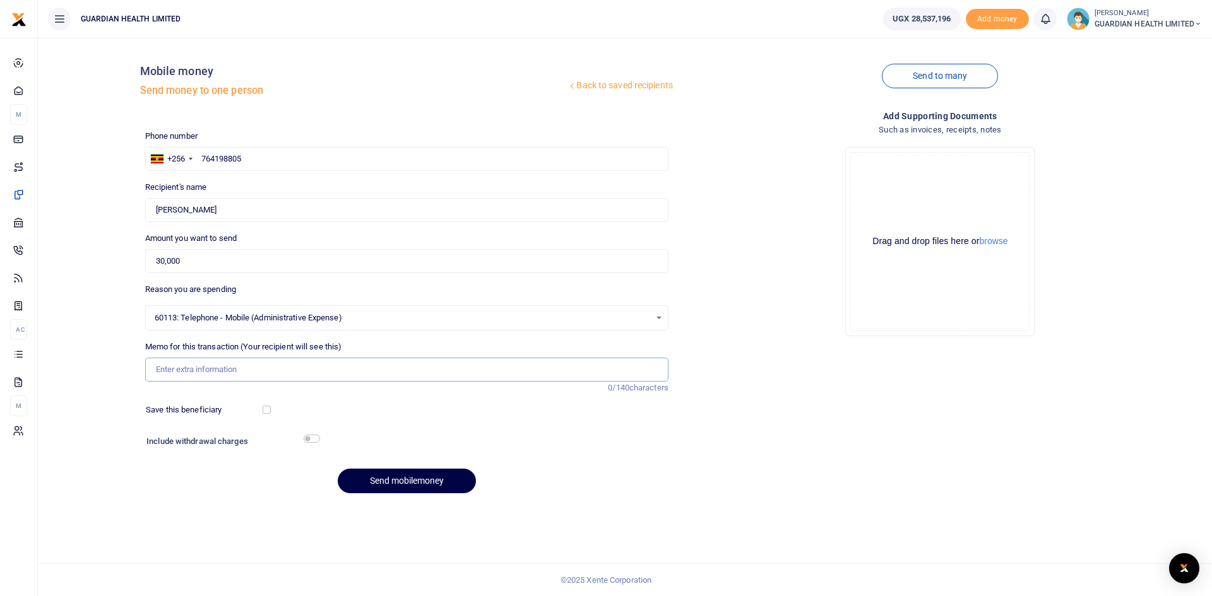
click at [213, 367] on input "Memo for this transaction (Your recipient will see this)" at bounding box center [406, 370] width 523 height 24
type input "Airtime for HQ Reception Number"
click at [393, 487] on button "Send mobilemoney" at bounding box center [407, 481] width 138 height 25
paste input "0703840162"
click at [207, 158] on input "0703840162" at bounding box center [406, 159] width 523 height 24
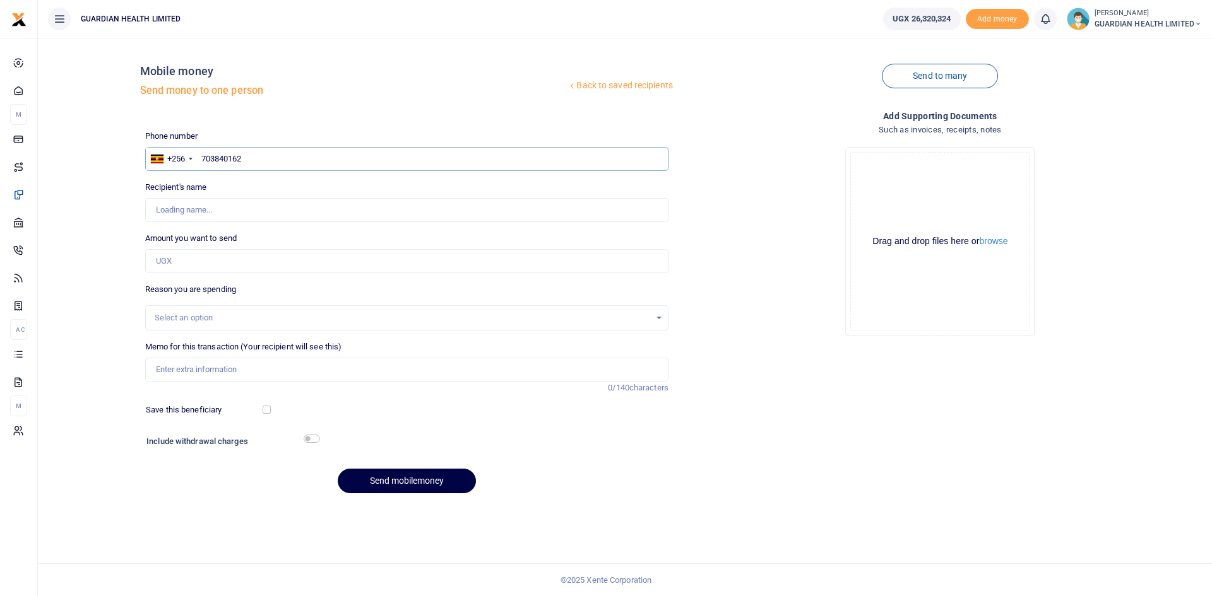
type input "703840162"
click at [205, 261] on input "Amount you want to send" at bounding box center [406, 261] width 523 height 24
type input "[PERSON_NAME]"
type input "50,000"
click at [185, 366] on input "Memo for this transaction (Your recipient will see this)" at bounding box center [406, 370] width 523 height 24
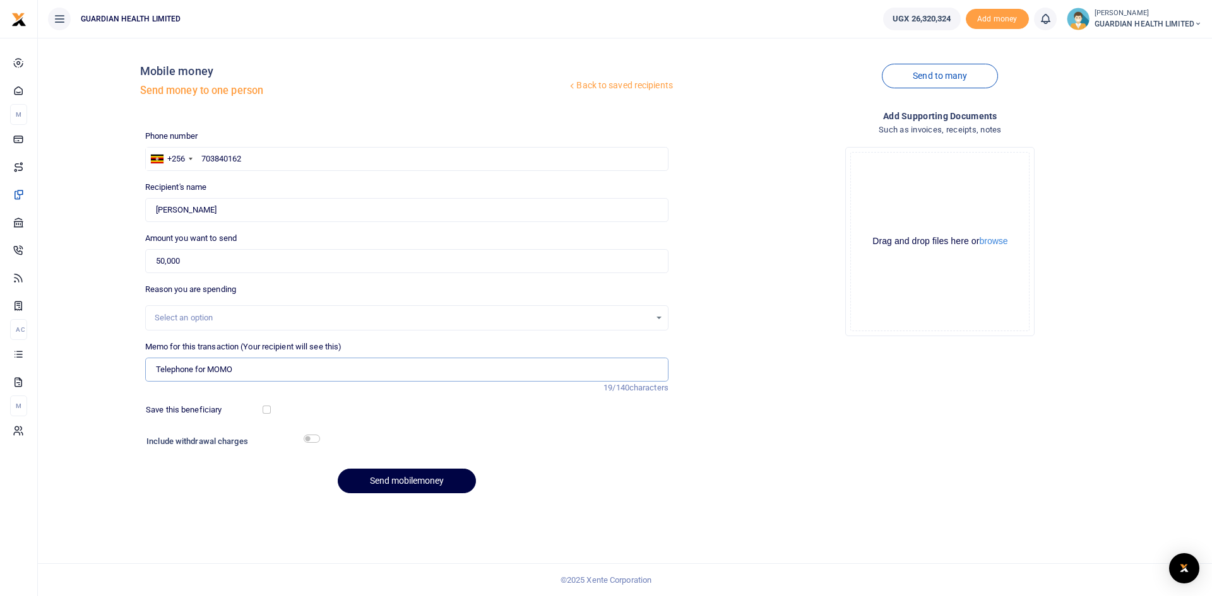
type input "Telephone for MOMO"
click at [193, 319] on div "Select an option" at bounding box center [402, 318] width 495 height 13
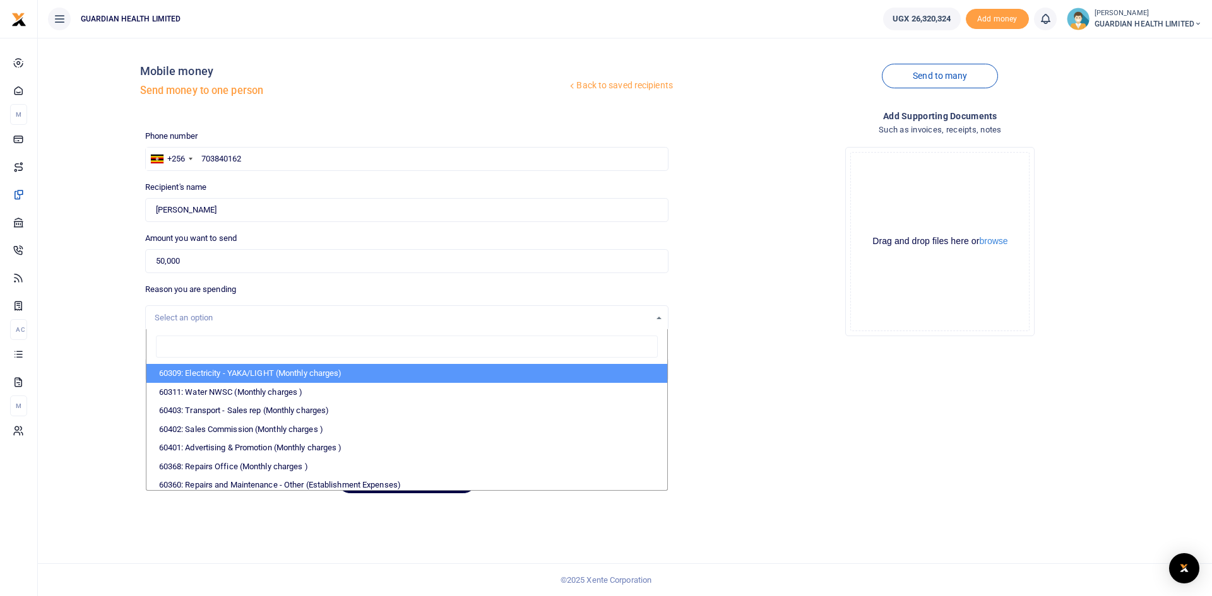
click at [172, 348] on input "search" at bounding box center [407, 347] width 502 height 23
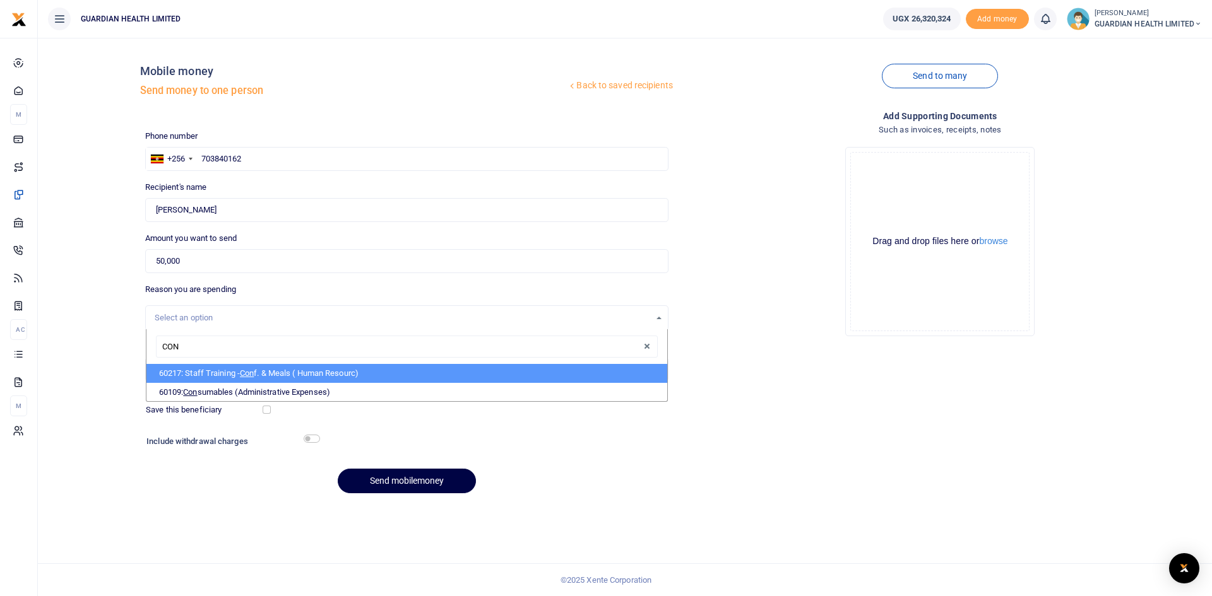
type input "CONS"
click at [238, 370] on li "60109: Cons umables (Administrative Expenses)" at bounding box center [406, 373] width 521 height 19
select select "5428"
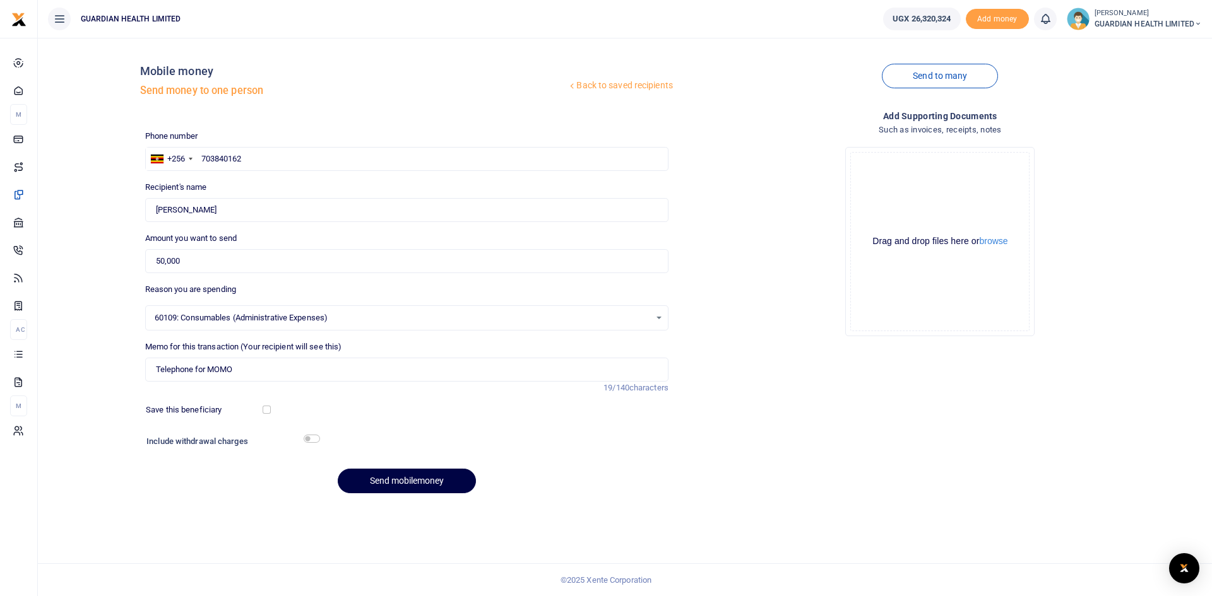
click at [264, 405] on div "Save this beneficiary" at bounding box center [205, 410] width 129 height 13
click at [265, 412] on input "checkbox" at bounding box center [267, 410] width 8 height 8
checkbox input "true"
click at [311, 437] on input "checkbox" at bounding box center [312, 439] width 16 height 8
checkbox input "true"
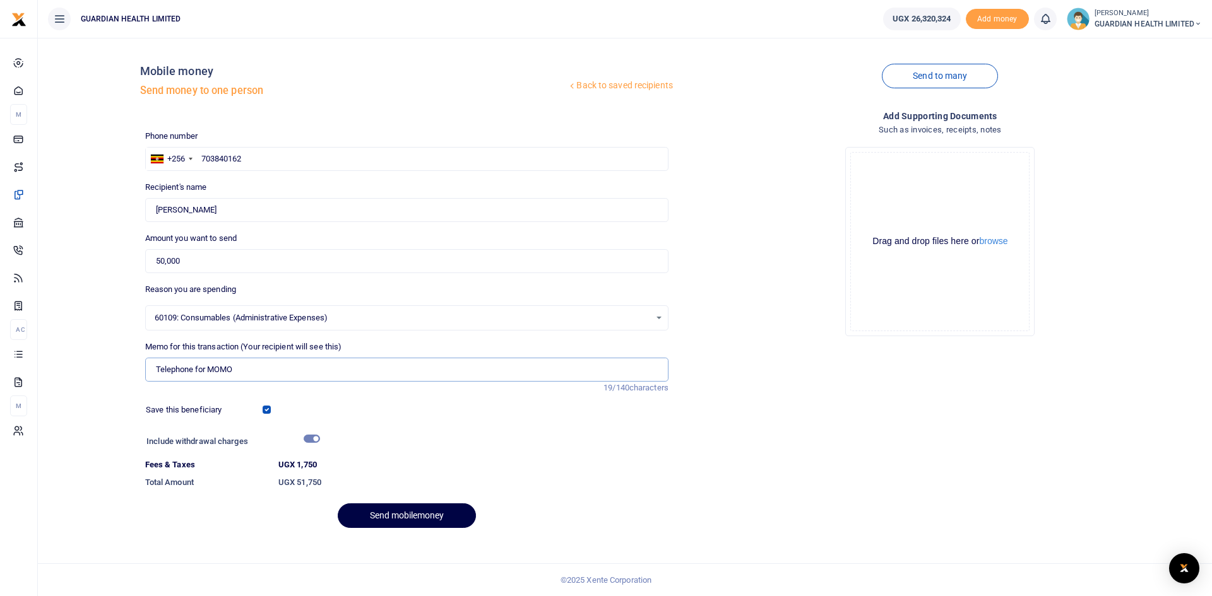
click at [259, 370] on input "Telephone for MOMO" at bounding box center [406, 370] width 523 height 24
click at [256, 369] on input "Telephone for MOMO for BUnga" at bounding box center [406, 370] width 523 height 24
type input "Telephone for MOMO for Bunga"
drag, startPoint x: 255, startPoint y: 160, endPoint x: 161, endPoint y: 162, distance: 94.1
click at [161, 162] on div "+256 Uganda +256 703840162" at bounding box center [406, 159] width 523 height 24
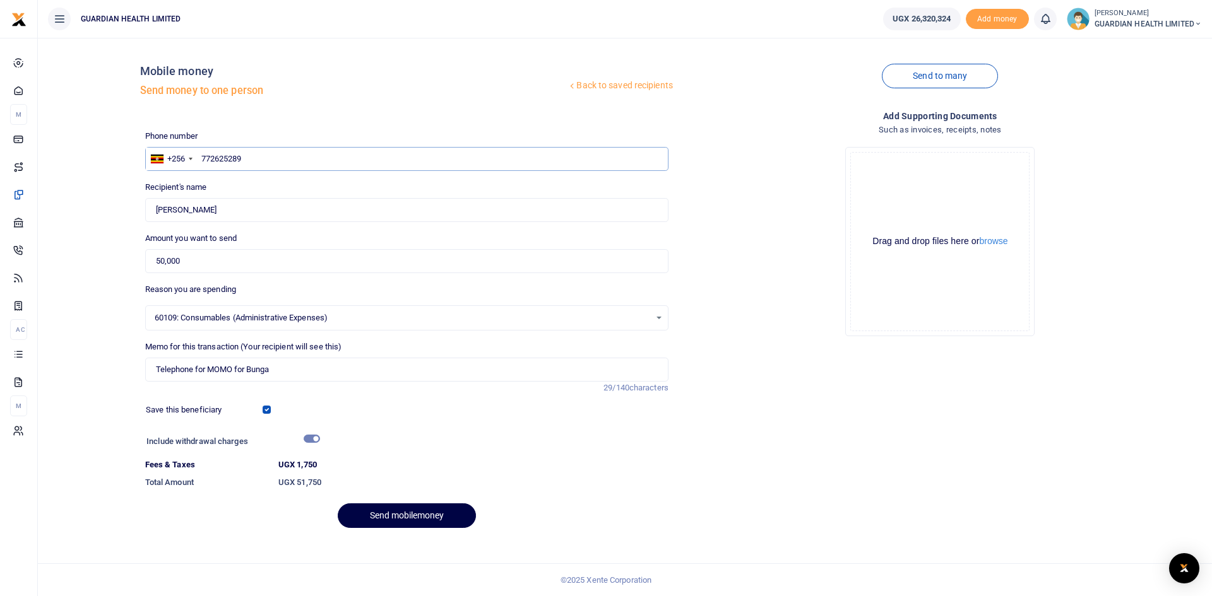
type input "772625289"
type input "[PERSON_NAME]"
click at [270, 263] on input "50,000" at bounding box center [406, 261] width 523 height 24
click at [400, 513] on button "Send mobilemoney" at bounding box center [407, 516] width 138 height 25
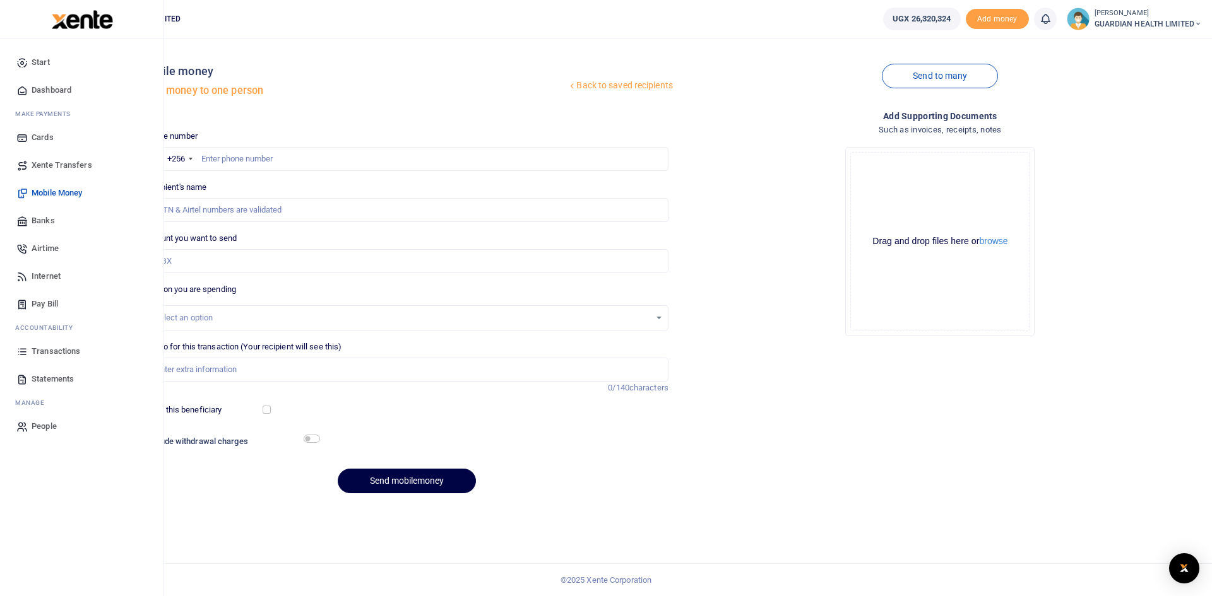
click at [67, 90] on span "Dashboard" at bounding box center [52, 90] width 40 height 13
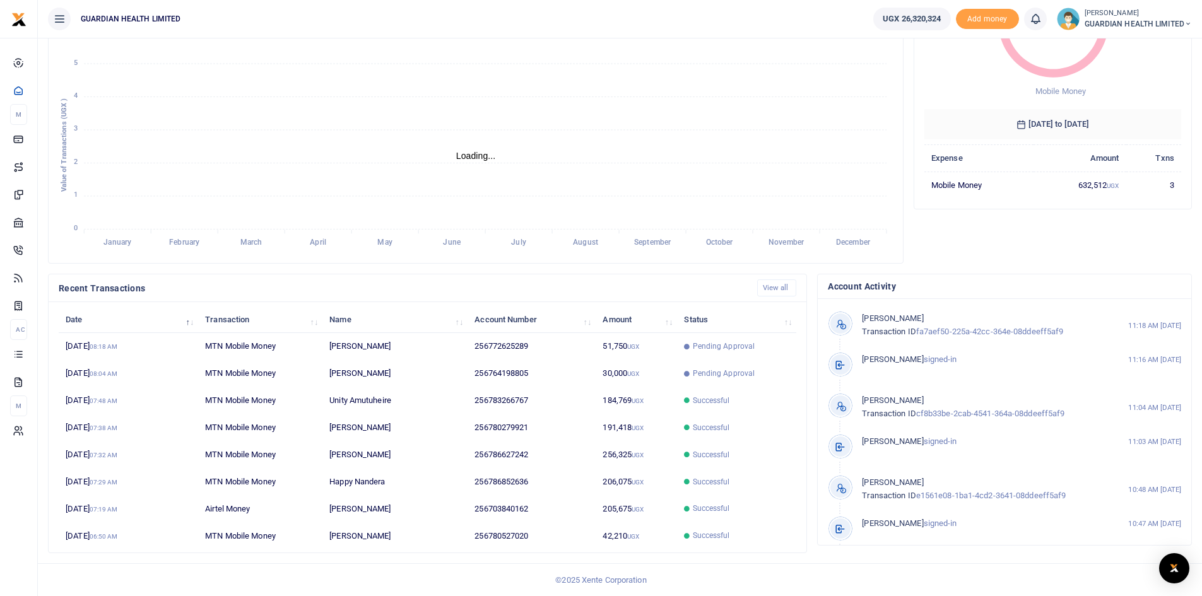
scroll to position [10, 10]
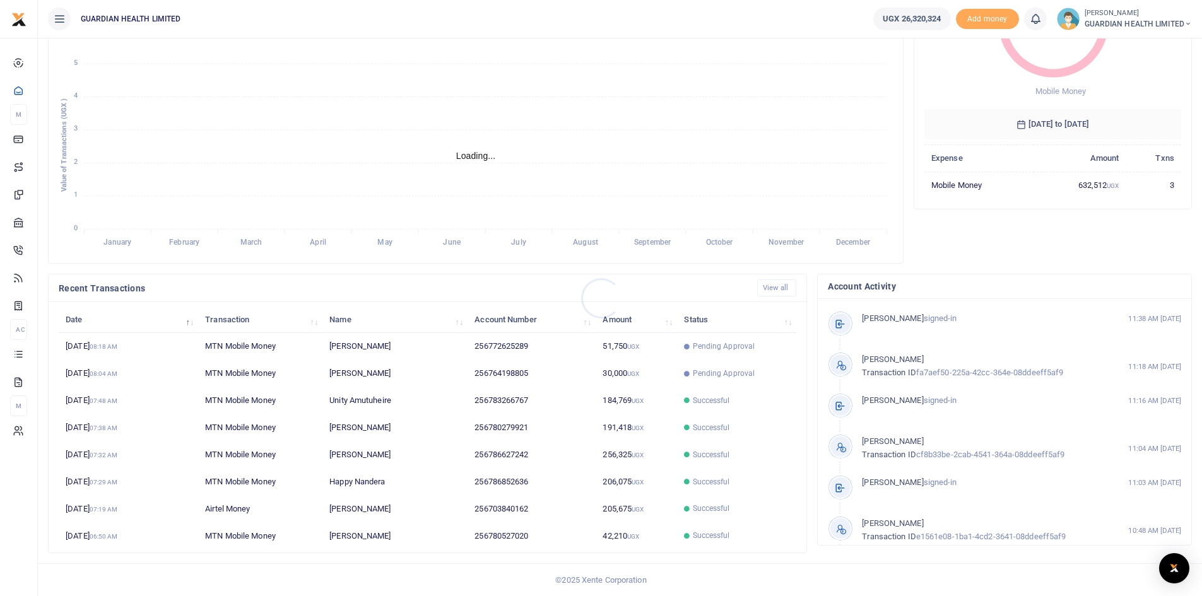
scroll to position [10, 10]
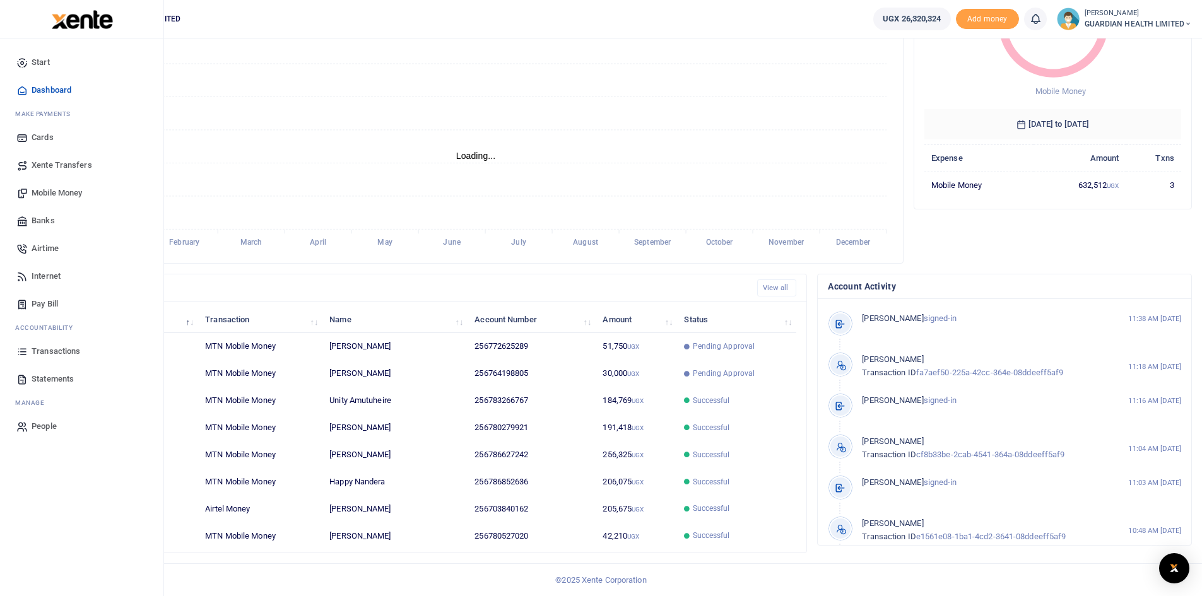
click at [73, 350] on span "Transactions" at bounding box center [56, 351] width 49 height 13
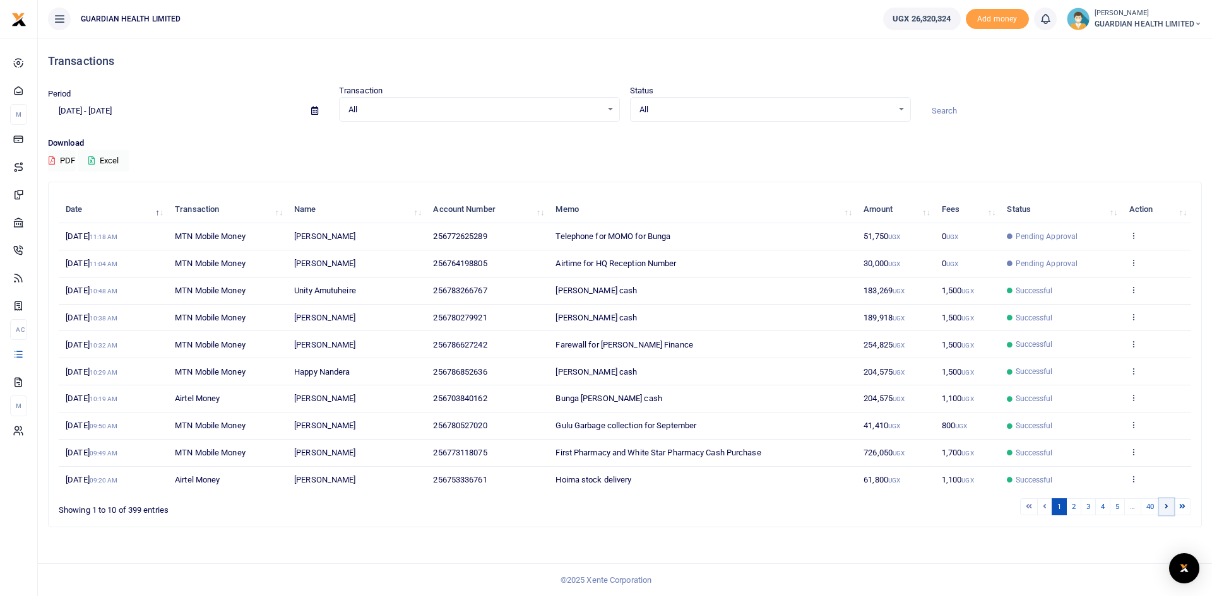
click at [1168, 506] on link at bounding box center [1166, 507] width 15 height 17
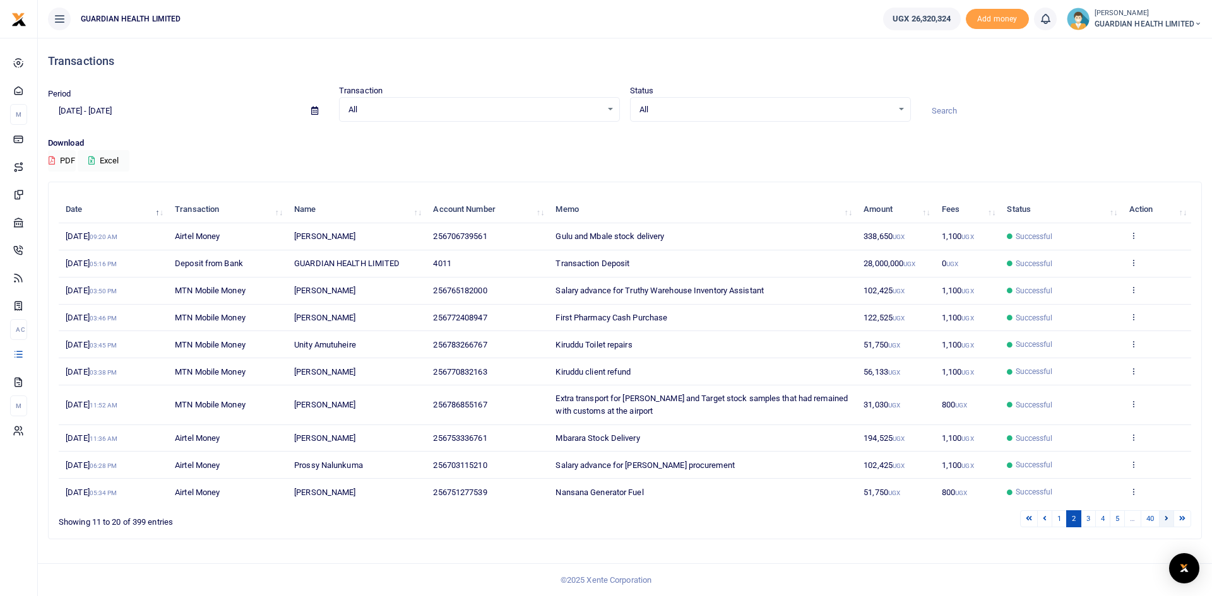
click at [1168, 519] on icon at bounding box center [1167, 518] width 4 height 7
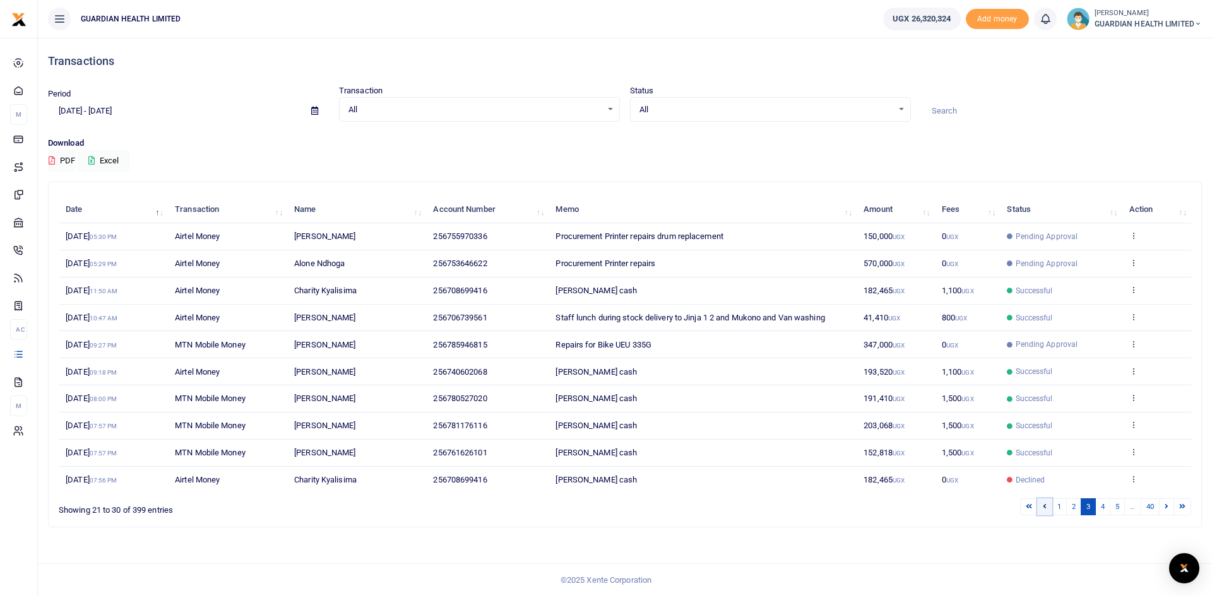
click at [1043, 507] on icon at bounding box center [1045, 506] width 4 height 7
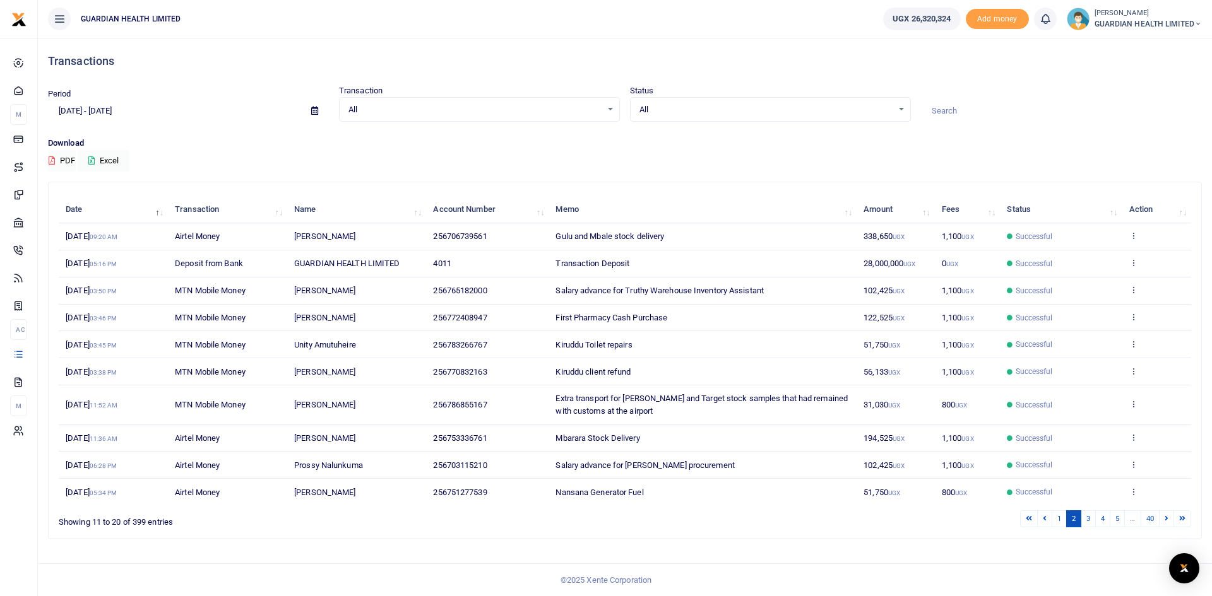
click at [817, 62] on h4 "Transactions" at bounding box center [625, 61] width 1154 height 14
click at [1135, 490] on icon at bounding box center [1133, 491] width 8 height 9
click at [1094, 441] on link "View details" at bounding box center [1087, 444] width 100 height 18
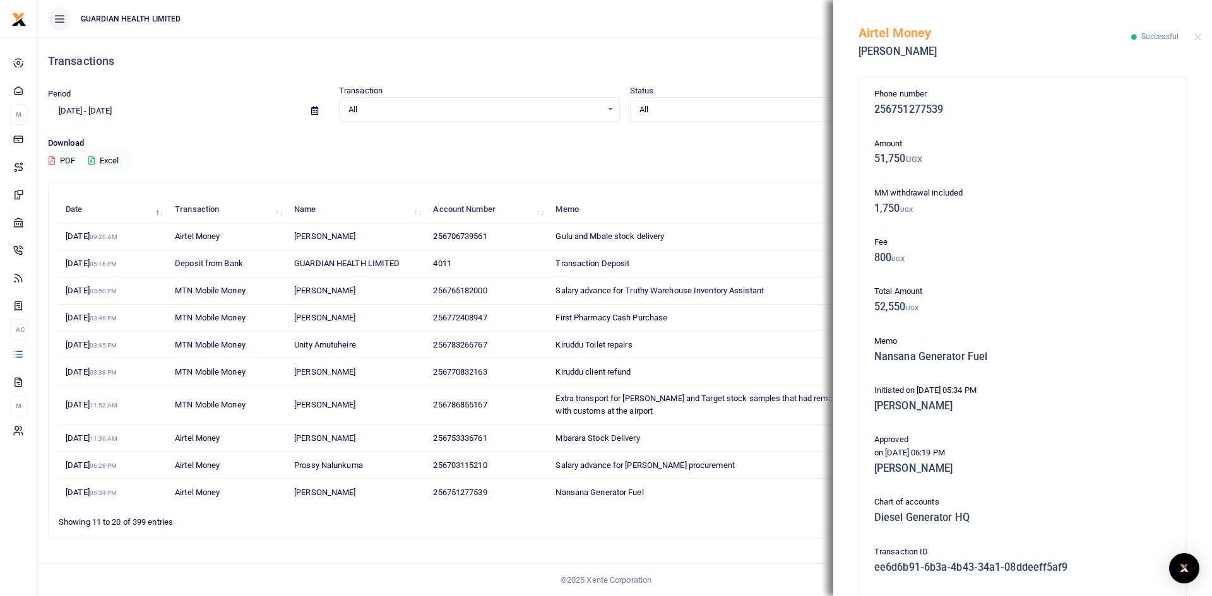
click at [785, 338] on td "Kiruddu Toilet repairs" at bounding box center [702, 344] width 308 height 27
click at [1195, 37] on button "Close" at bounding box center [1198, 37] width 8 height 8
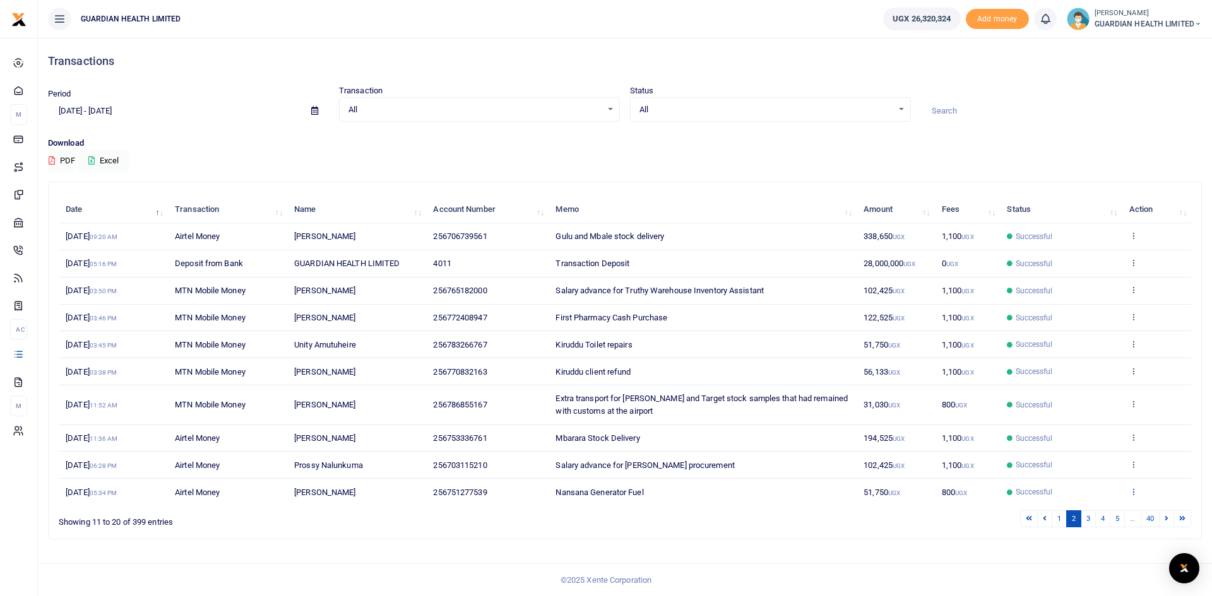
click at [1132, 487] on icon at bounding box center [1133, 491] width 8 height 9
click at [1090, 469] on link "Send again" at bounding box center [1087, 472] width 100 height 18
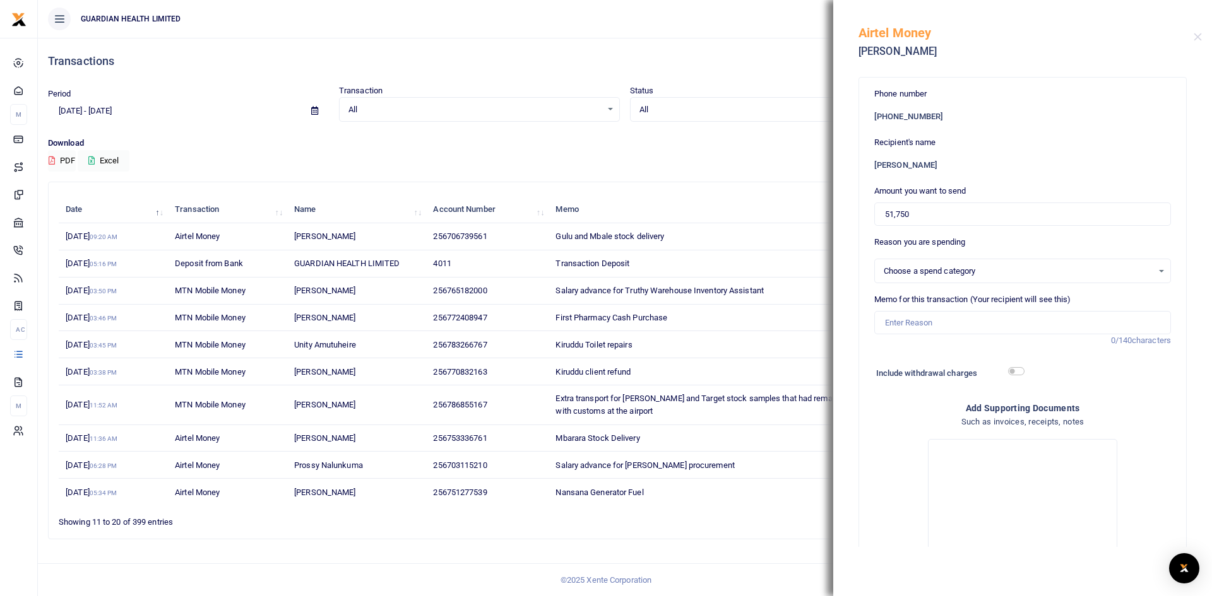
select select "5388"
click at [935, 323] on input "Memo for this transaction (Your recipient will see this)" at bounding box center [1022, 323] width 297 height 24
type input "Nansana Generator Fuel"
click at [1012, 368] on input "checkbox" at bounding box center [1016, 371] width 16 height 8
checkbox input "true"
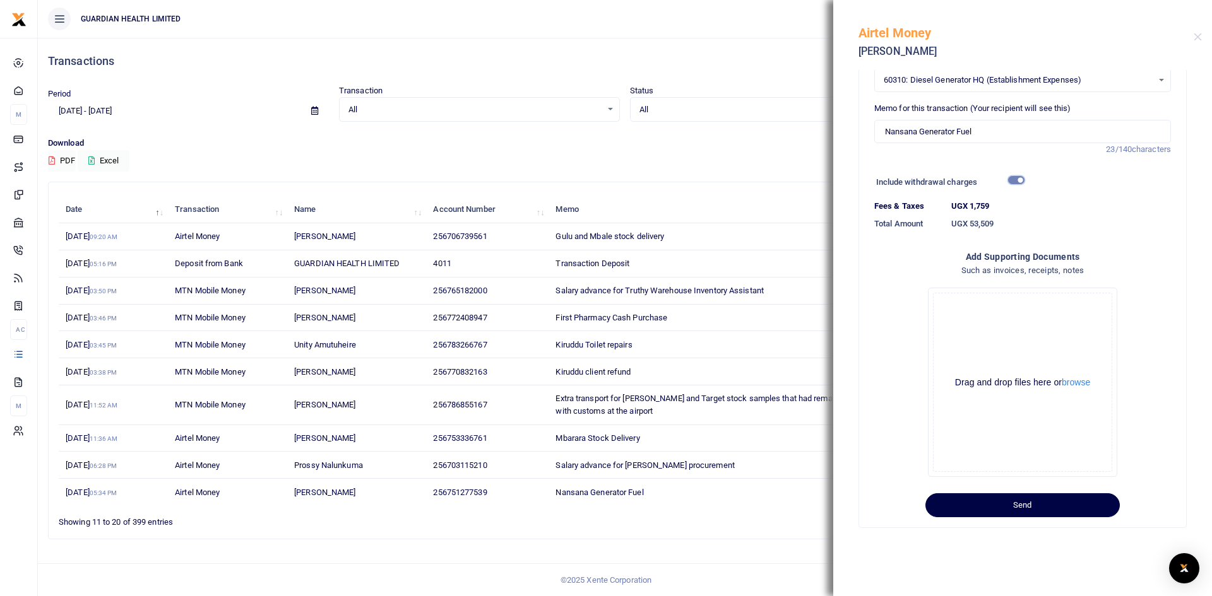
scroll to position [193, 0]
click at [1031, 502] on button "Send" at bounding box center [1022, 504] width 194 height 24
